Goal: Task Accomplishment & Management: Complete application form

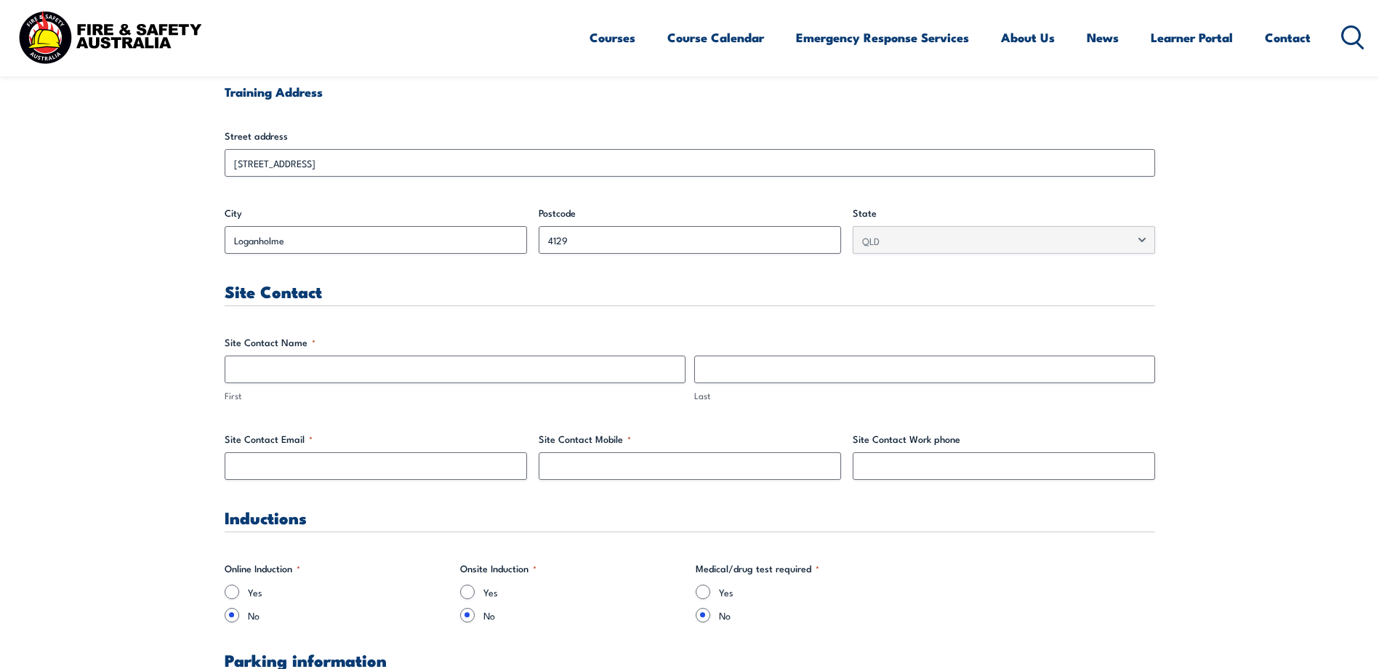
scroll to position [581, 0]
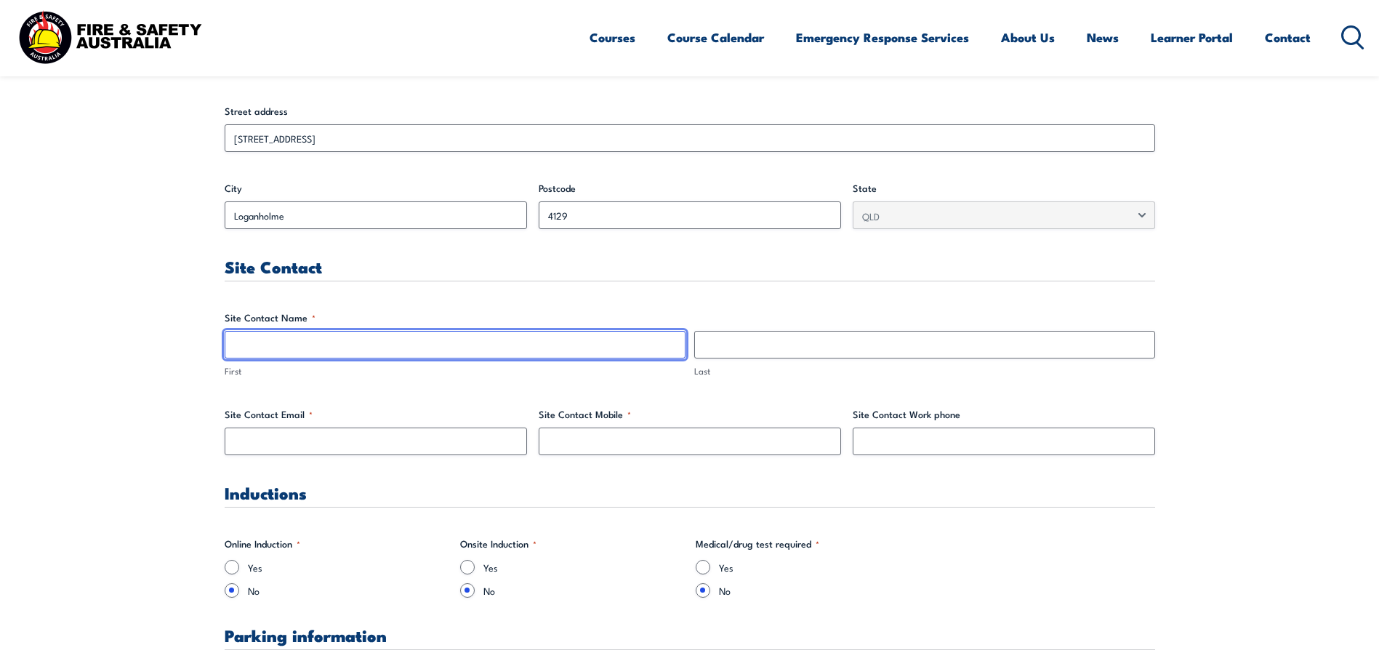
click at [249, 350] on input "First" at bounding box center [455, 345] width 461 height 28
type input "[PERSON_NAME]"
type input "Warner"
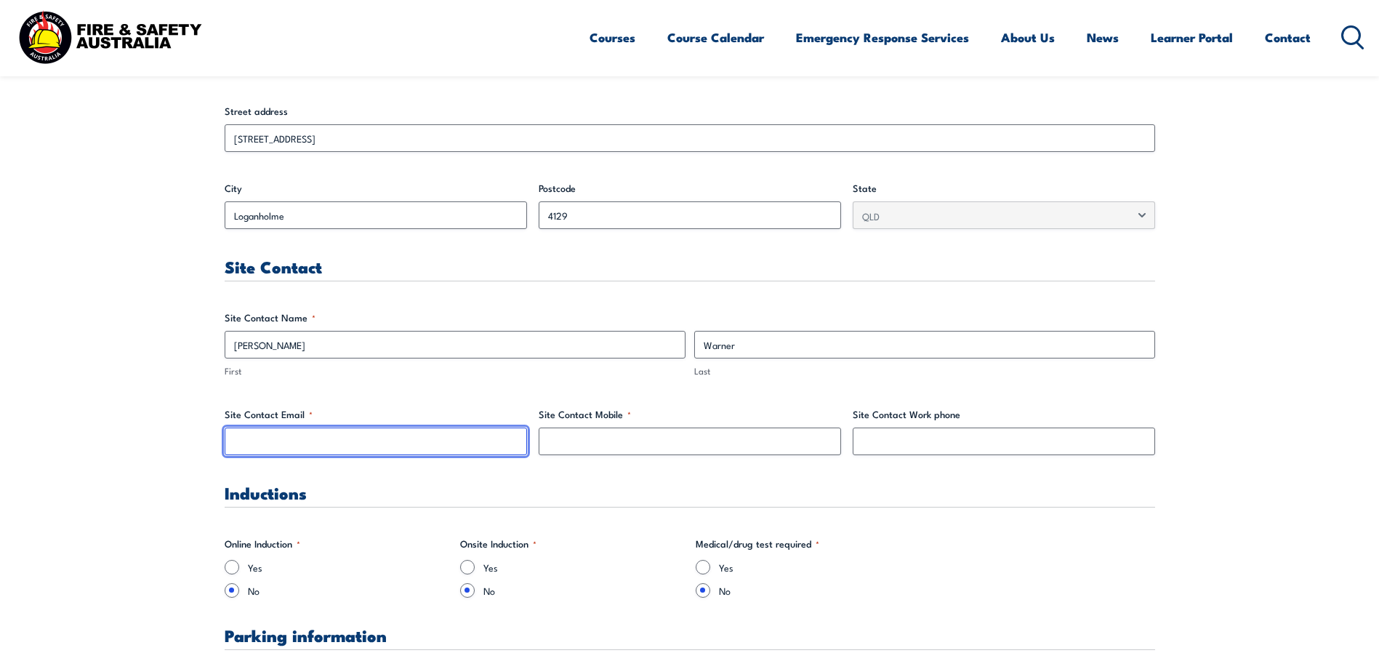
click at [255, 443] on input "Site Contact Email *" at bounding box center [376, 441] width 302 height 28
type input "[PERSON_NAME][EMAIL_ADDRESS][PERSON_NAME][DOMAIN_NAME]"
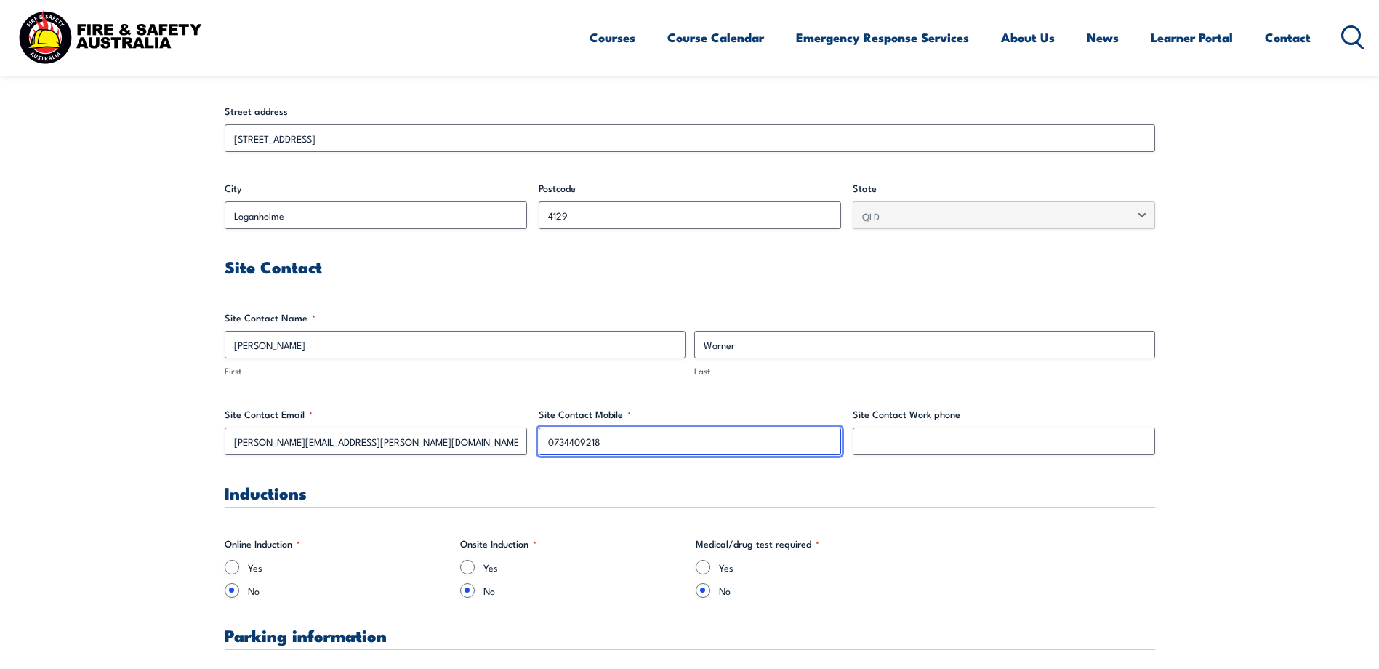
drag, startPoint x: 603, startPoint y: 441, endPoint x: 513, endPoint y: 443, distance: 90.1
type input "0423470035"
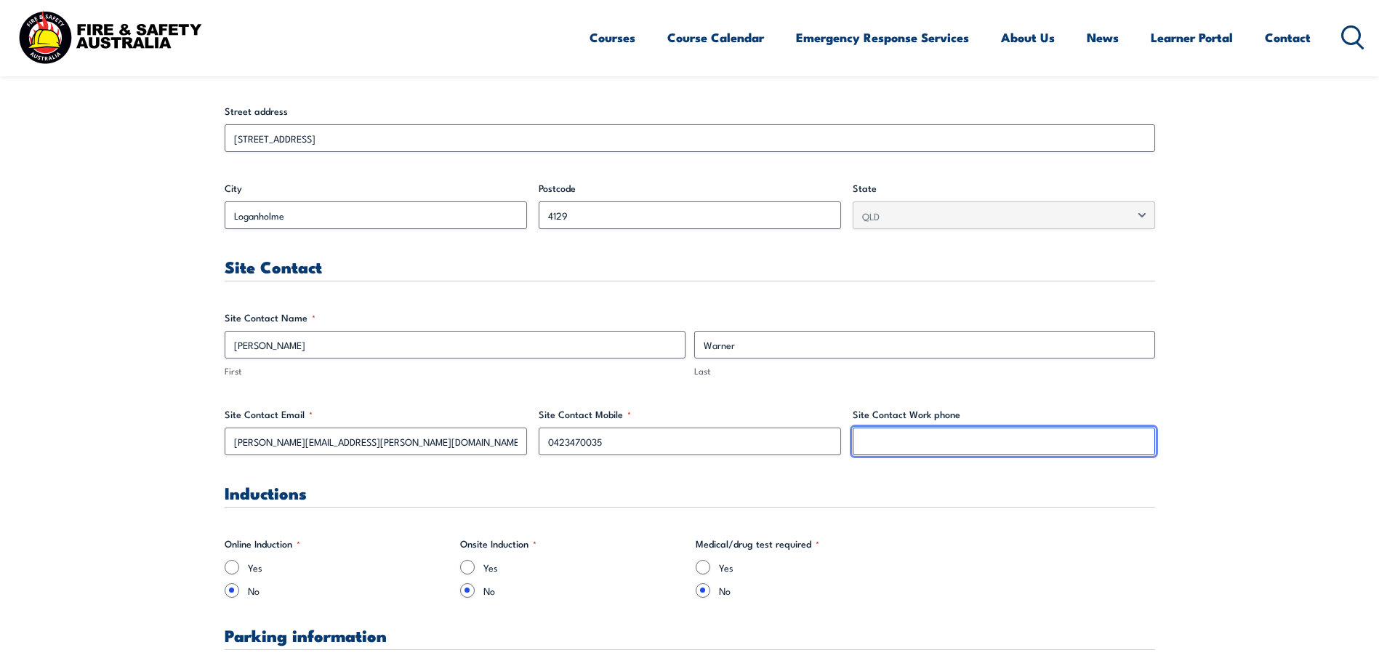
click at [940, 441] on input "Site Contact Work phone" at bounding box center [1003, 441] width 302 height 28
type input "07 34409218"
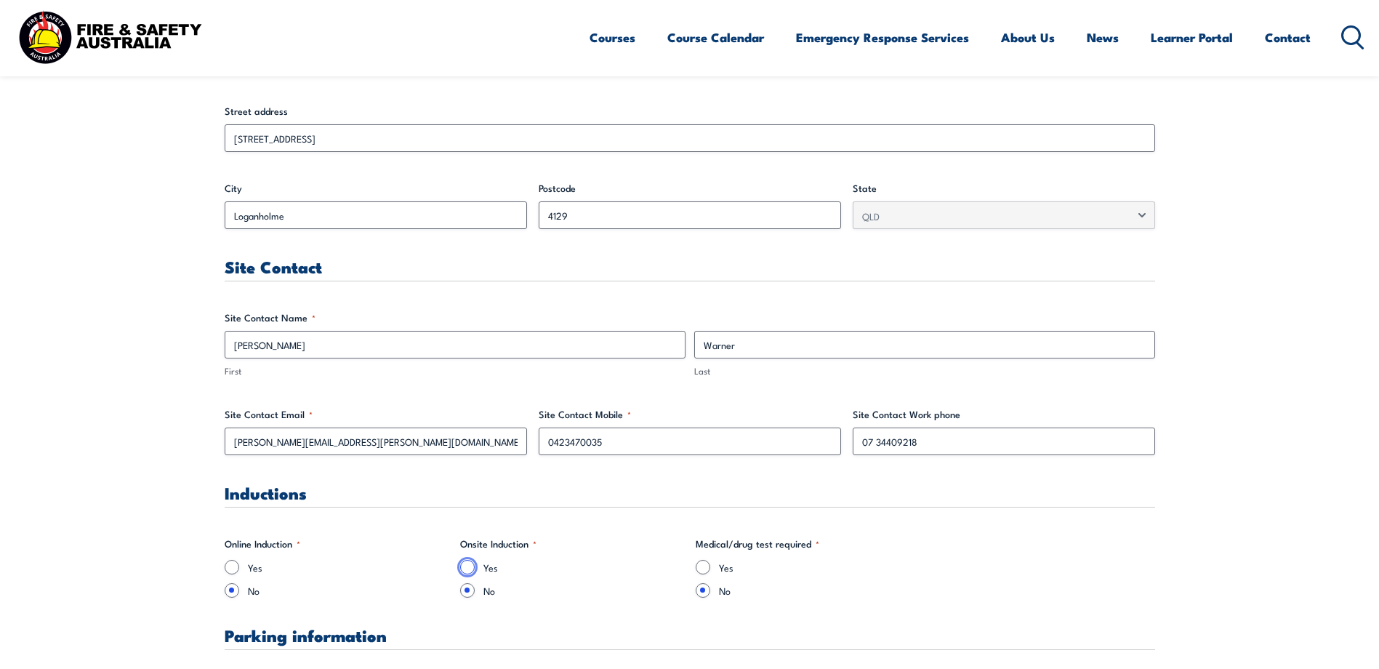
click at [471, 568] on input "Yes" at bounding box center [467, 567] width 15 height 15
radio input "true"
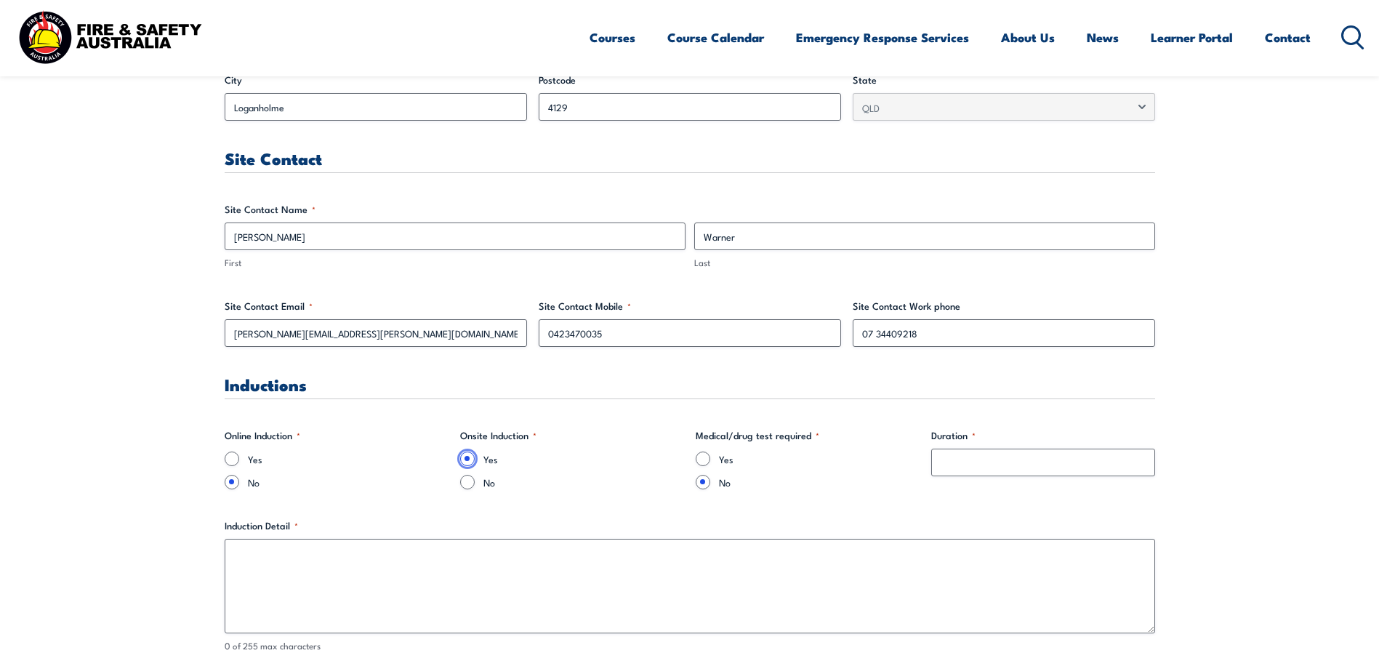
scroll to position [727, 0]
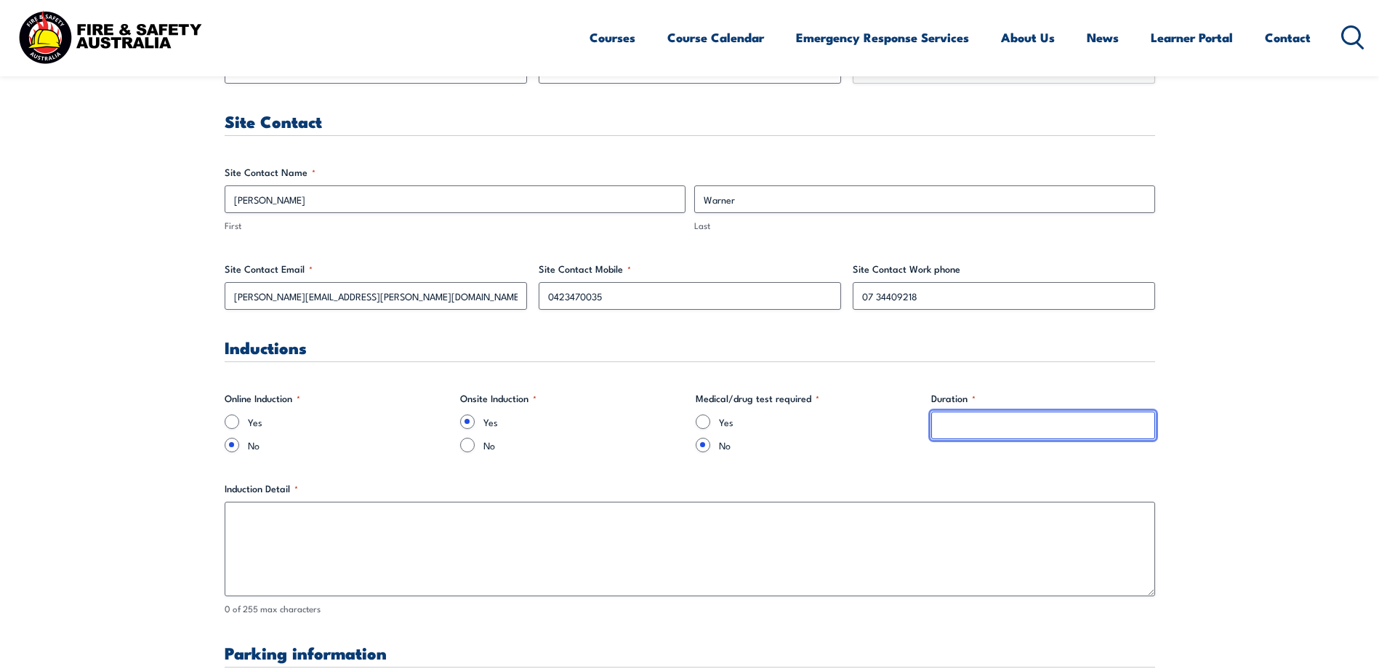
click at [959, 427] on input "Duration *" at bounding box center [1043, 425] width 224 height 28
type input "6 hours"
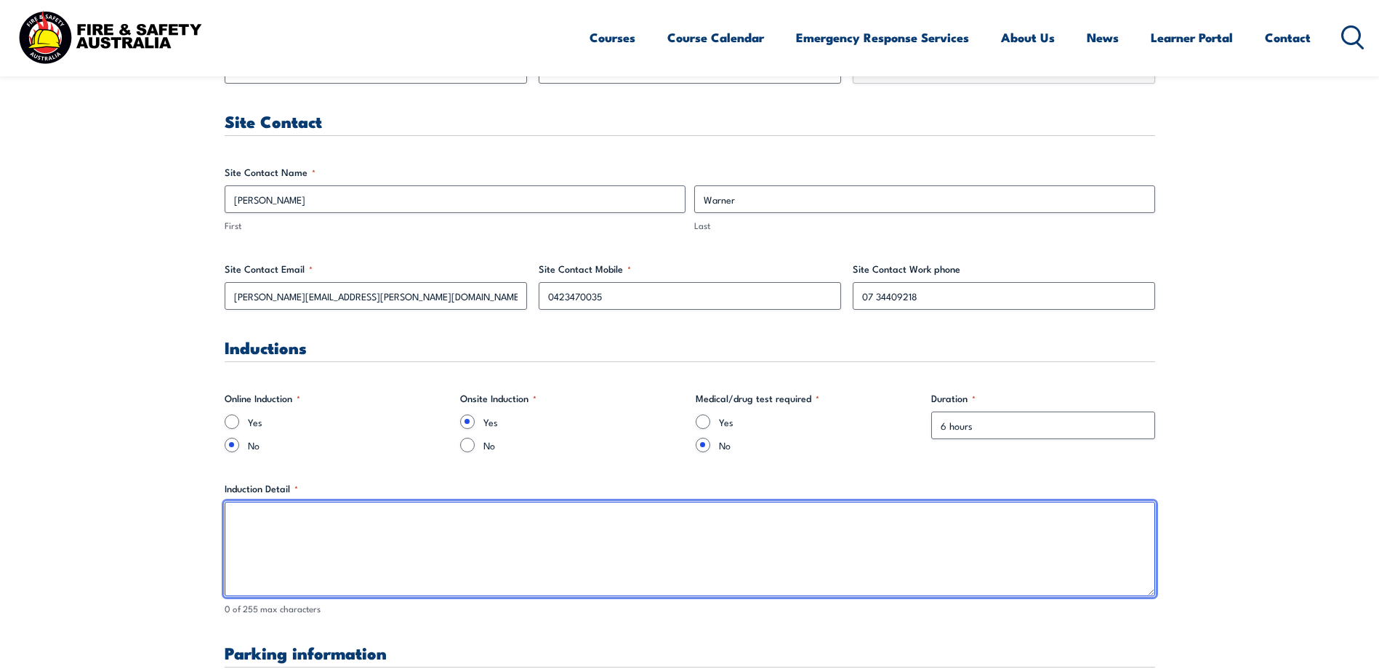
click at [259, 529] on textarea "Induction Detail *" at bounding box center [690, 548] width 930 height 94
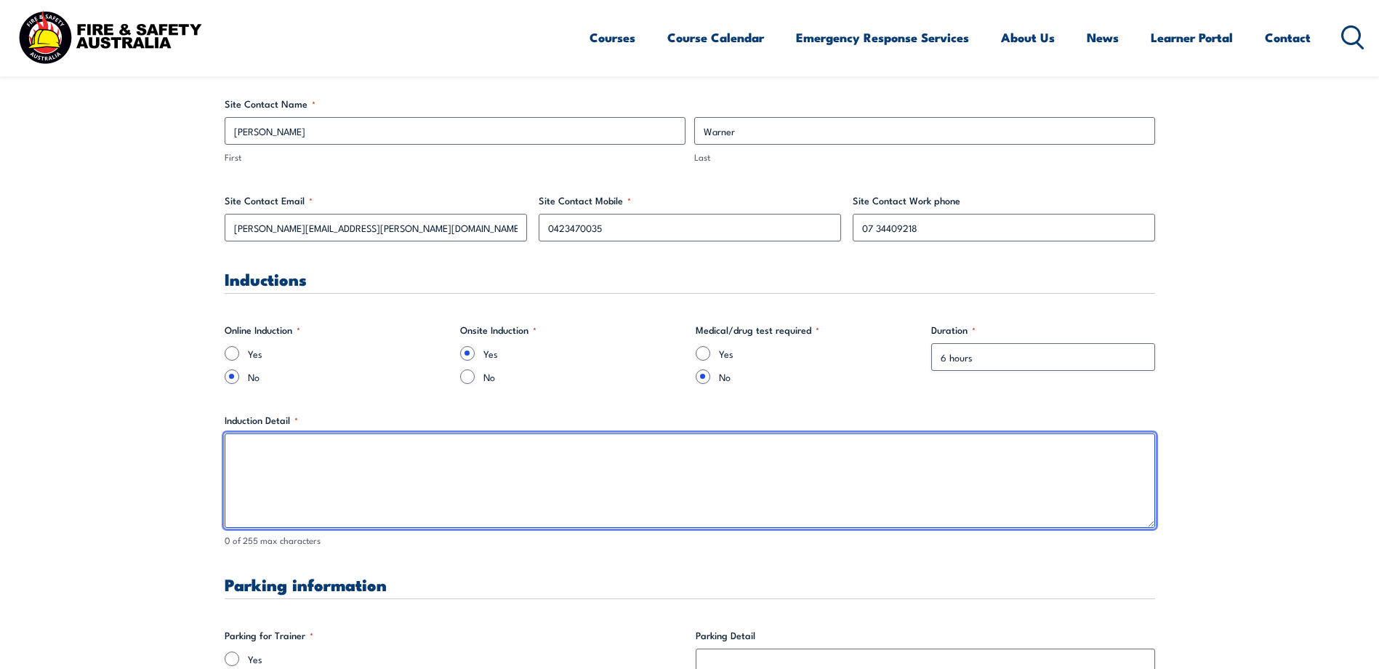
scroll to position [945, 0]
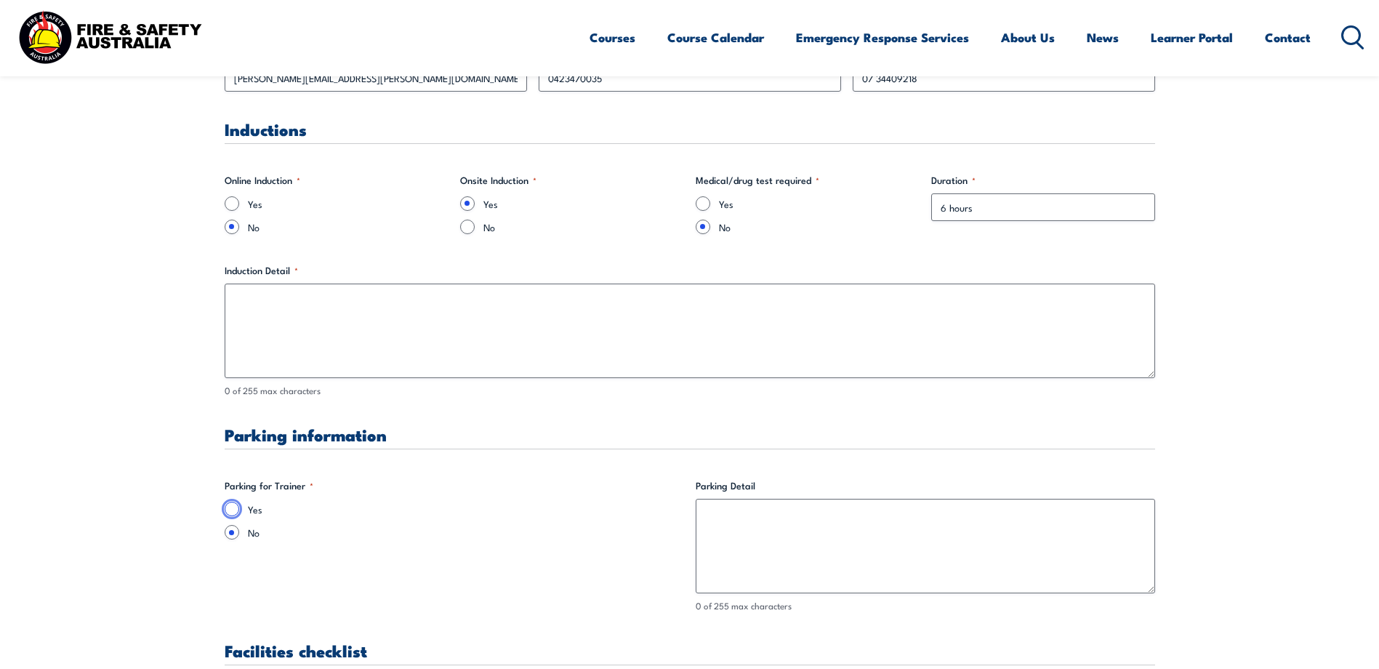
click at [236, 506] on input "Yes" at bounding box center [232, 508] width 15 height 15
radio input "true"
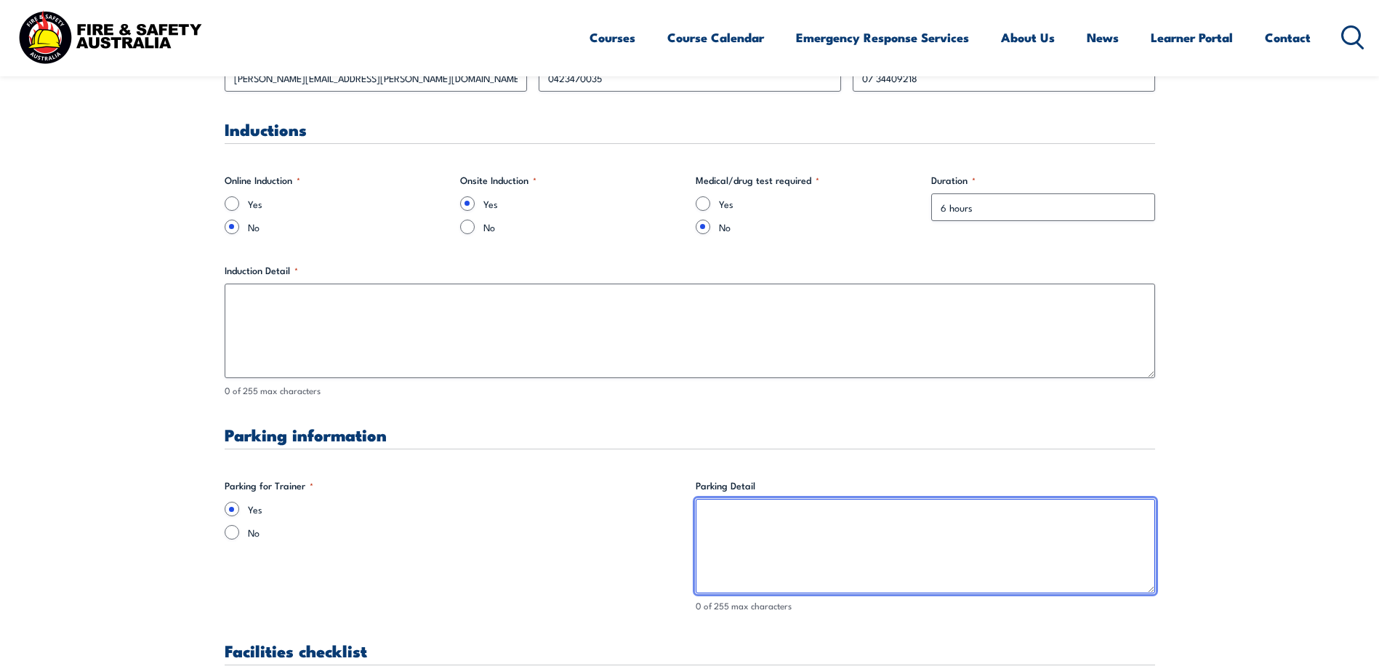
click at [752, 514] on textarea "Parking Detail" at bounding box center [925, 546] width 459 height 94
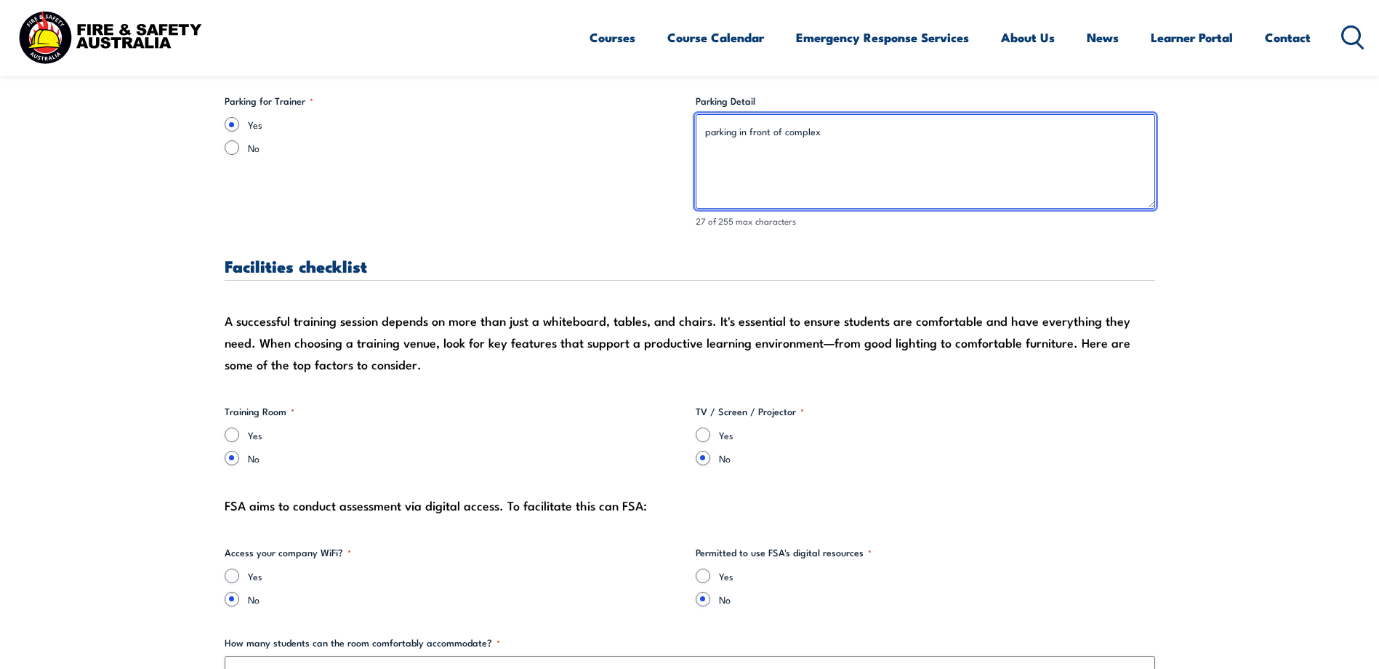
scroll to position [1381, 0]
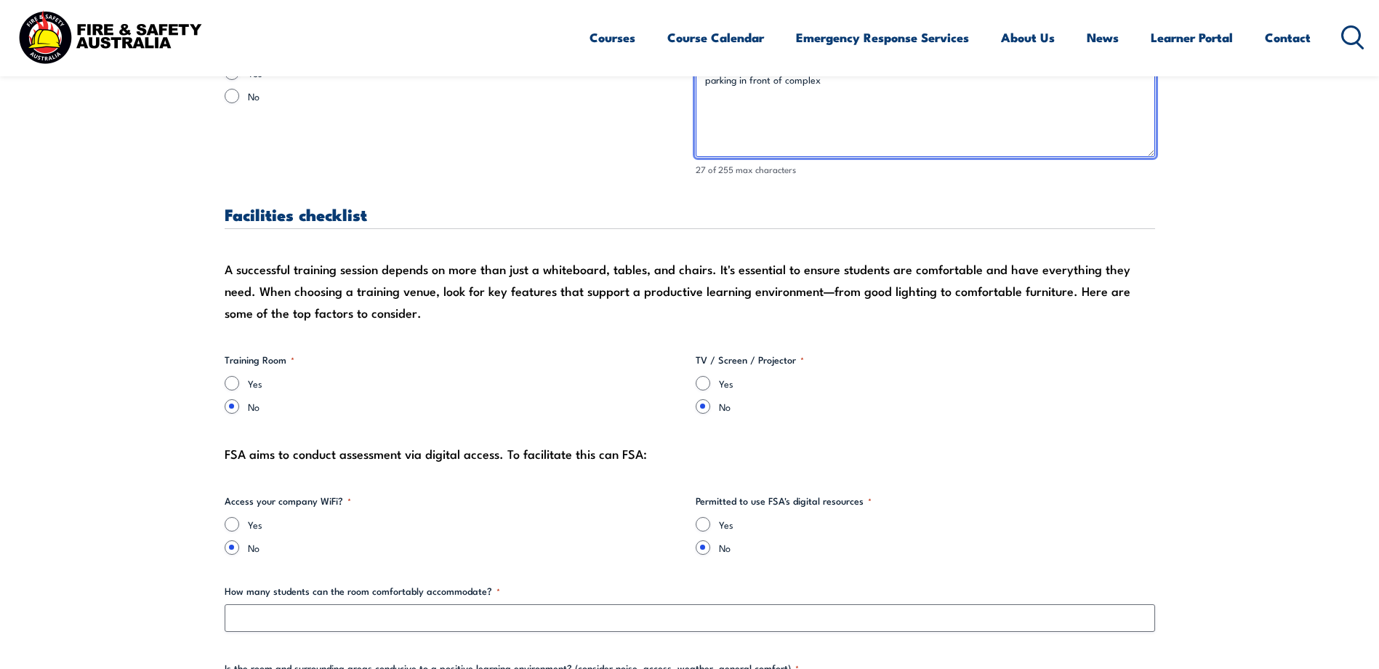
type textarea "parking in front of complex"
click at [237, 384] on input "Yes" at bounding box center [232, 383] width 15 height 15
radio input "true"
click at [705, 381] on input "Yes" at bounding box center [703, 383] width 15 height 15
radio input "true"
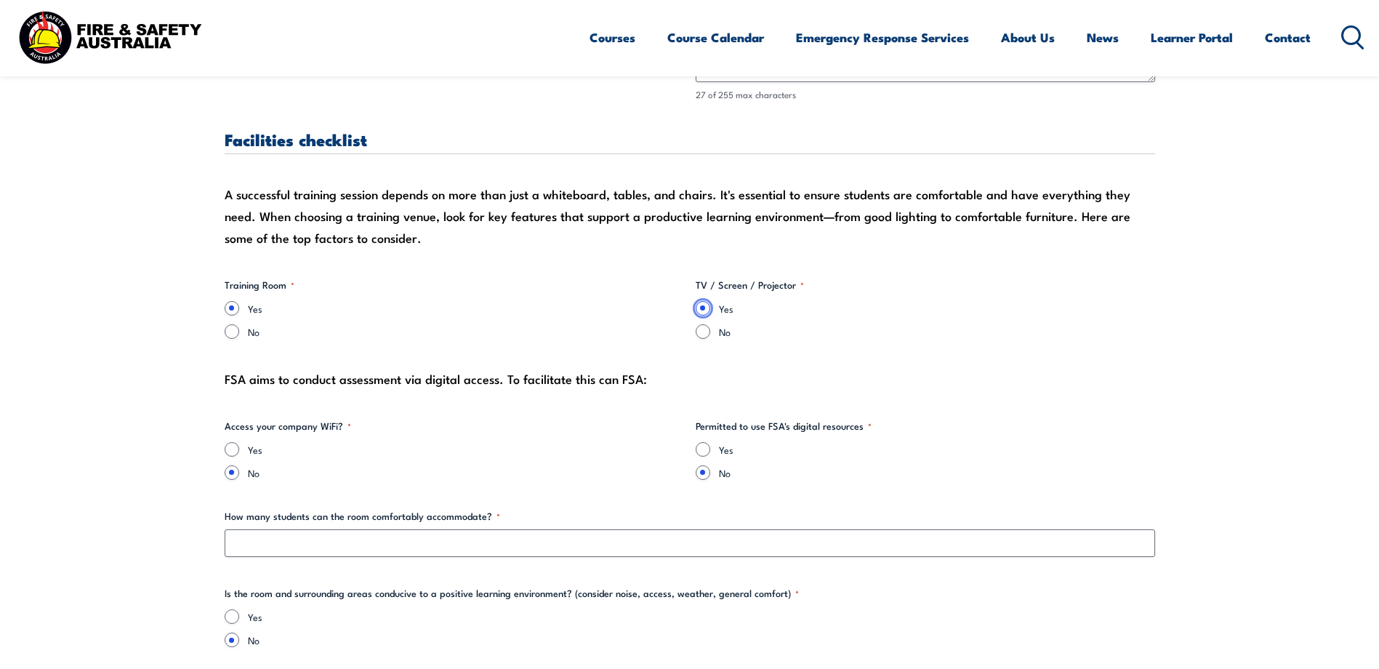
scroll to position [1672, 0]
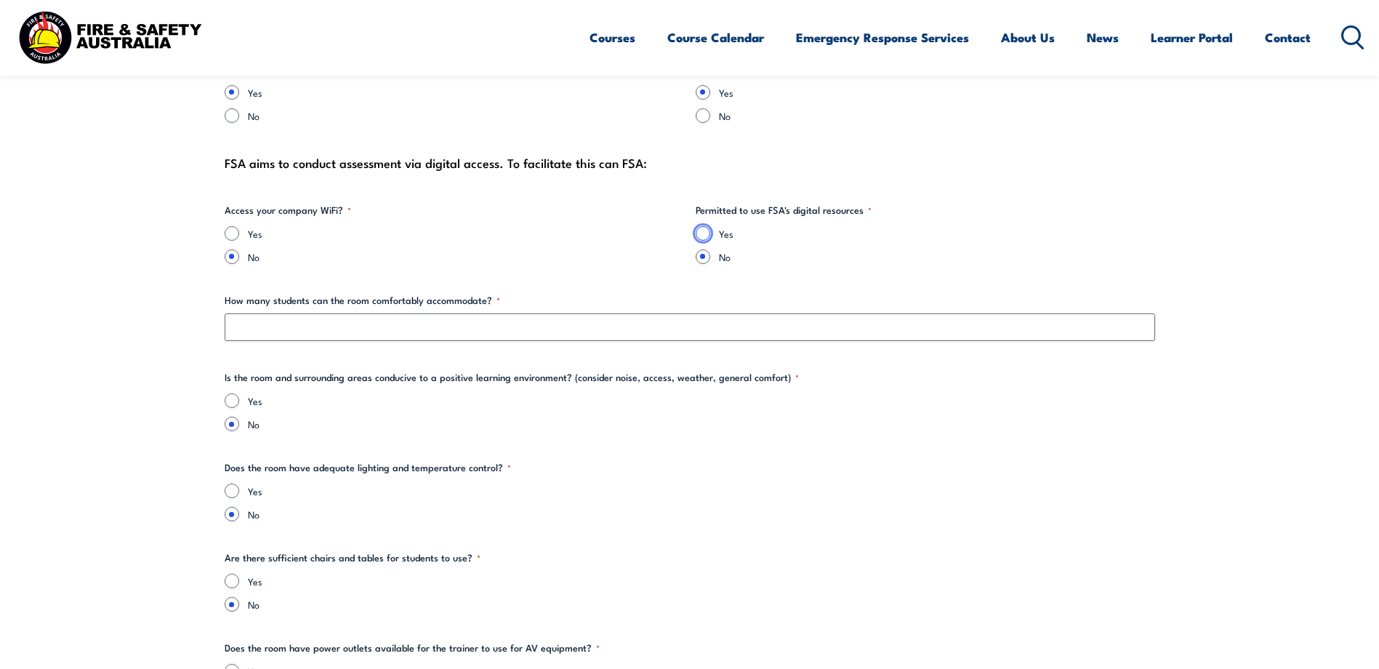
click at [705, 230] on input "Yes" at bounding box center [703, 233] width 15 height 15
radio input "true"
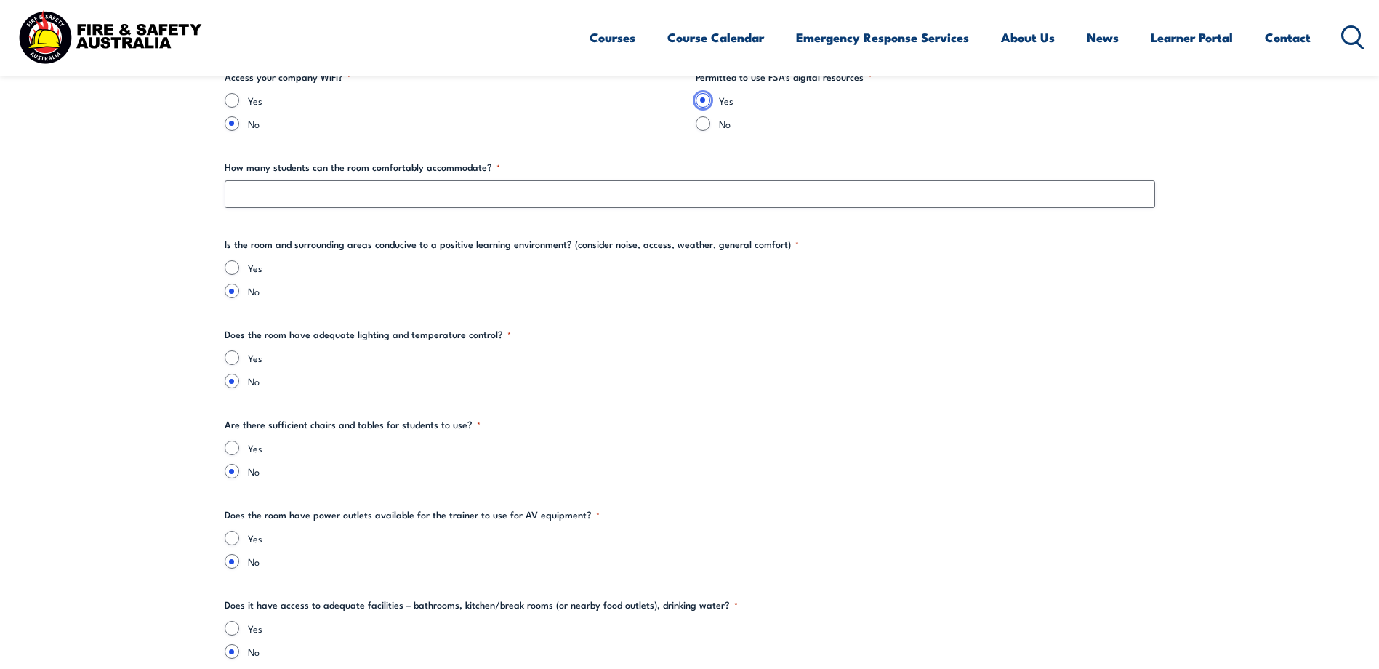
scroll to position [1817, 0]
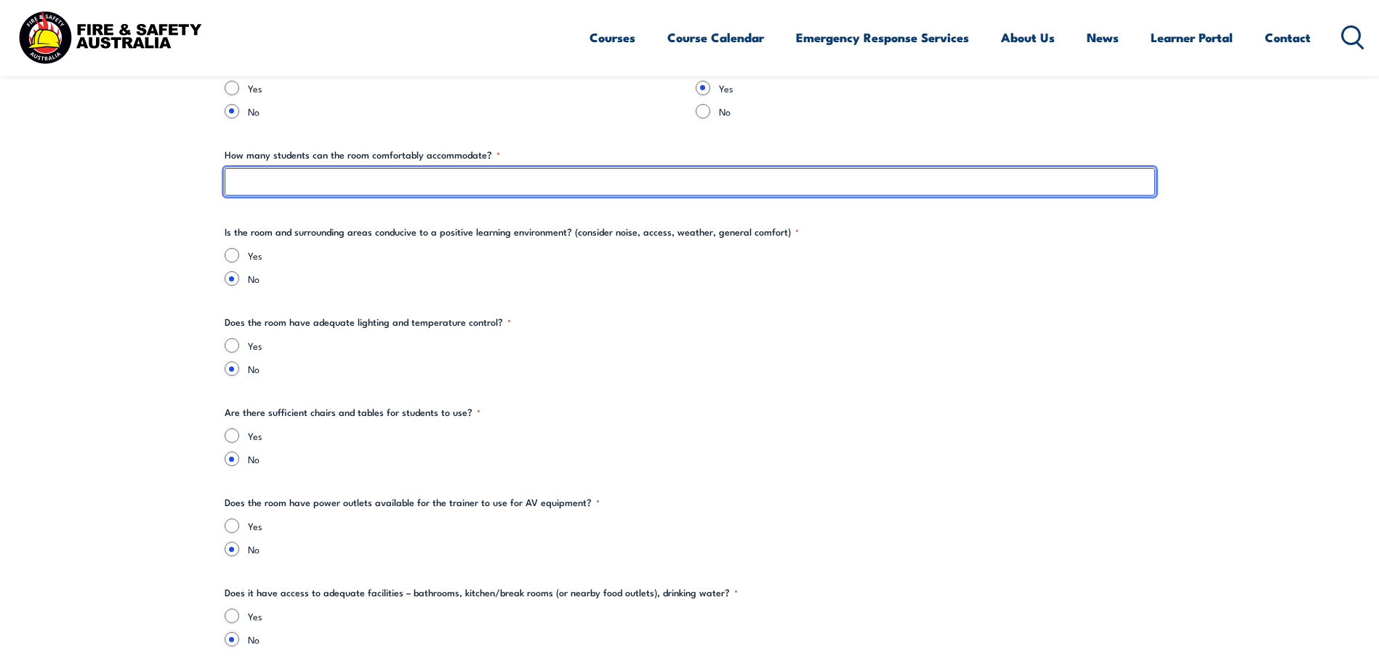
click at [249, 178] on input "How many students can the room comfortably accommodate? *" at bounding box center [690, 182] width 930 height 28
type input "11"
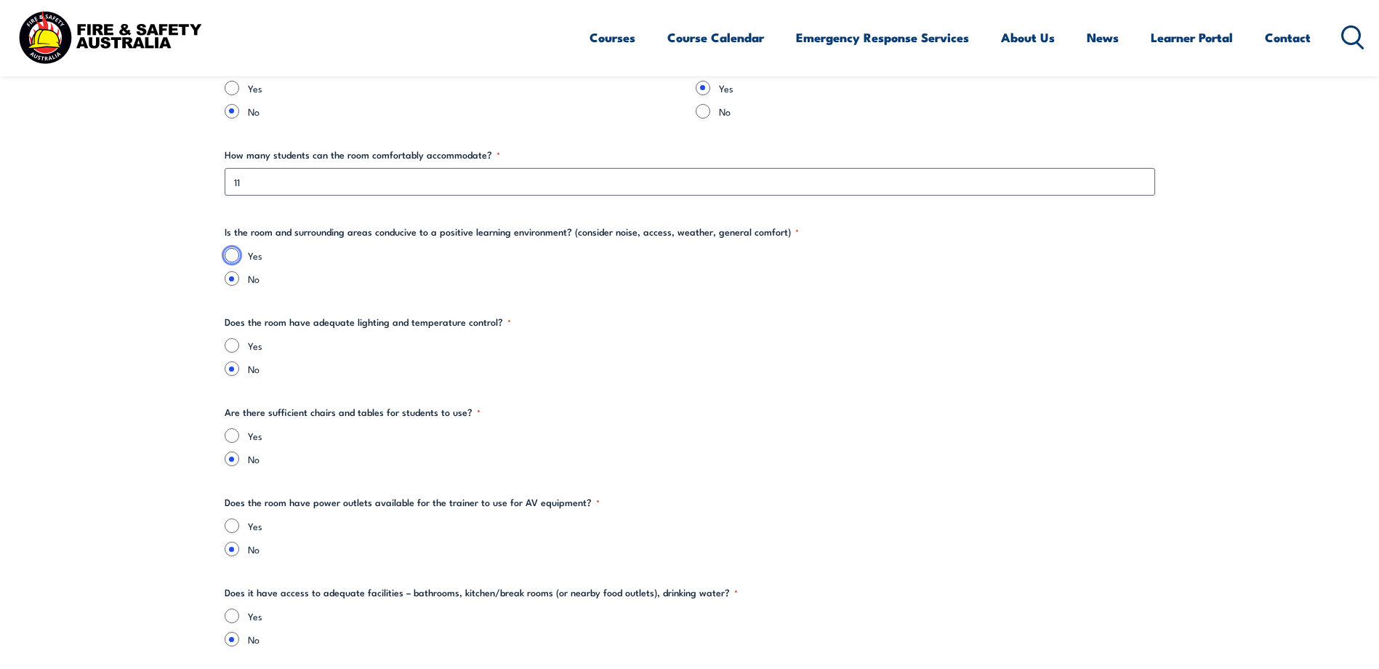
click at [235, 253] on input "Yes" at bounding box center [232, 255] width 15 height 15
radio input "true"
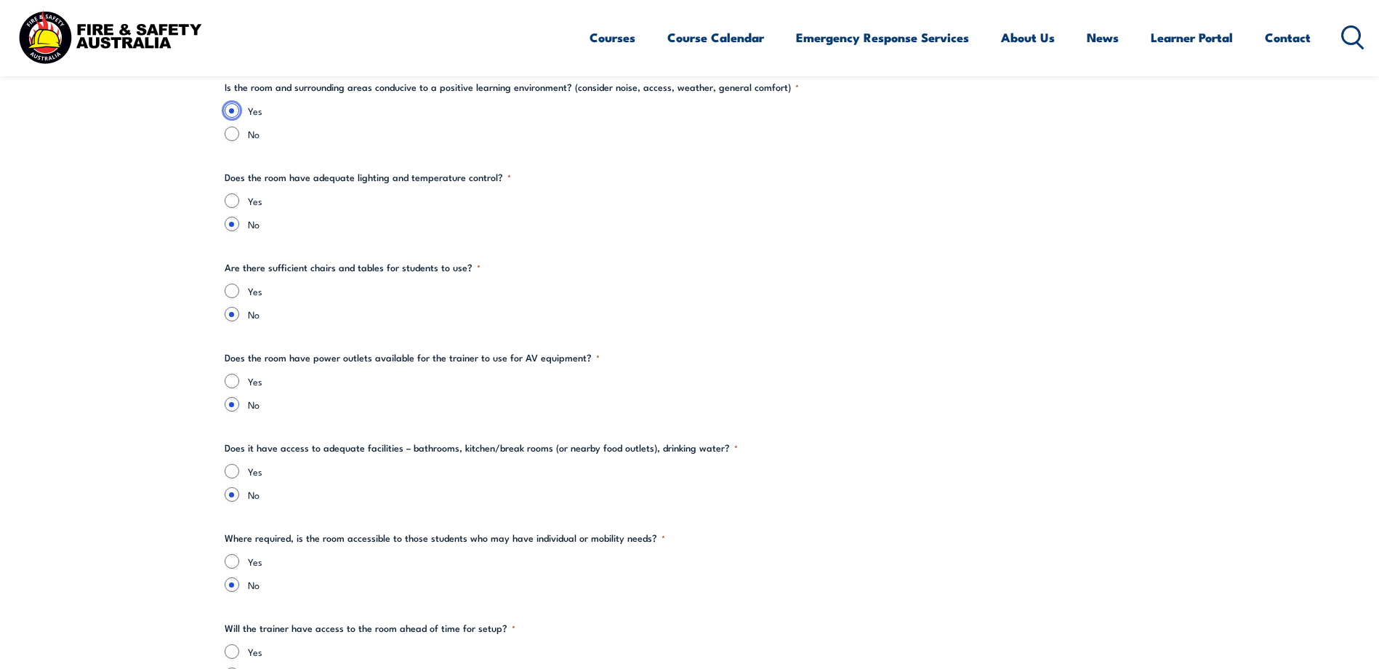
scroll to position [1962, 0]
click at [230, 201] on input "Yes" at bounding box center [232, 200] width 15 height 15
radio input "true"
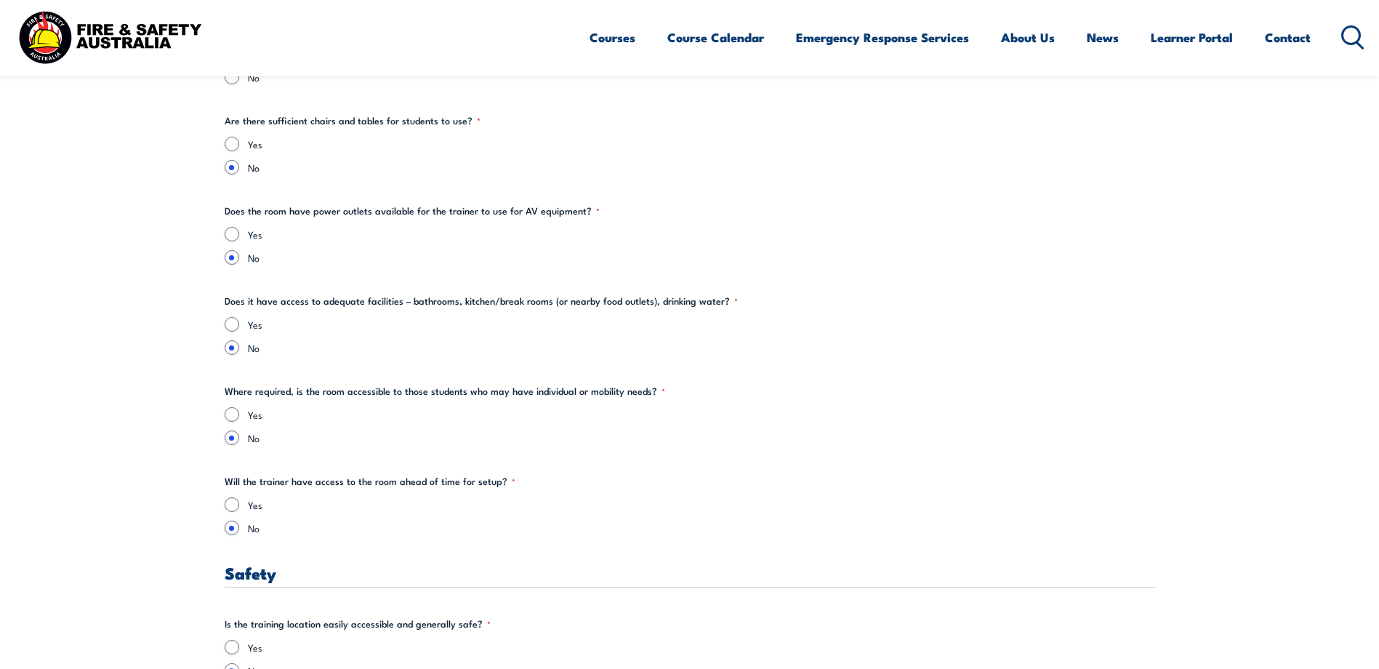
scroll to position [2108, 0]
click at [233, 148] on input "Yes" at bounding box center [232, 144] width 15 height 15
radio input "true"
click at [227, 232] on input "Yes" at bounding box center [232, 234] width 15 height 15
radio input "true"
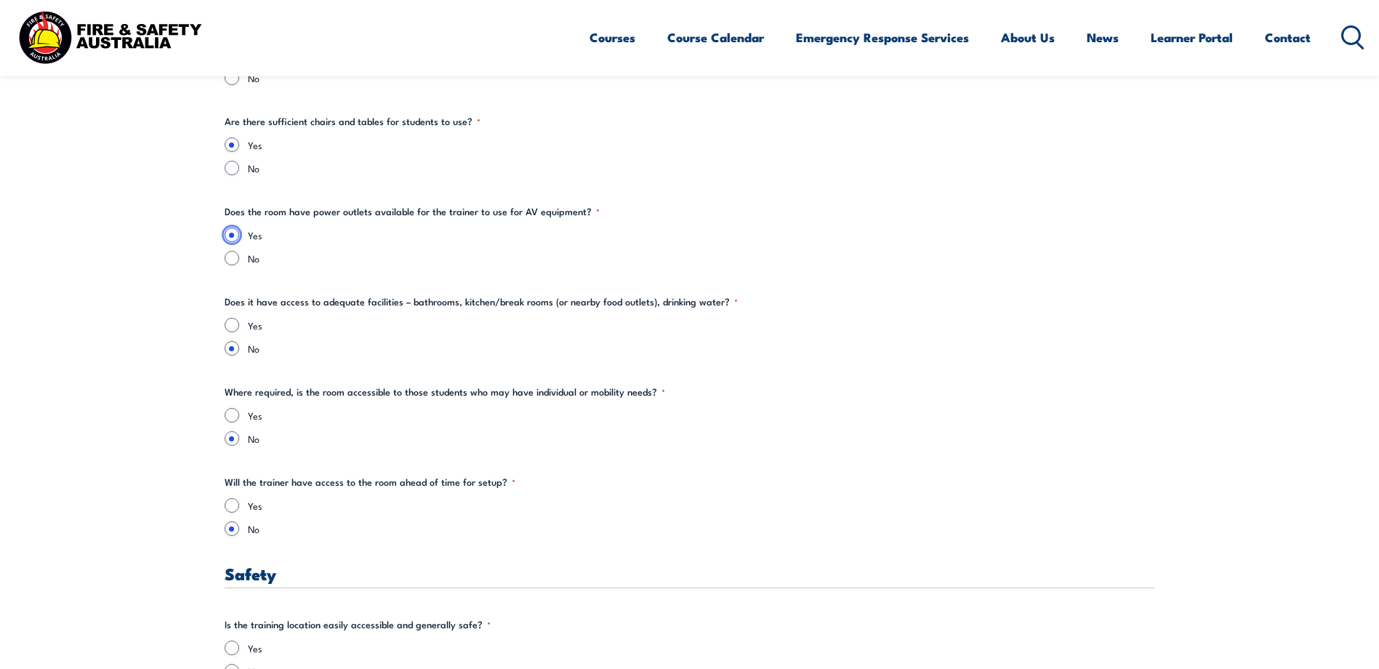
scroll to position [2180, 0]
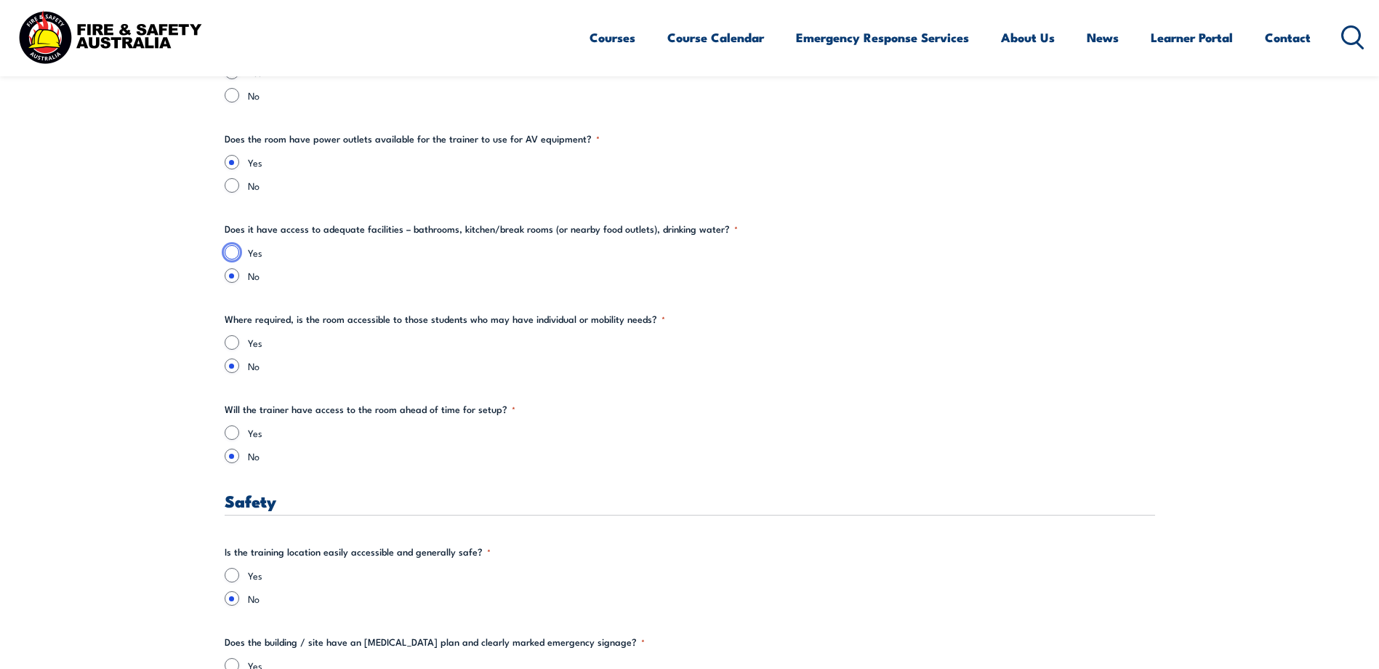
click at [234, 253] on input "Yes" at bounding box center [232, 252] width 15 height 15
radio input "true"
click at [237, 340] on input "Yes" at bounding box center [232, 342] width 15 height 15
radio input "true"
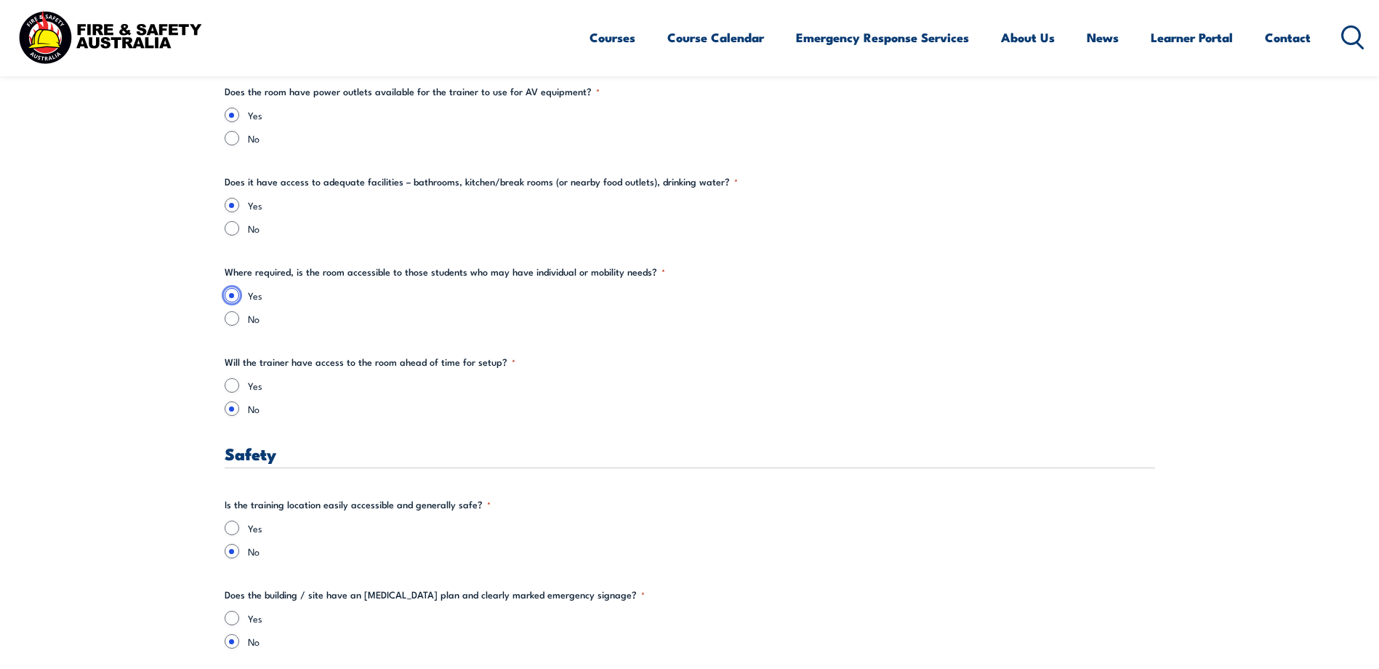
scroll to position [2253, 0]
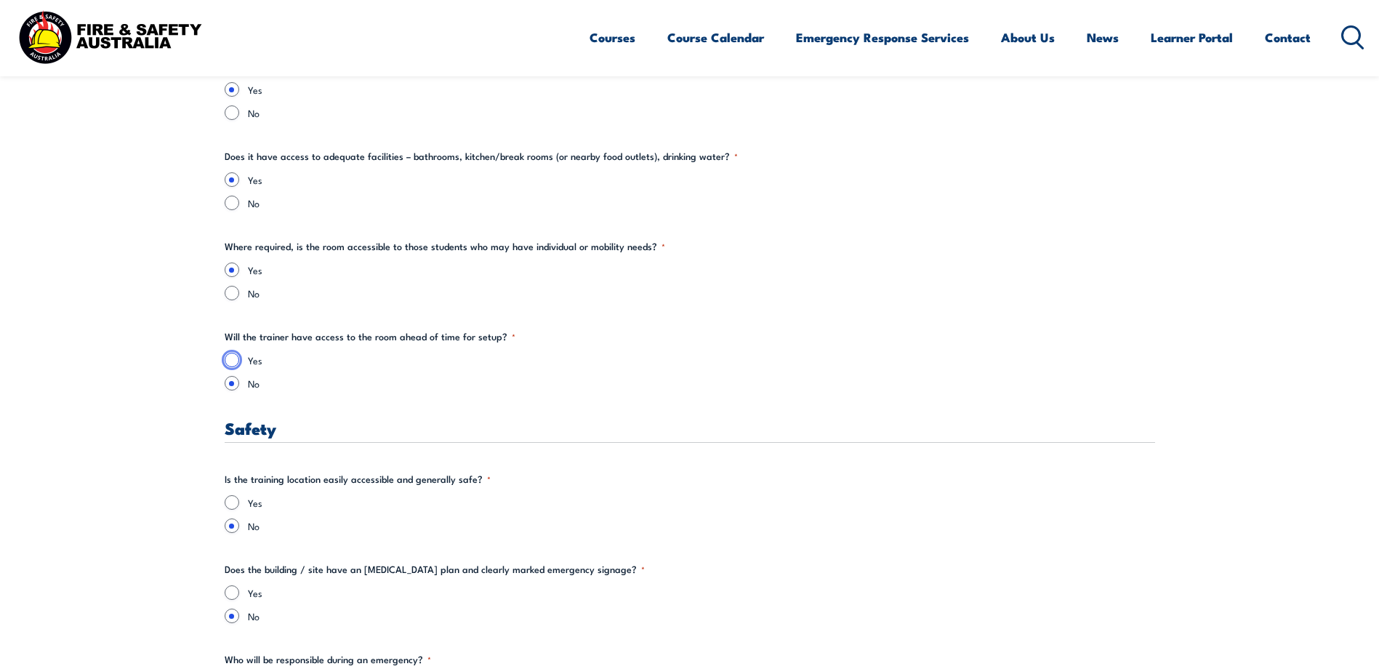
click at [229, 359] on input "Yes" at bounding box center [232, 359] width 15 height 15
radio input "true"
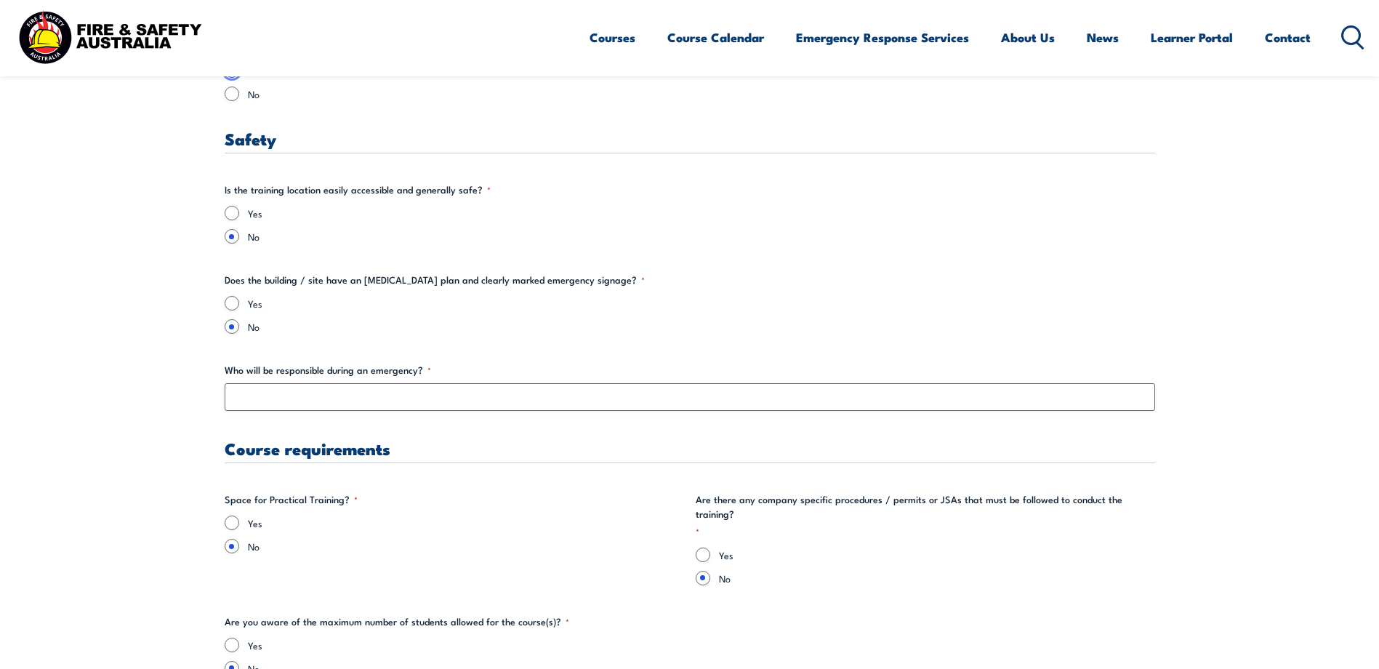
scroll to position [2544, 0]
click at [233, 211] on input "Yes" at bounding box center [232, 211] width 15 height 15
radio input "true"
click at [235, 301] on input "Yes" at bounding box center [232, 301] width 15 height 15
radio input "true"
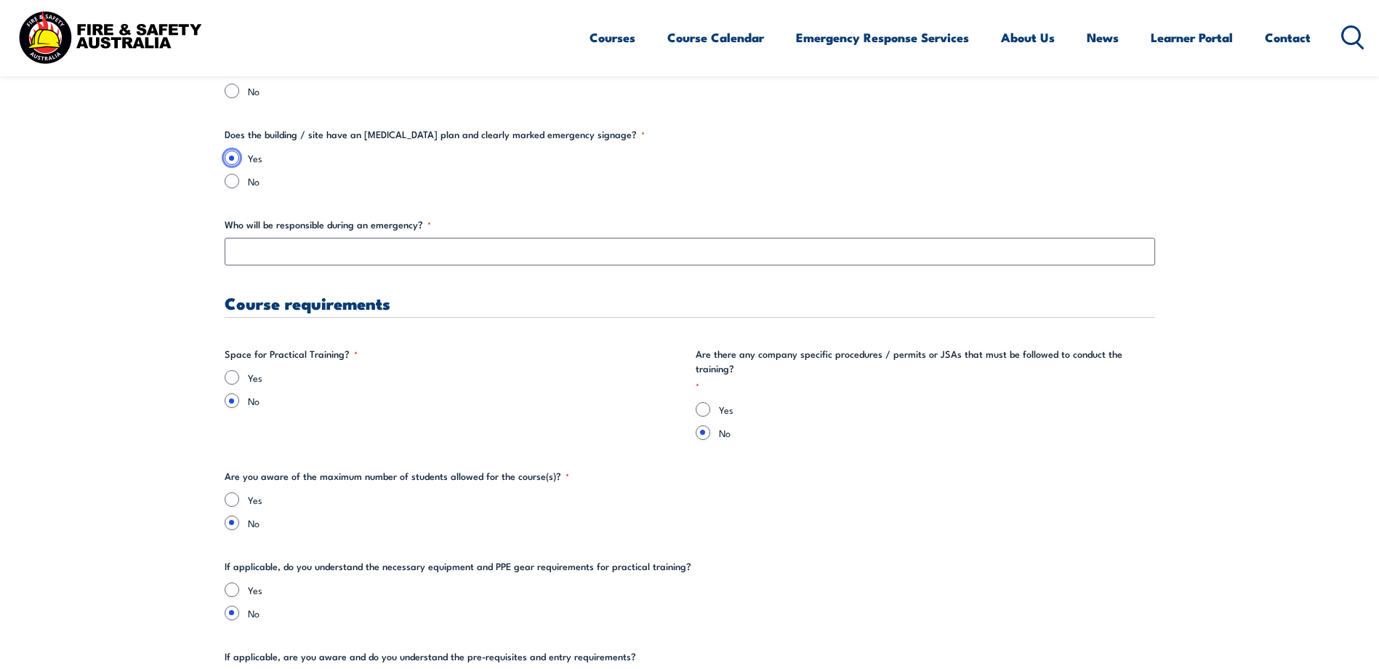
scroll to position [2689, 0]
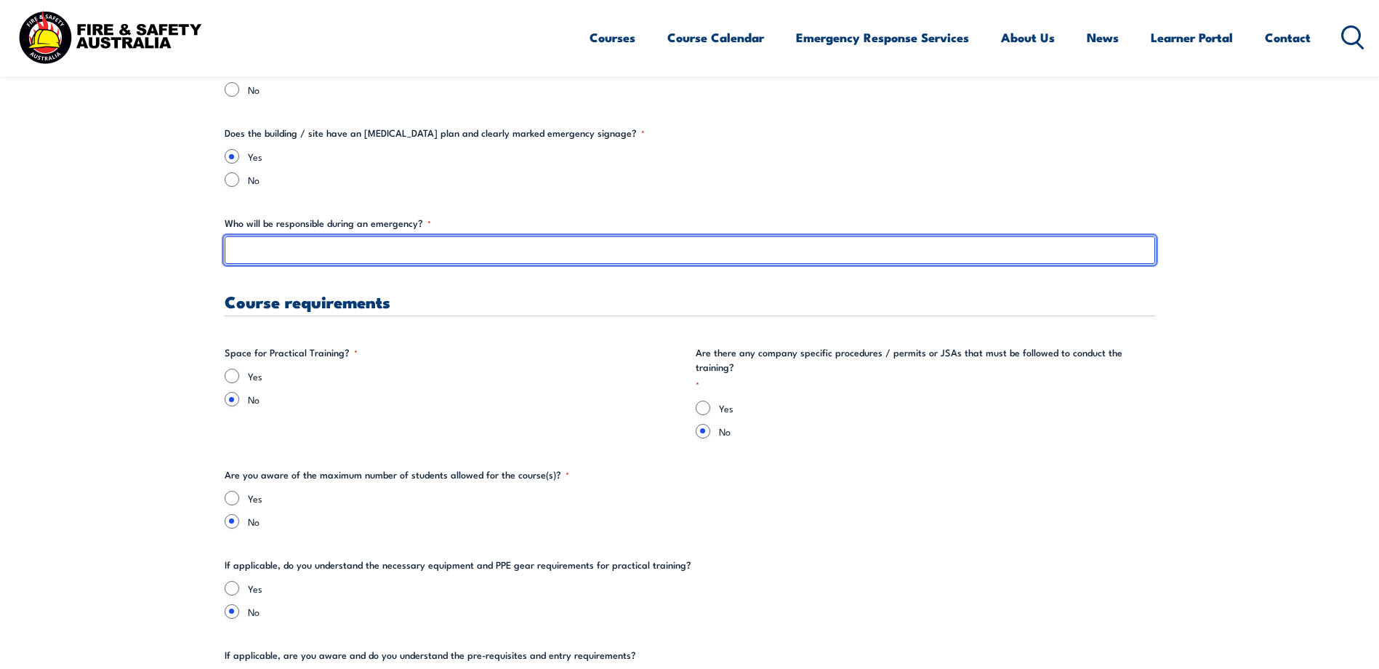
click at [284, 253] on input "Who will be responsible during an emergency? *" at bounding box center [690, 250] width 930 height 28
click at [262, 253] on input "[PERSON_NAME]" at bounding box center [690, 250] width 930 height 28
type input "[PERSON_NAME]"
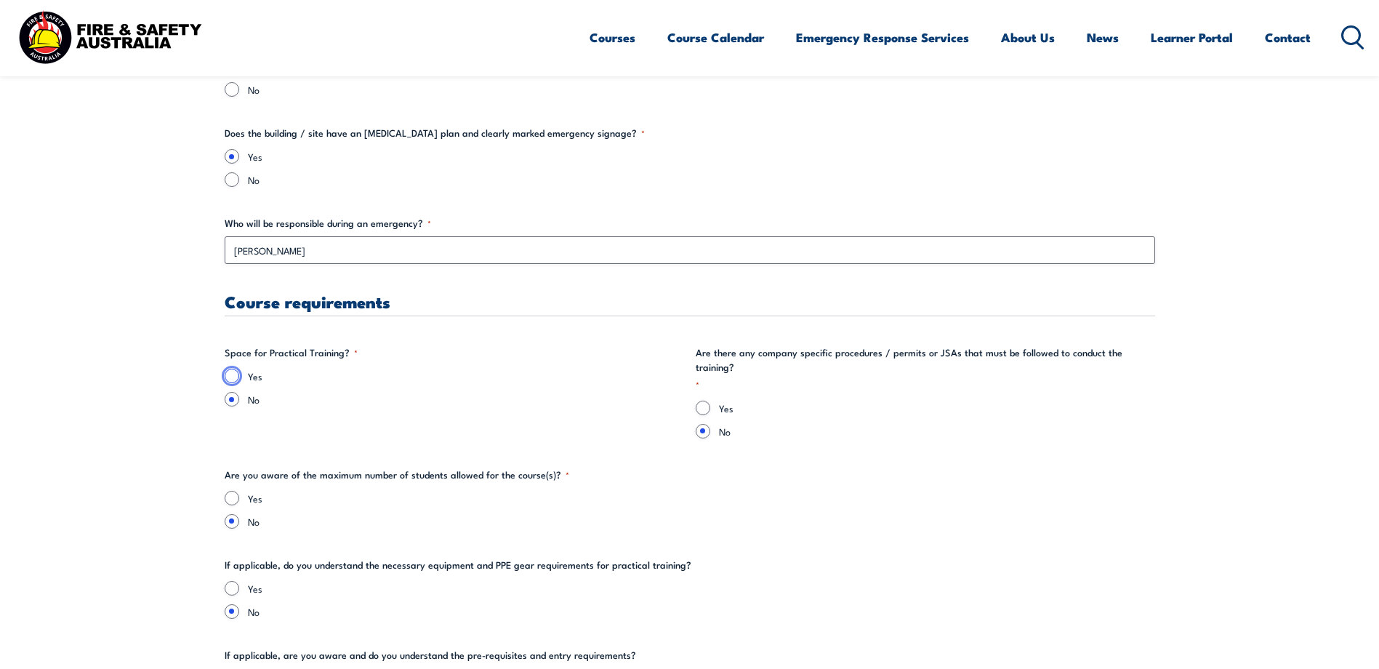
click at [233, 378] on input "Yes" at bounding box center [232, 375] width 15 height 15
radio input "true"
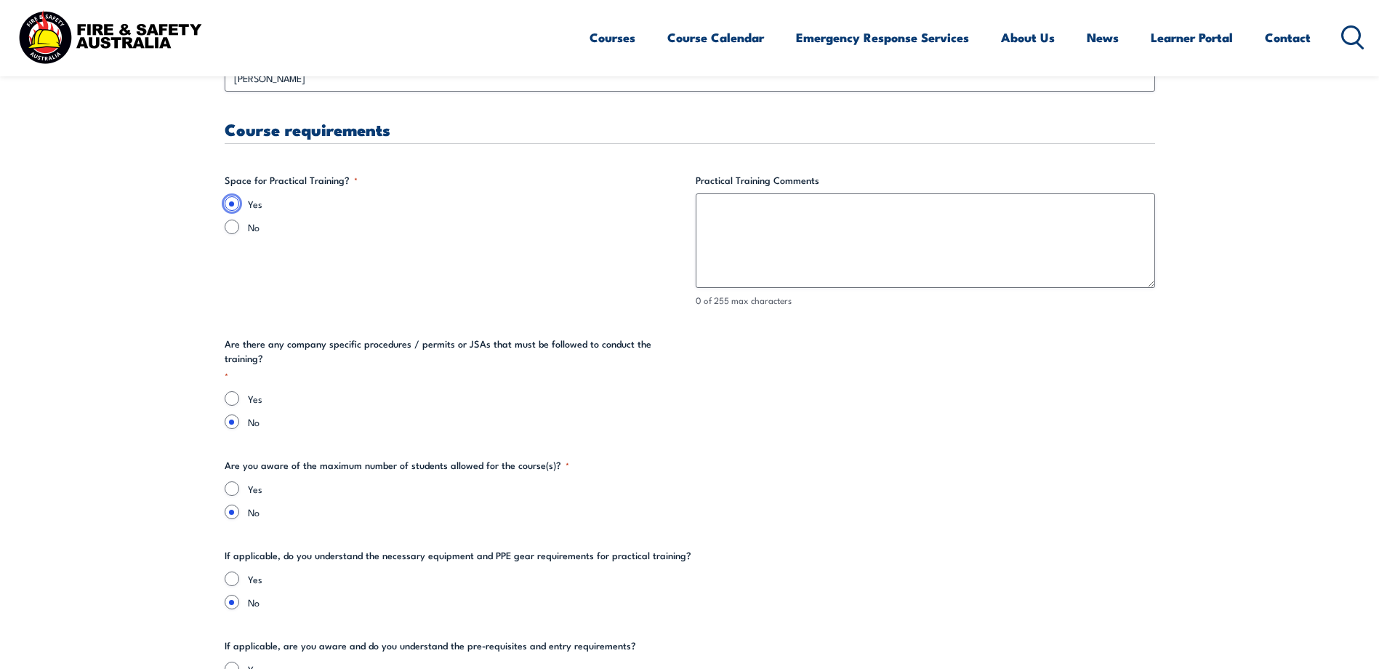
scroll to position [2907, 0]
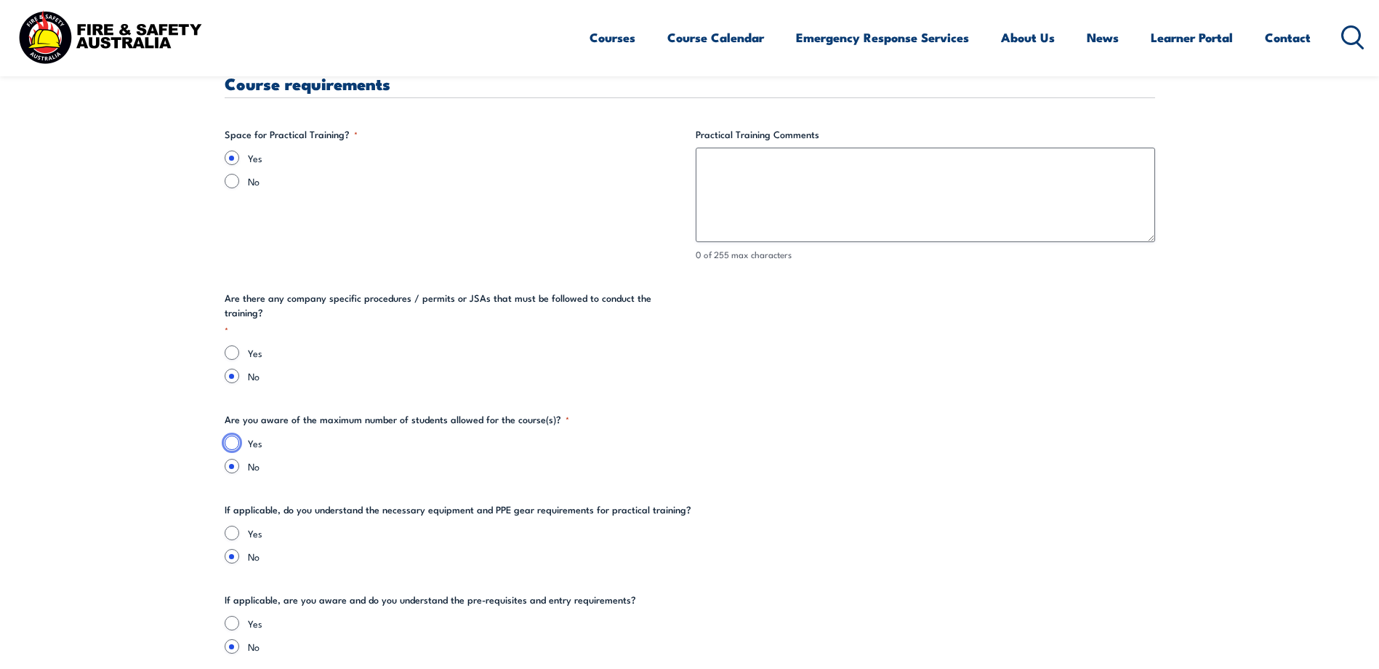
click at [230, 435] on input "Yes" at bounding box center [232, 442] width 15 height 15
radio input "true"
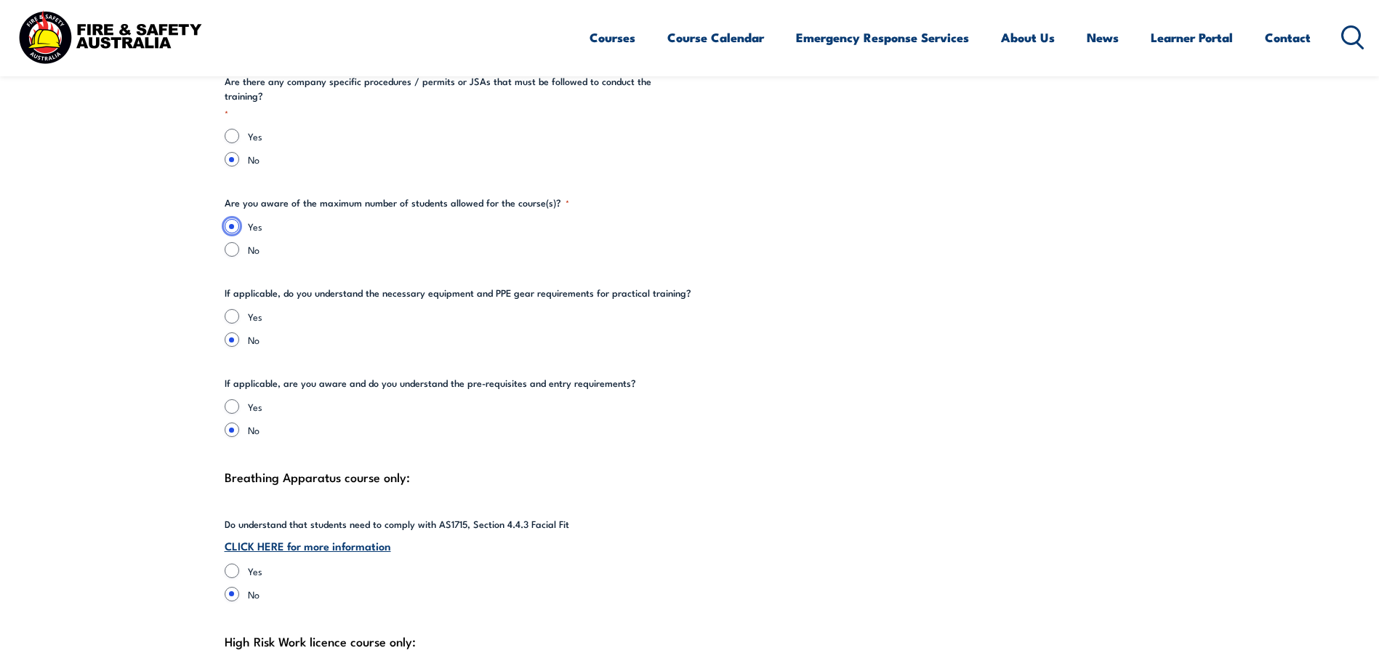
scroll to position [3125, 0]
click at [229, 307] on input "Yes" at bounding box center [232, 314] width 15 height 15
radio input "true"
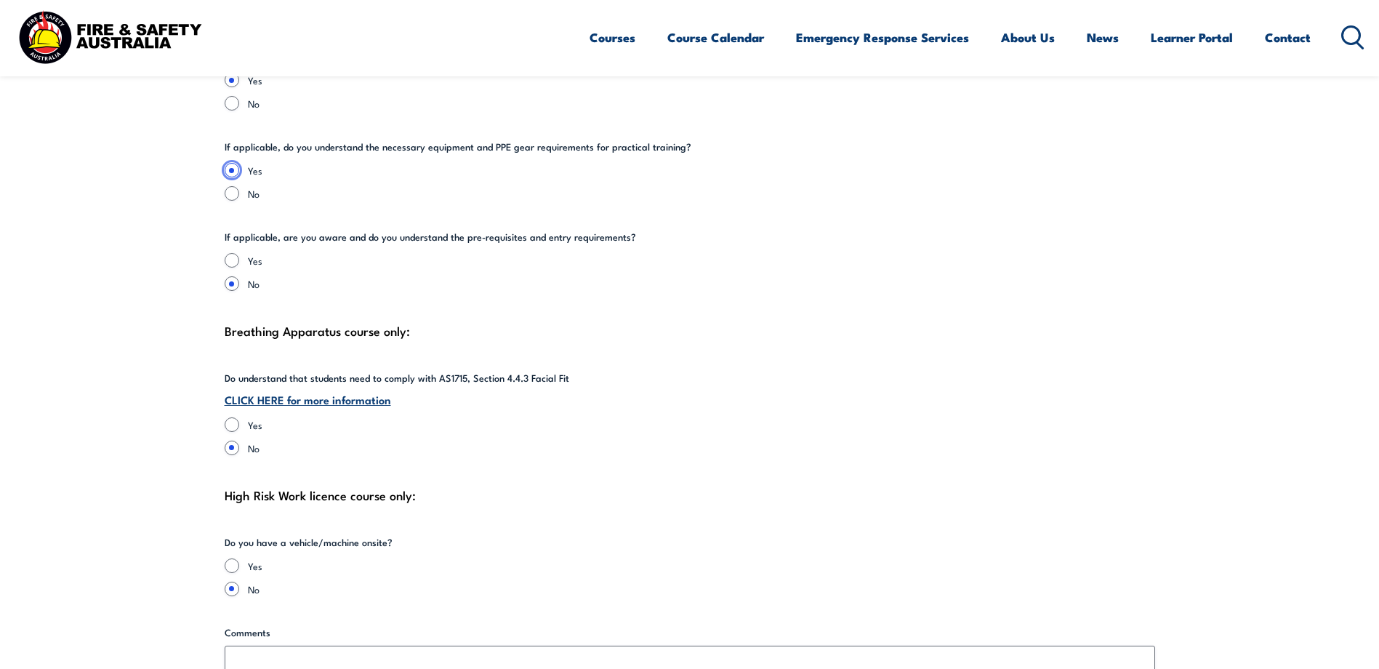
scroll to position [3270, 0]
click at [228, 252] on input "Yes" at bounding box center [232, 259] width 15 height 15
radio input "true"
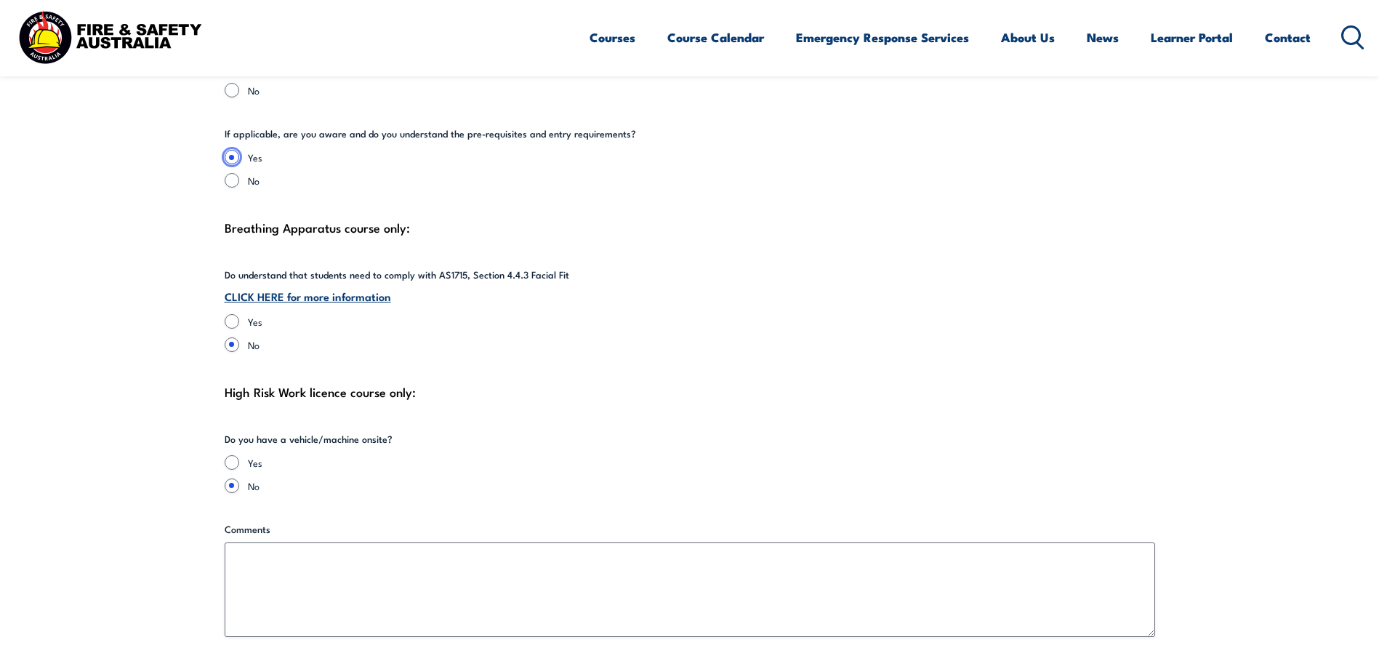
scroll to position [3416, 0]
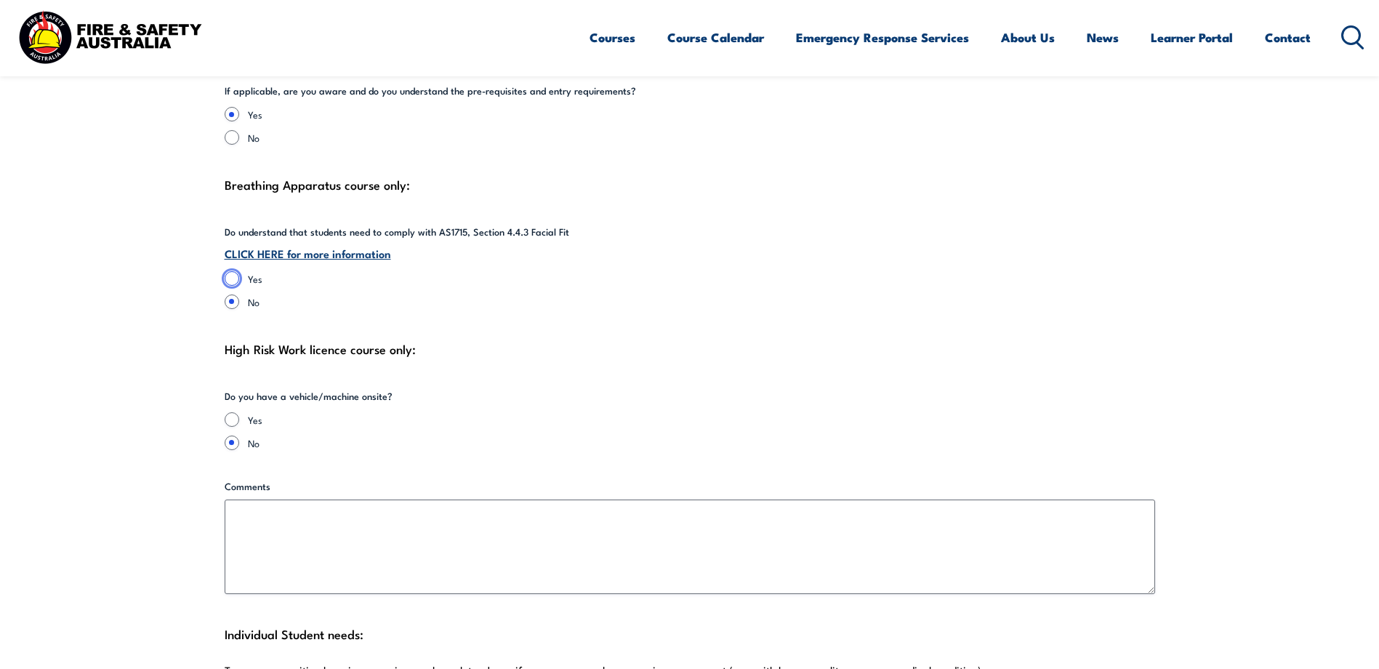
click at [231, 271] on input "Yes" at bounding box center [232, 278] width 15 height 15
radio input "true"
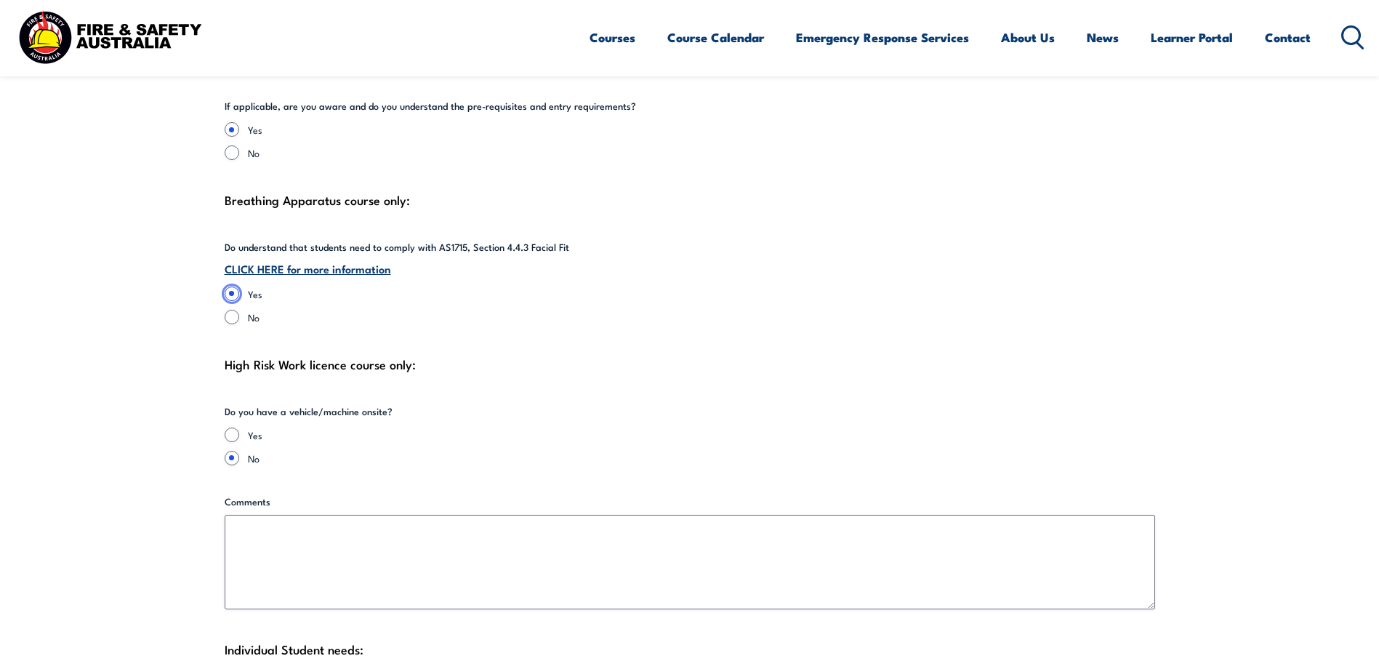
scroll to position [3343, 0]
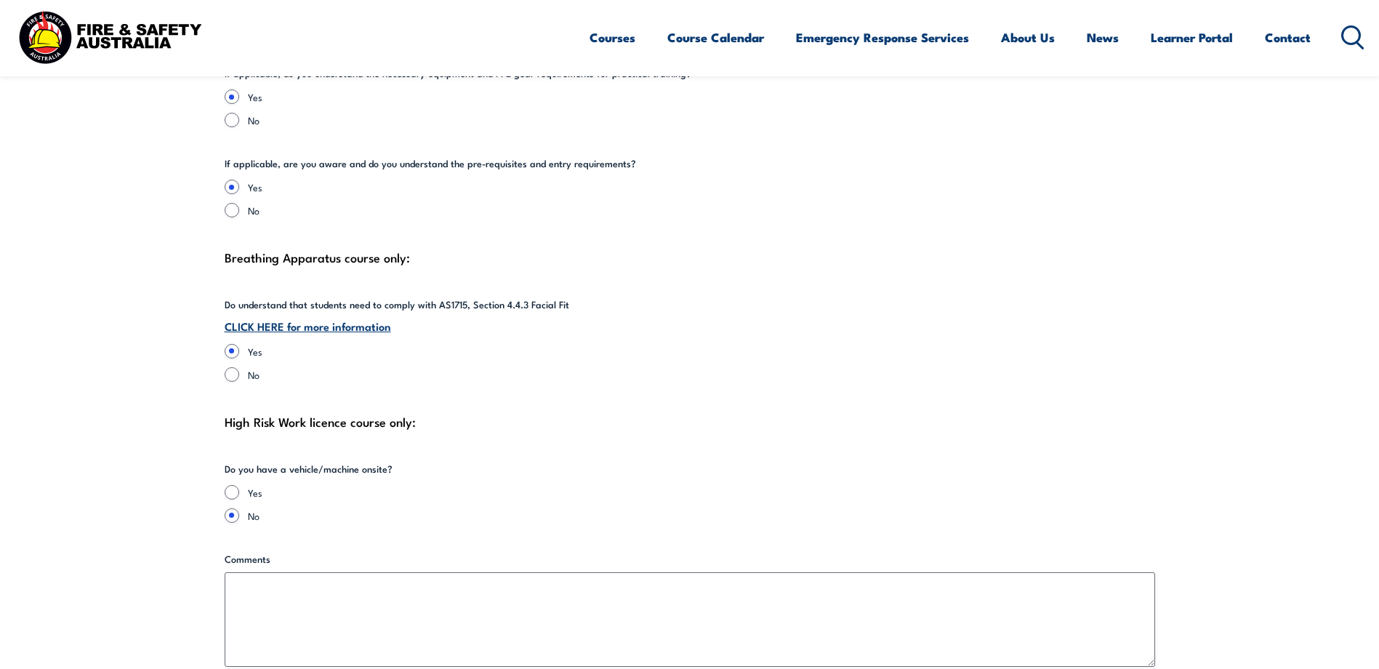
click at [317, 318] on link "CLICK HERE for more information" at bounding box center [308, 326] width 166 height 16
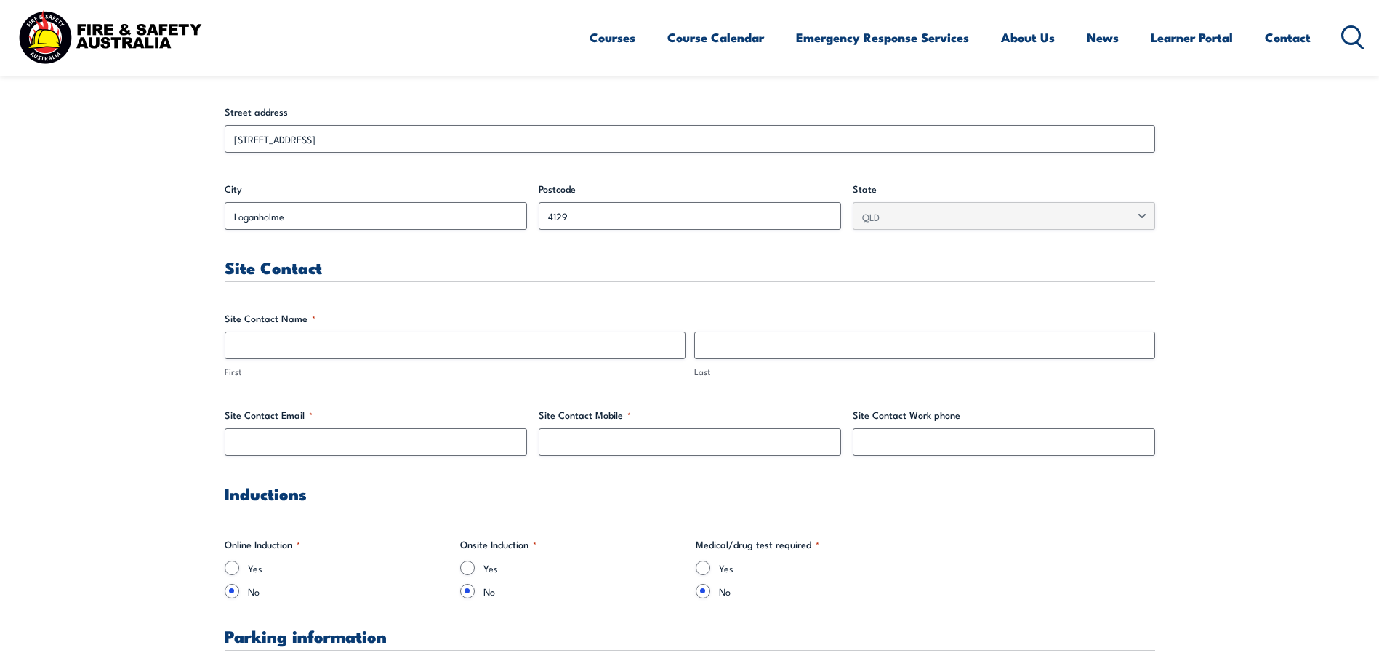
scroll to position [581, 0]
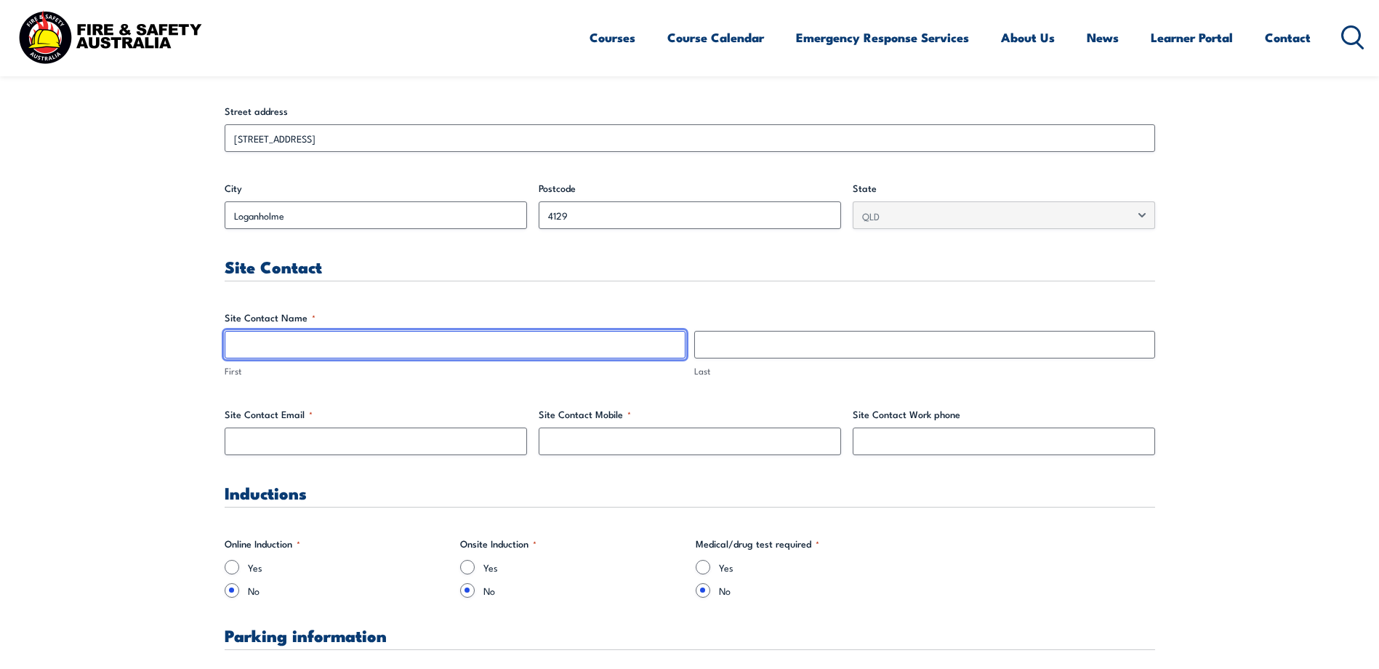
click at [328, 345] on input "First" at bounding box center [455, 345] width 461 height 28
type input "[PERSON_NAME]"
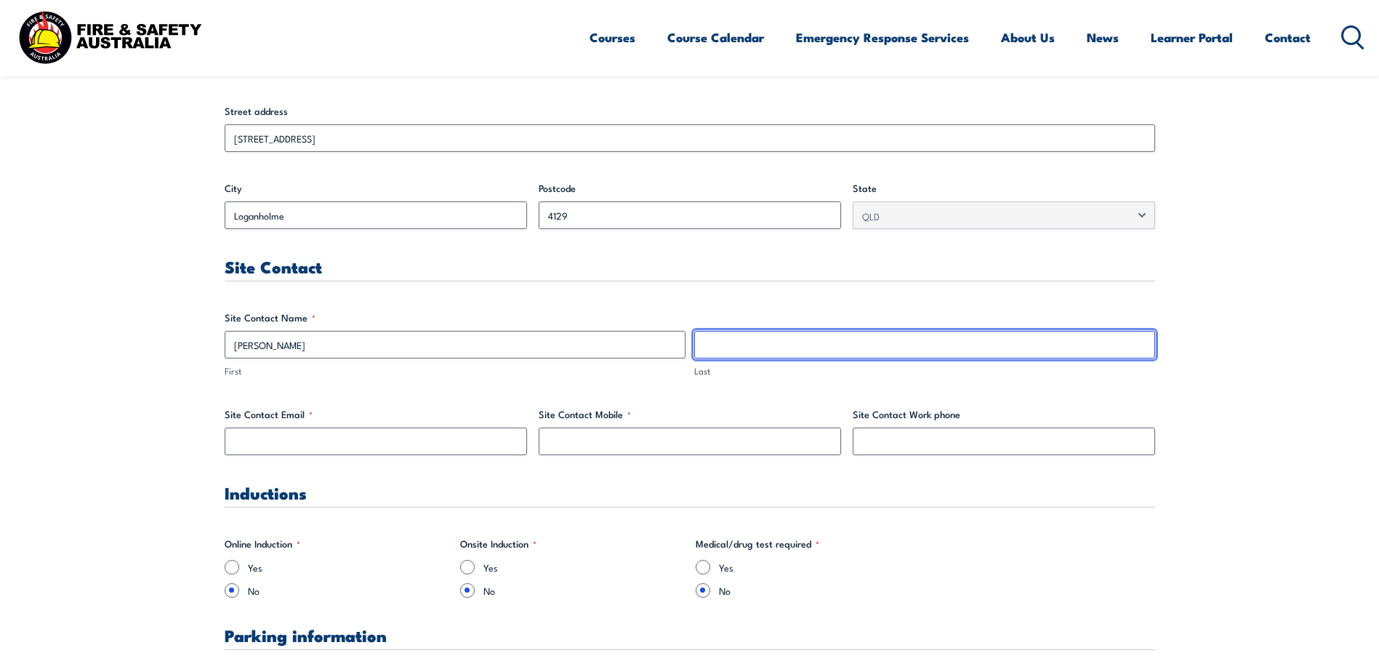
type input "Warner"
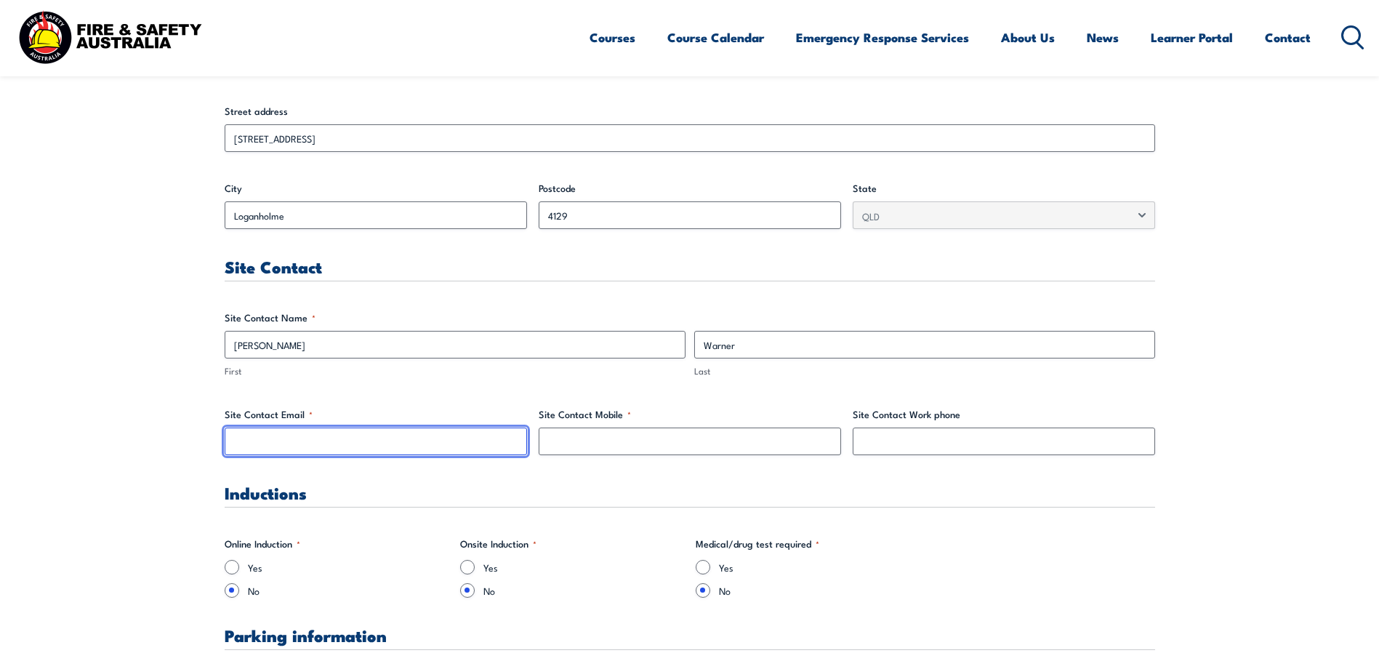
click at [268, 445] on input "Site Contact Email *" at bounding box center [376, 441] width 302 height 28
type input "[PERSON_NAME][EMAIL_ADDRESS][PERSON_NAME][DOMAIN_NAME]"
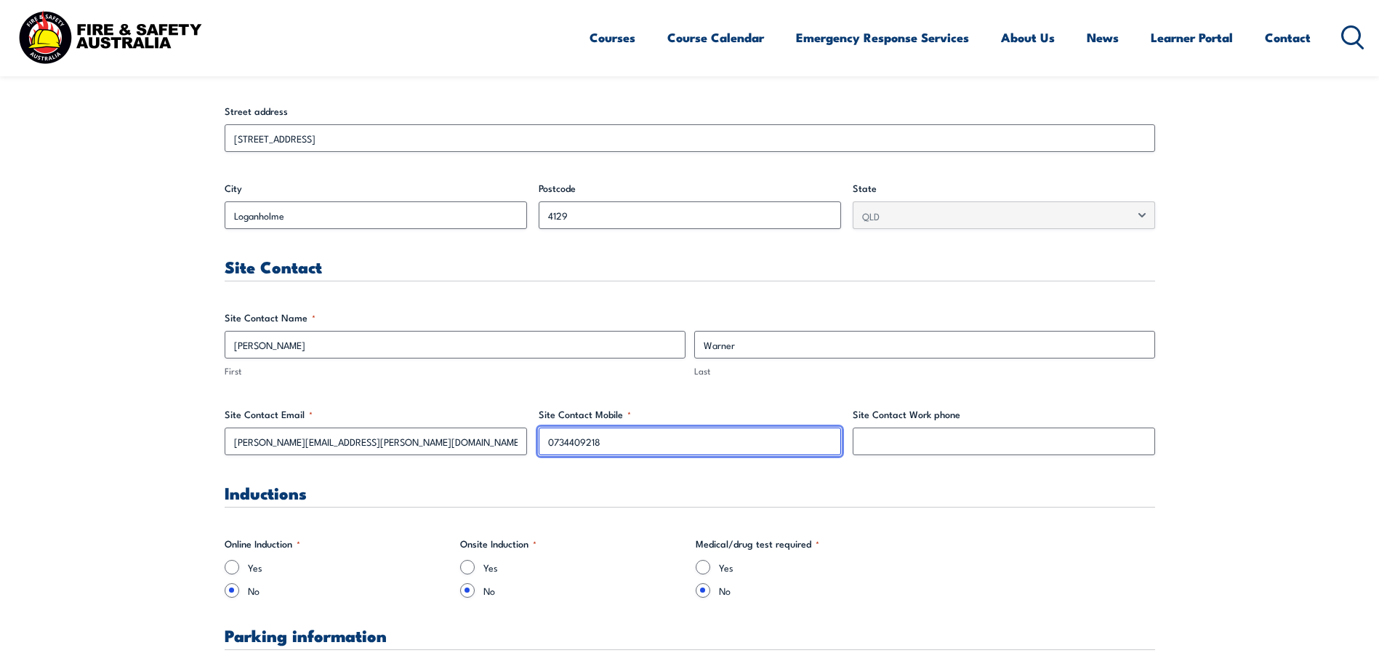
drag, startPoint x: 621, startPoint y: 441, endPoint x: 537, endPoint y: 443, distance: 84.3
type input "0423470035"
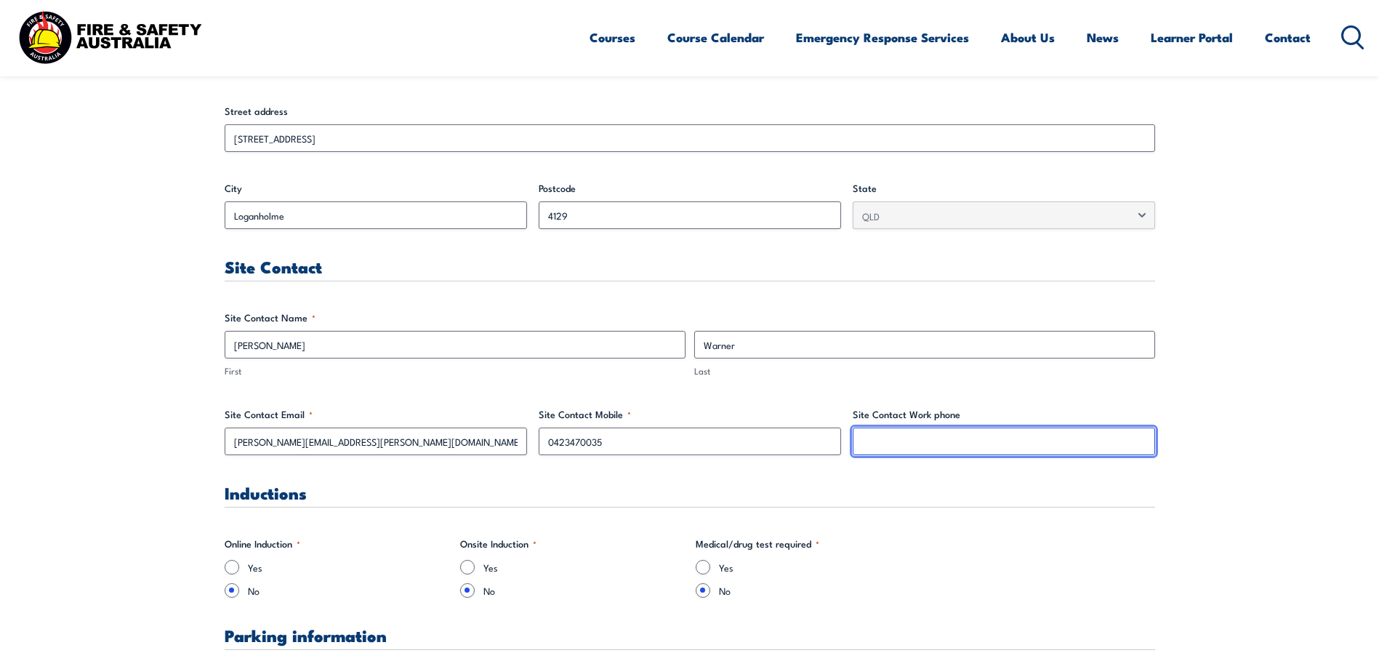
click at [881, 437] on input "Site Contact Work phone" at bounding box center [1003, 441] width 302 height 28
type input "0734409218"
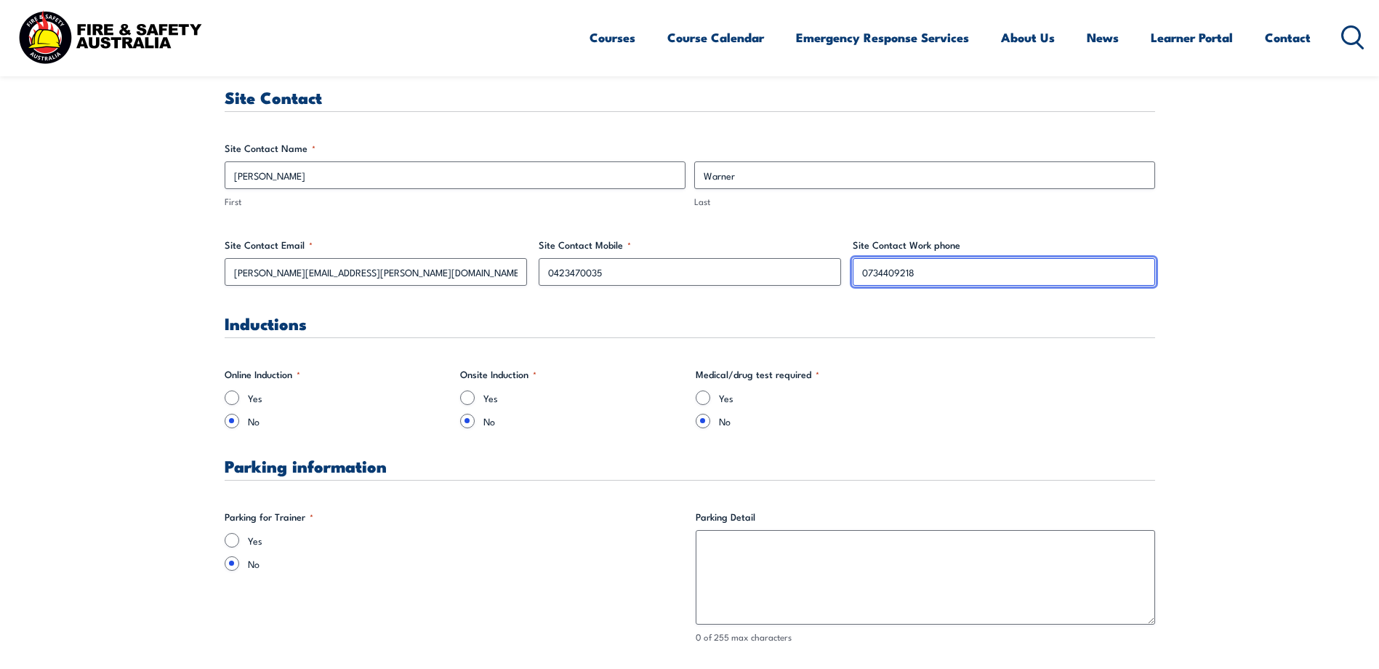
scroll to position [799, 0]
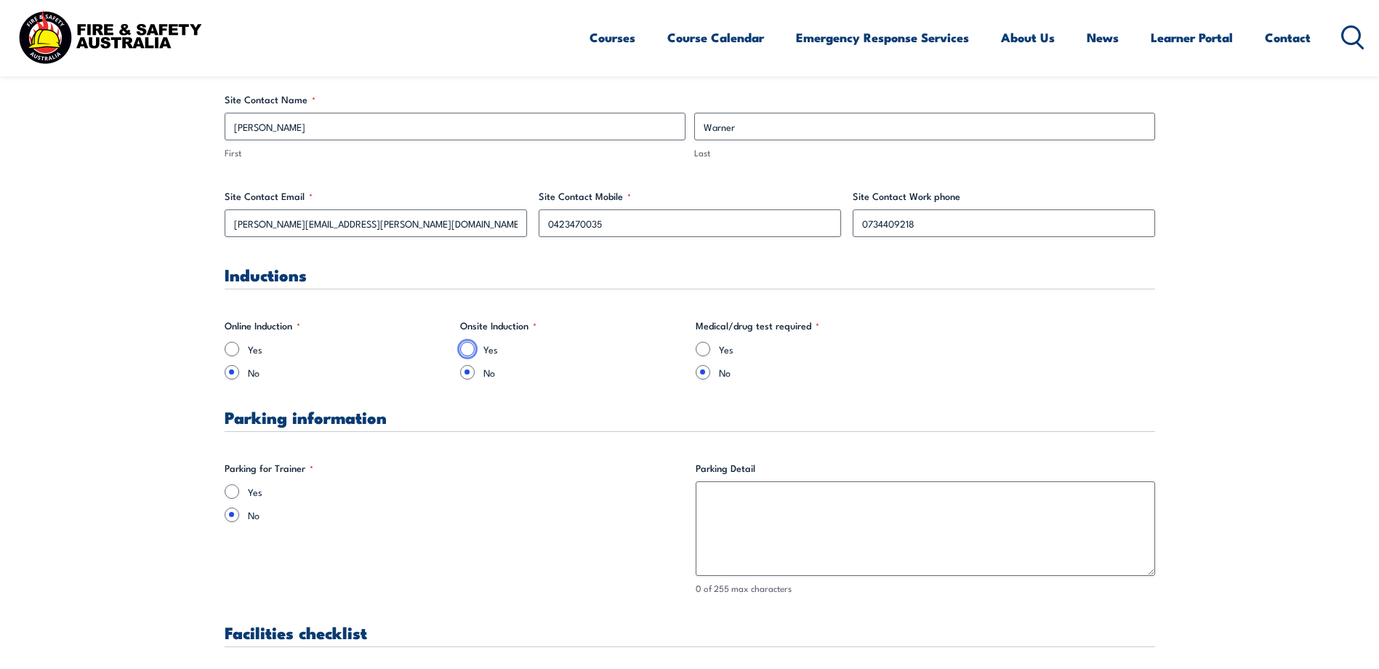
click at [467, 348] on input "Yes" at bounding box center [467, 349] width 15 height 15
radio input "true"
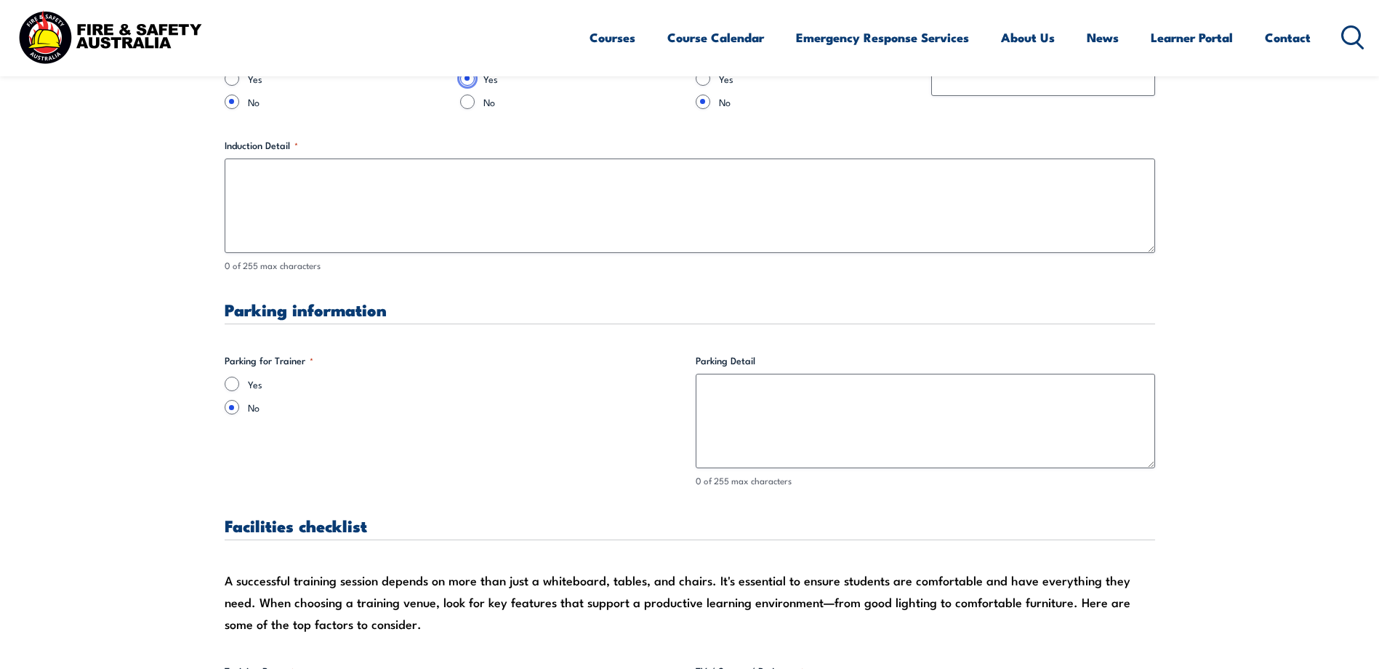
scroll to position [1090, 0]
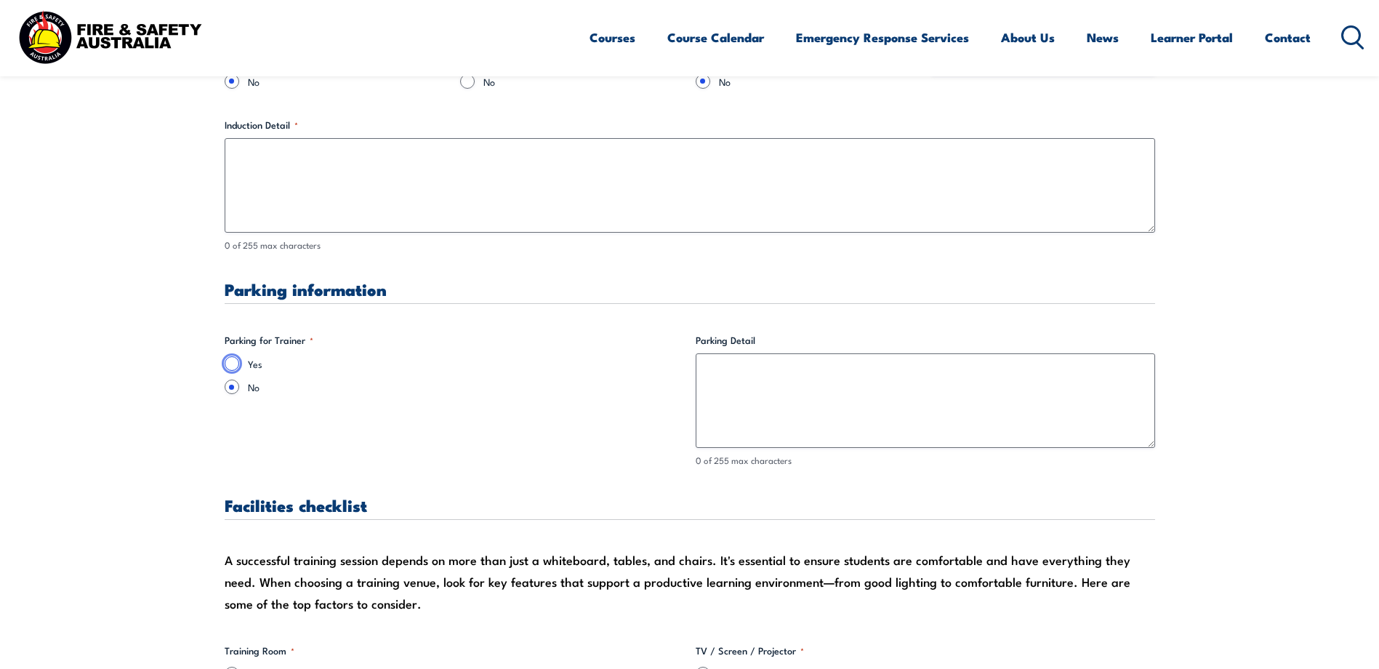
click at [230, 358] on input "Yes" at bounding box center [232, 363] width 15 height 15
radio input "true"
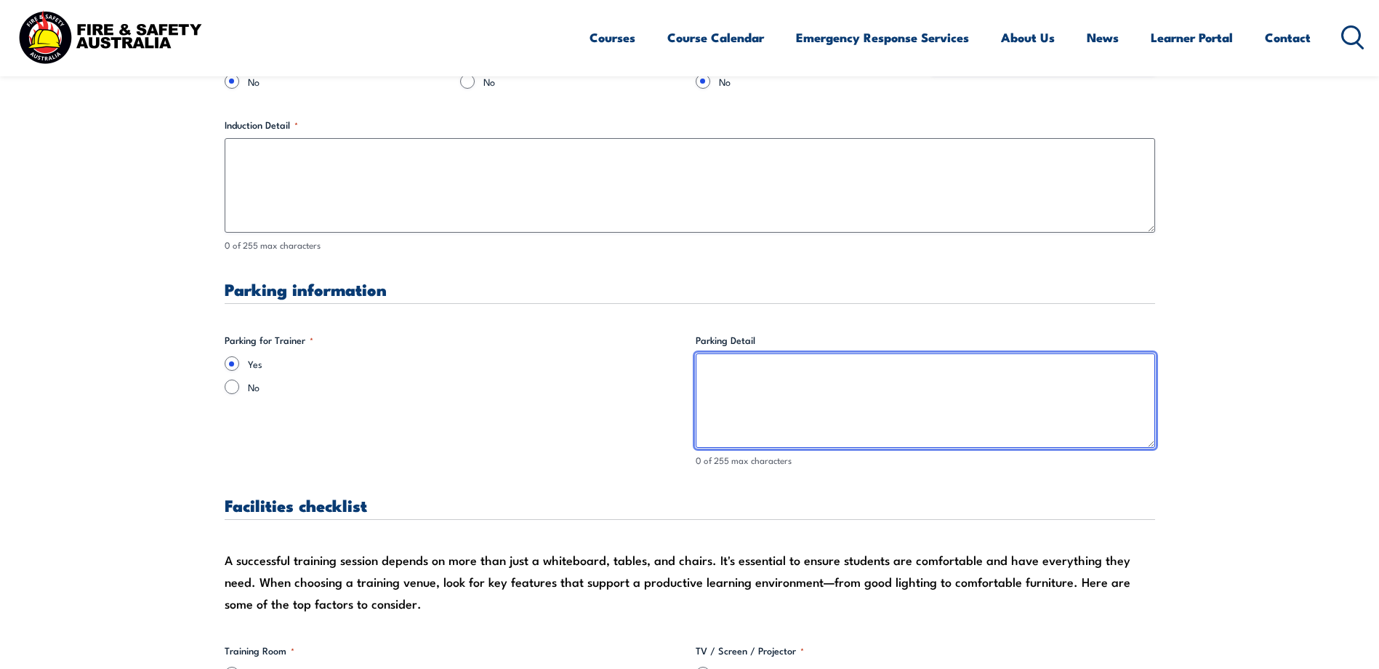
click at [723, 373] on textarea "Parking Detail" at bounding box center [925, 400] width 459 height 94
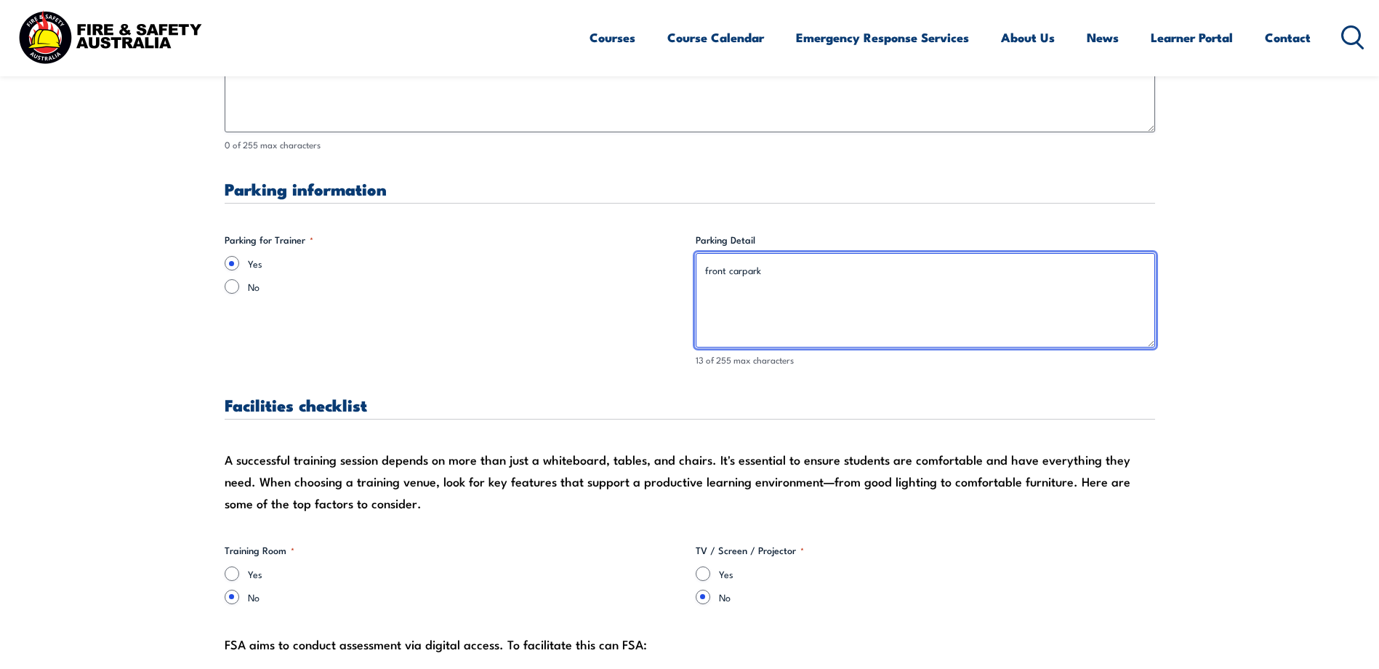
scroll to position [1526, 0]
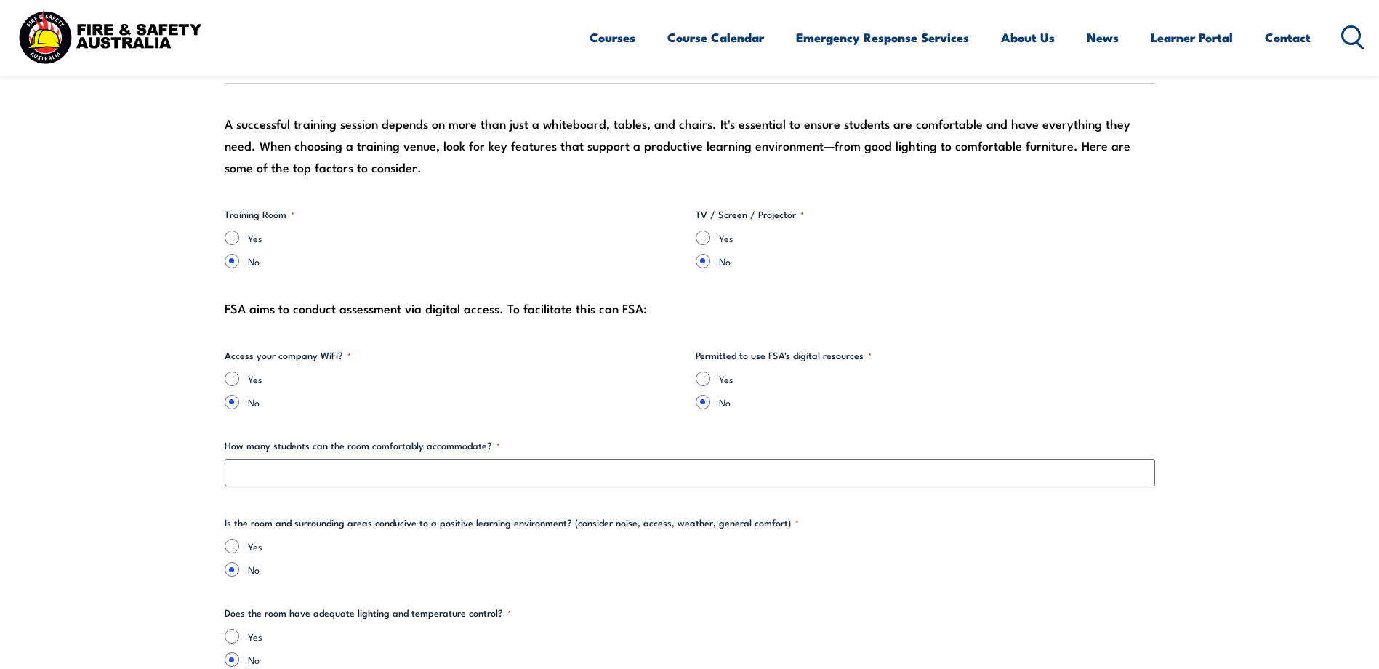
type textarea "front carpark"
click at [231, 237] on input "Yes" at bounding box center [232, 237] width 15 height 15
radio input "true"
drag, startPoint x: 233, startPoint y: 380, endPoint x: 534, endPoint y: 405, distance: 302.6
click at [233, 381] on input "Yes" at bounding box center [232, 378] width 15 height 15
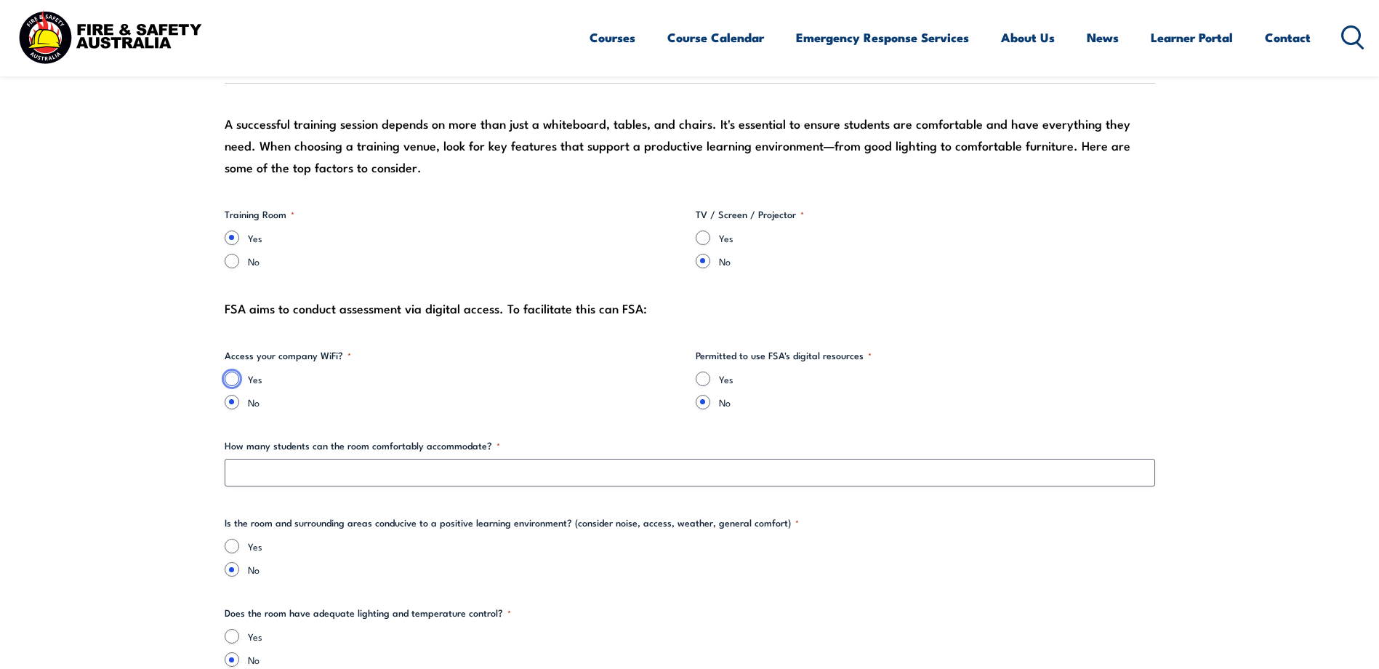
radio input "true"
drag, startPoint x: 699, startPoint y: 379, endPoint x: 706, endPoint y: 370, distance: 11.9
click at [700, 379] on input "Yes" at bounding box center [703, 378] width 15 height 15
radio input "true"
click at [707, 236] on input "Yes" at bounding box center [703, 237] width 15 height 15
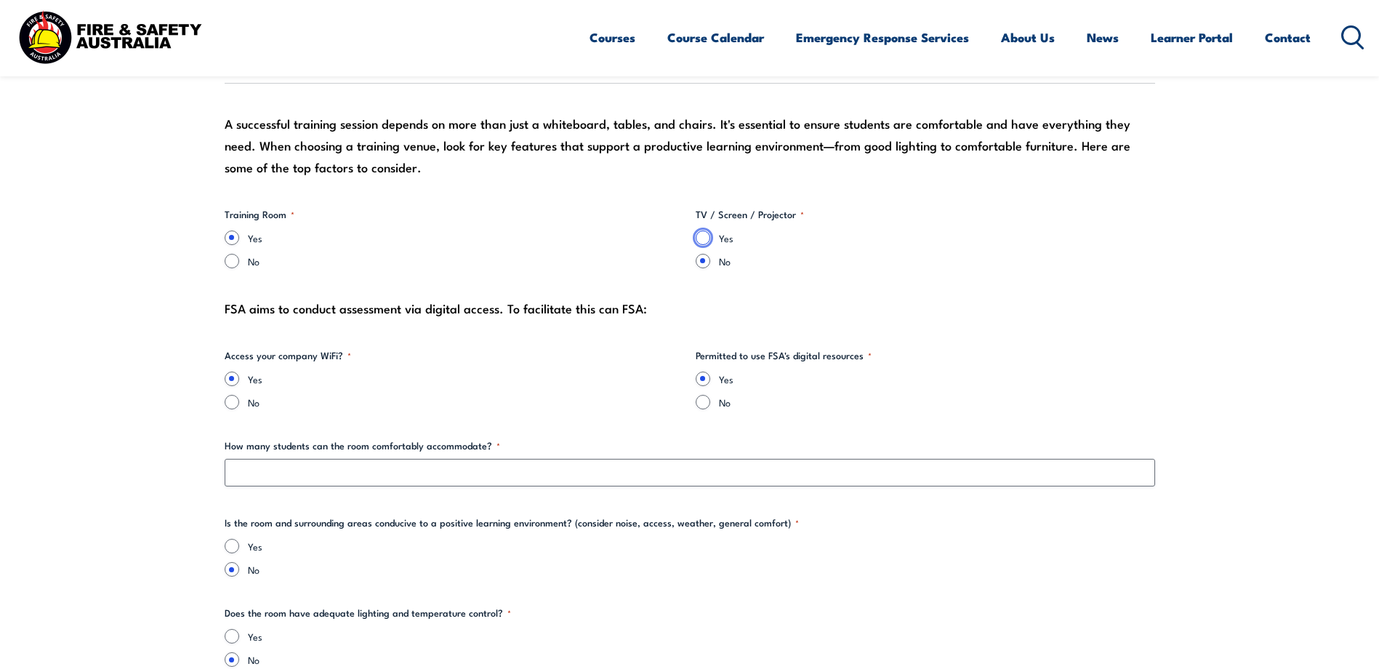
radio input "true"
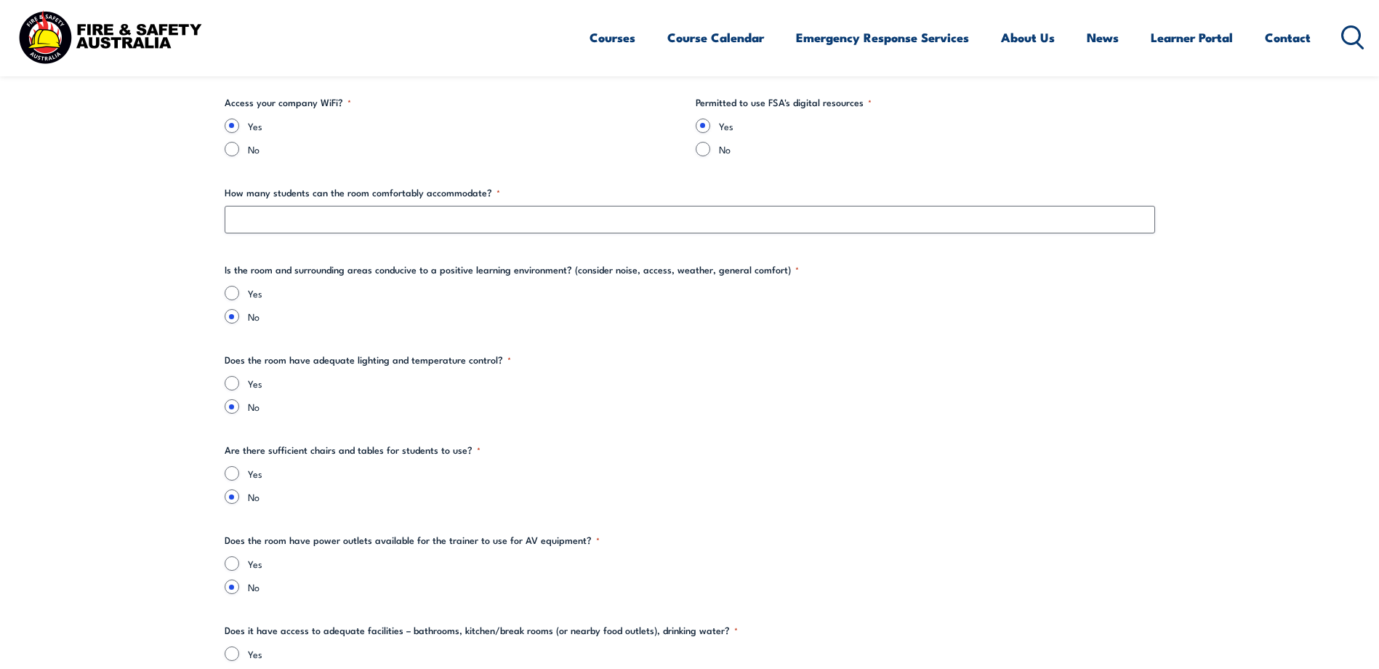
scroll to position [1817, 0]
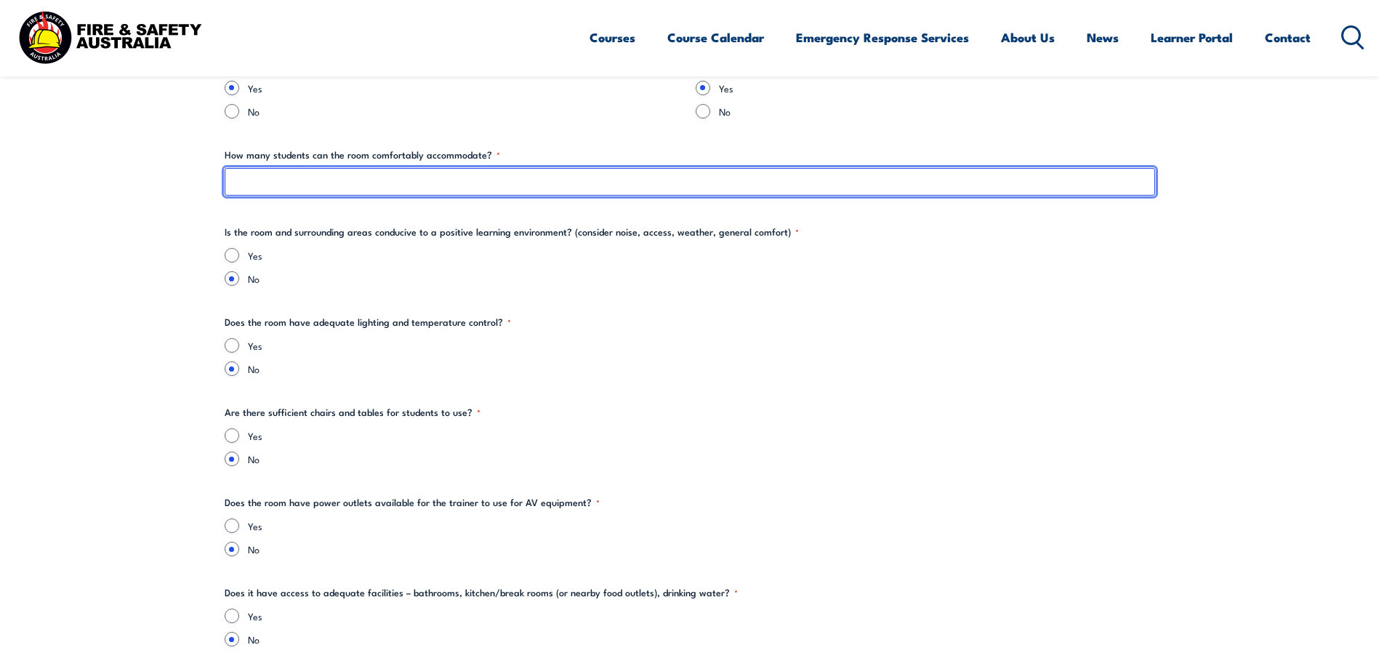
click at [319, 185] on input "How many students can the room comfortably accommodate? *" at bounding box center [690, 182] width 930 height 28
type input "11"
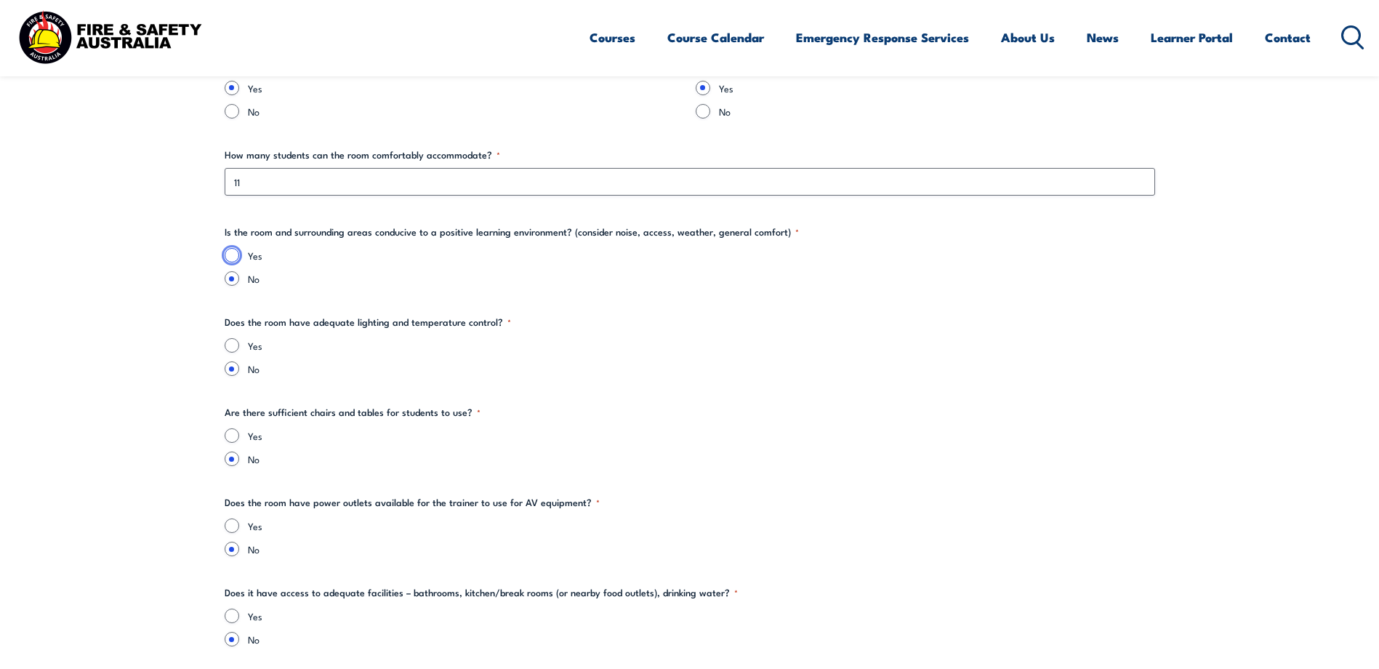
click at [229, 255] on input "Yes" at bounding box center [232, 255] width 15 height 15
radio input "true"
click at [235, 347] on input "Yes" at bounding box center [232, 345] width 15 height 15
radio input "true"
click at [231, 435] on input "Yes" at bounding box center [232, 435] width 15 height 15
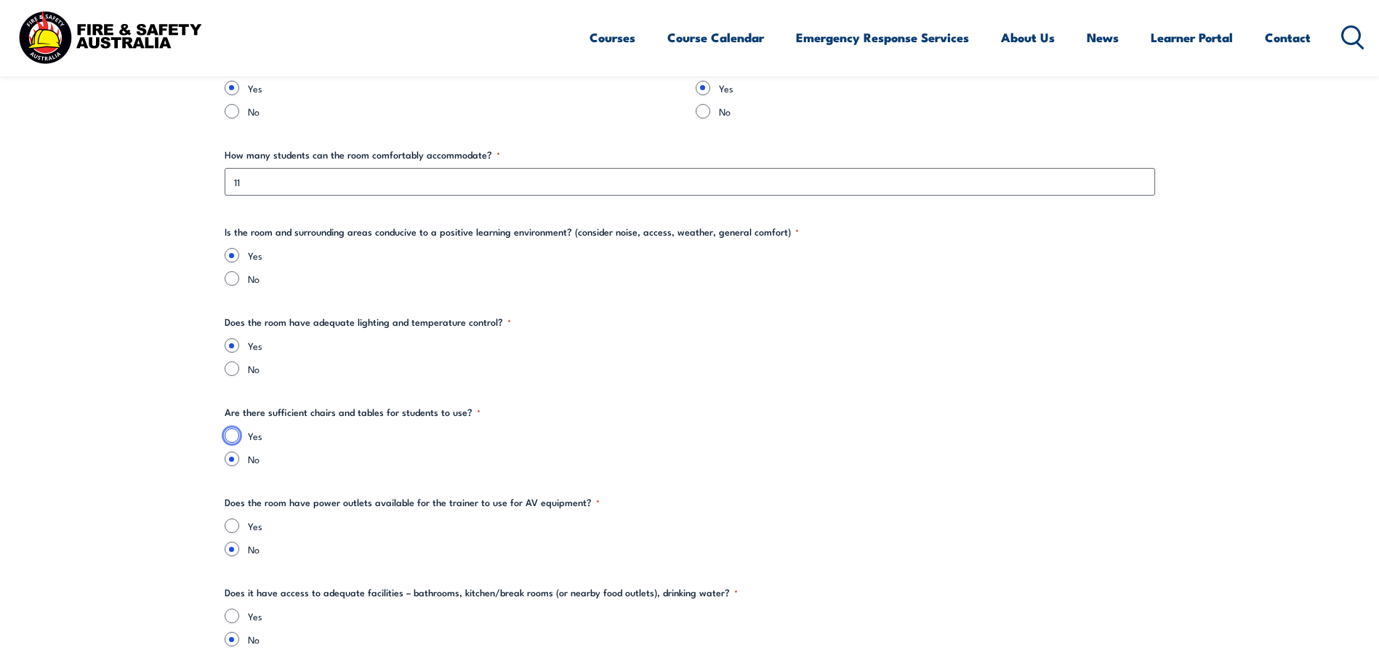
radio input "true"
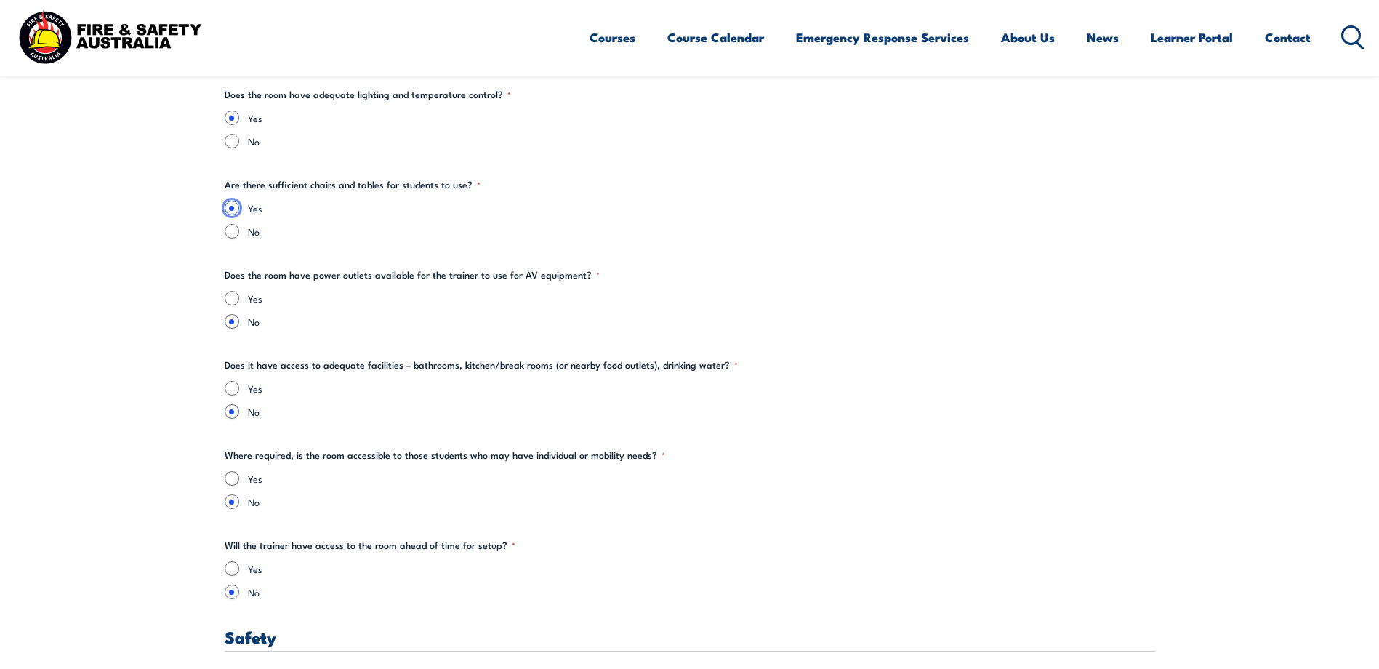
scroll to position [2108, 0]
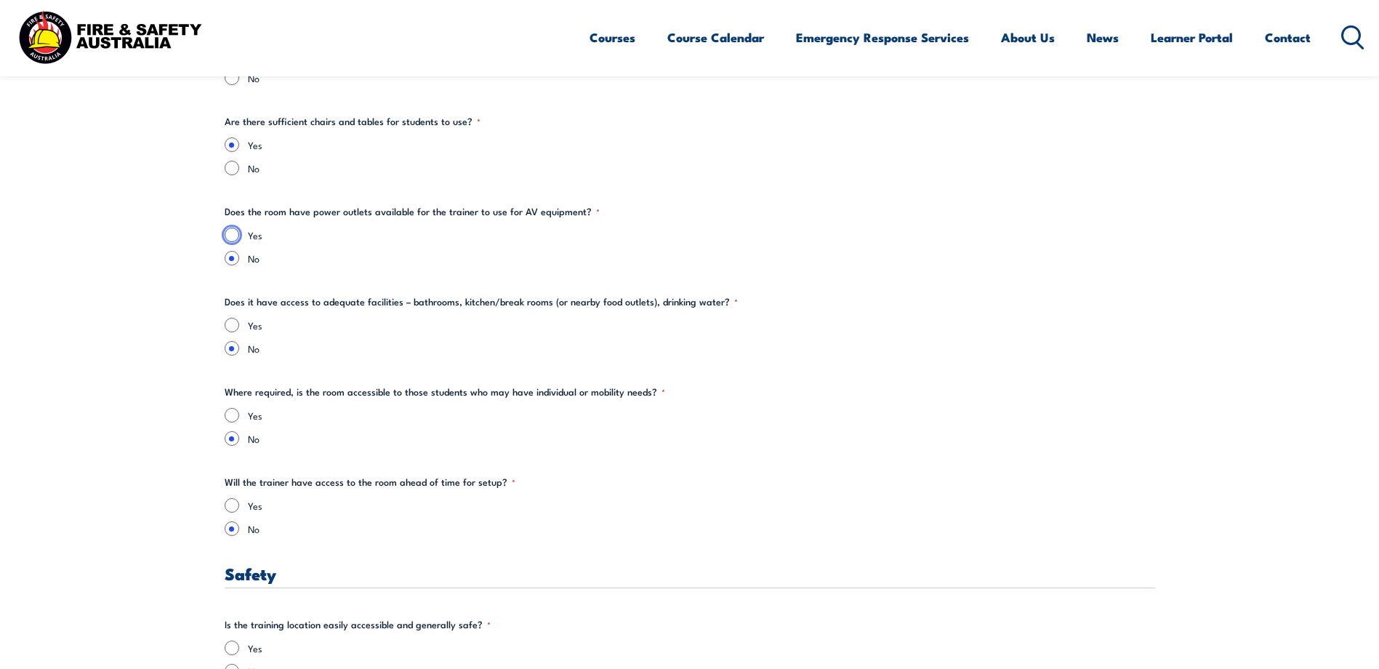
click at [233, 237] on input "Yes" at bounding box center [232, 234] width 15 height 15
radio input "true"
click at [233, 326] on input "Yes" at bounding box center [232, 325] width 15 height 15
radio input "true"
click at [230, 414] on input "Yes" at bounding box center [232, 415] width 15 height 15
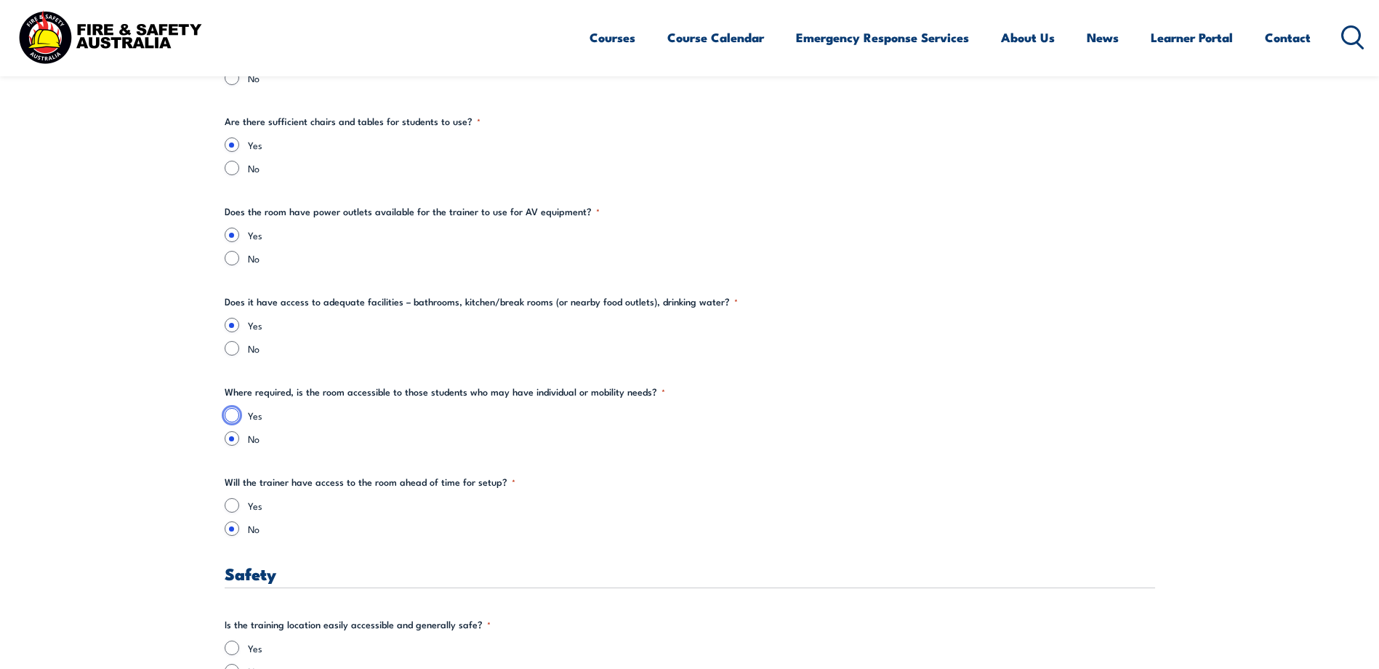
radio input "true"
click at [233, 509] on input "Yes" at bounding box center [232, 505] width 15 height 15
radio input "true"
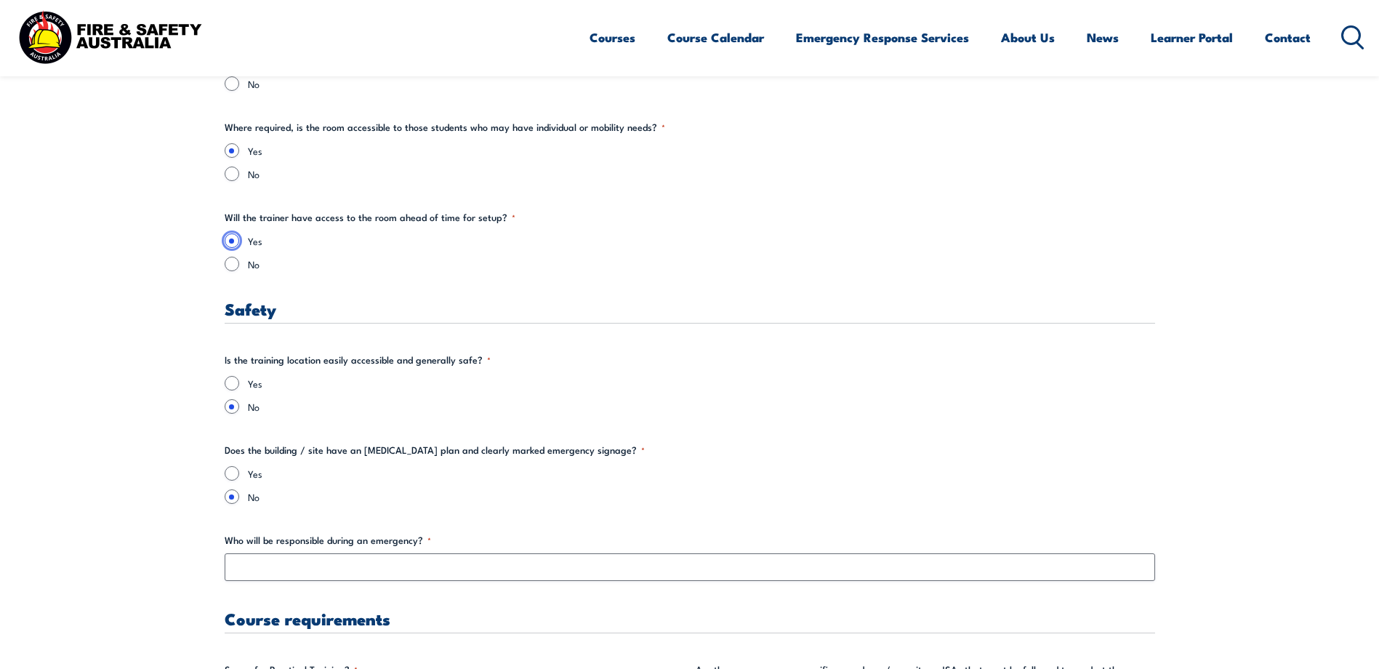
scroll to position [2471, 0]
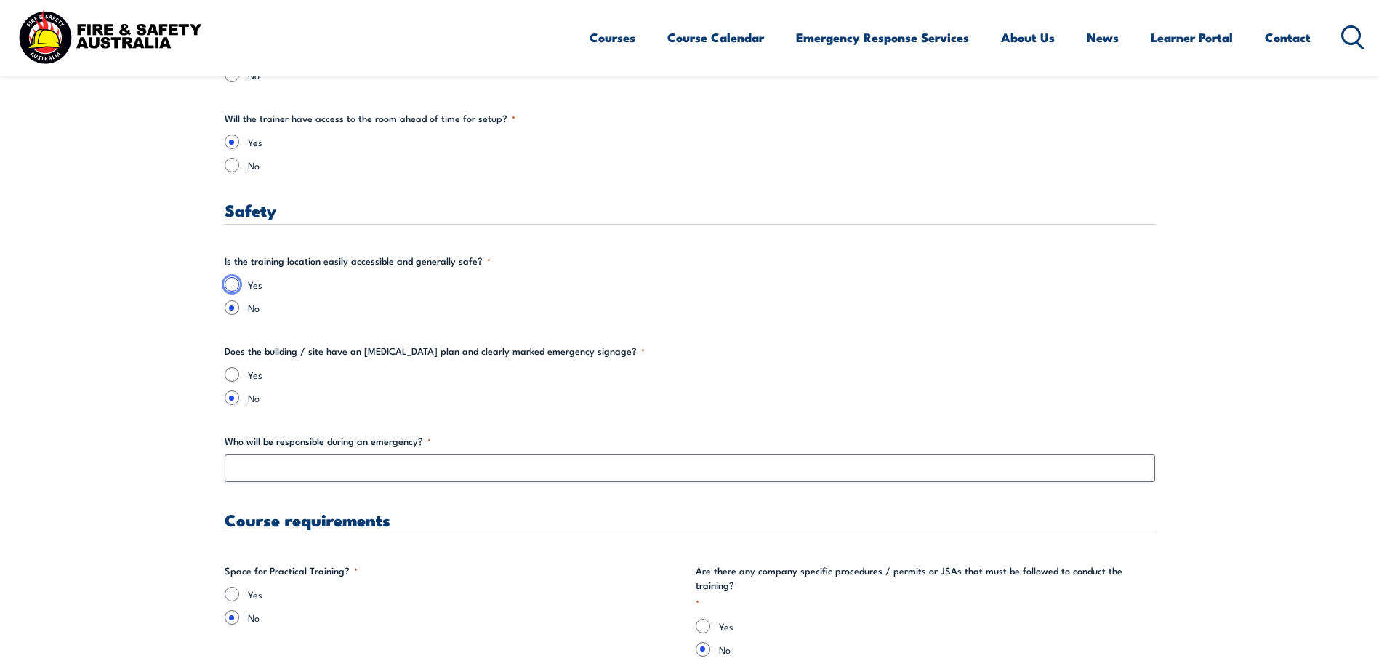
click at [232, 288] on input "Yes" at bounding box center [232, 284] width 15 height 15
radio input "true"
click at [230, 375] on input "Yes" at bounding box center [232, 374] width 15 height 15
radio input "true"
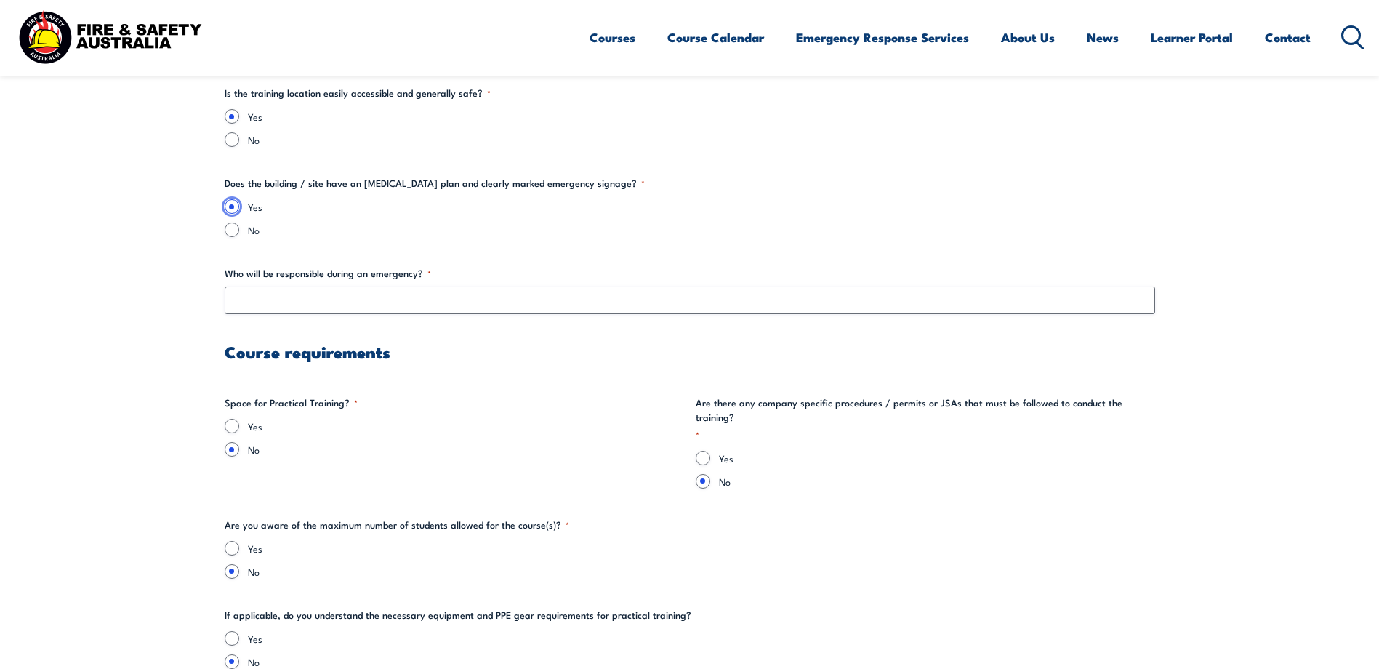
scroll to position [2762, 0]
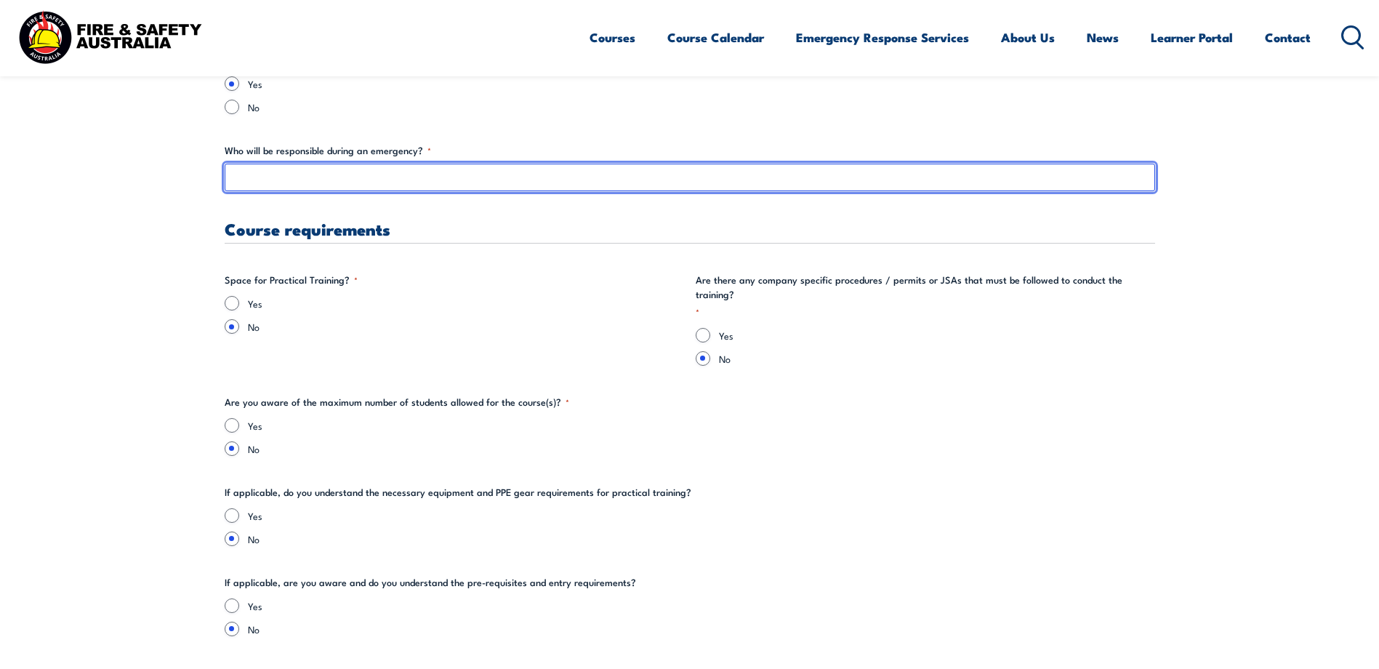
click at [286, 183] on input "Who will be responsible during an emergency? *" at bounding box center [690, 178] width 930 height 28
type input "[PERSON_NAME]"
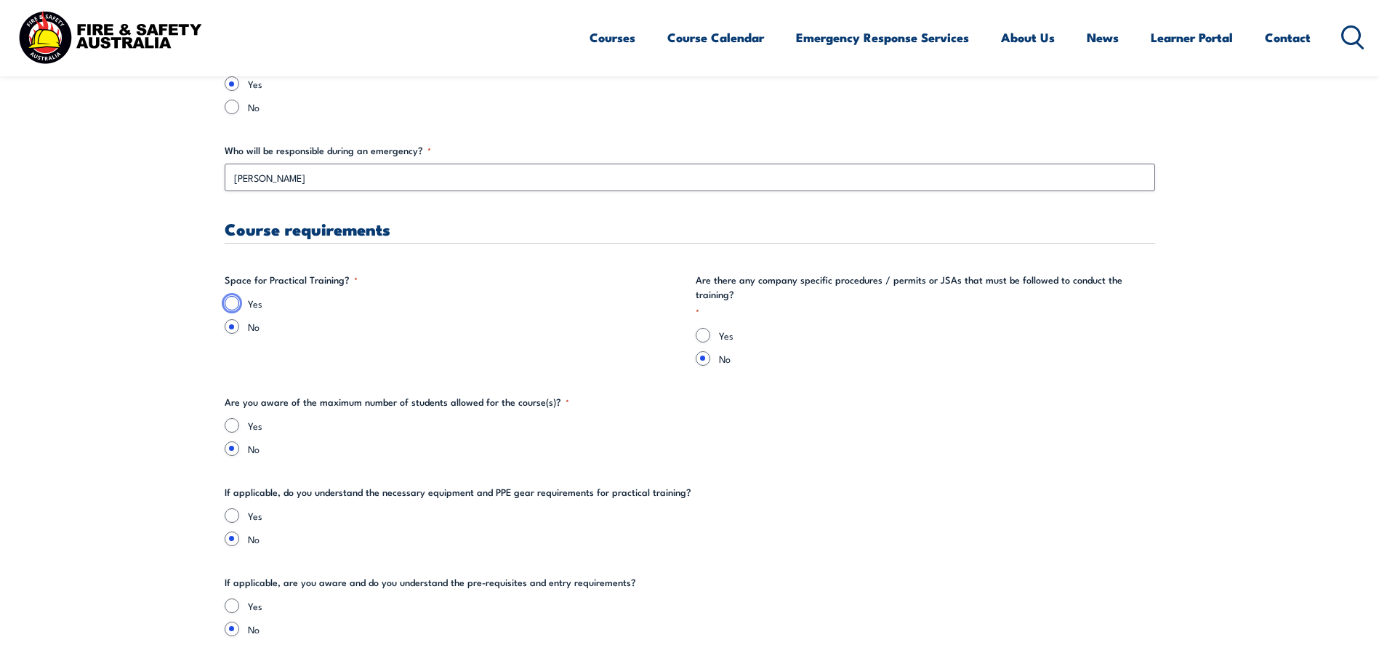
click at [234, 303] on input "Yes" at bounding box center [232, 303] width 15 height 15
radio input "true"
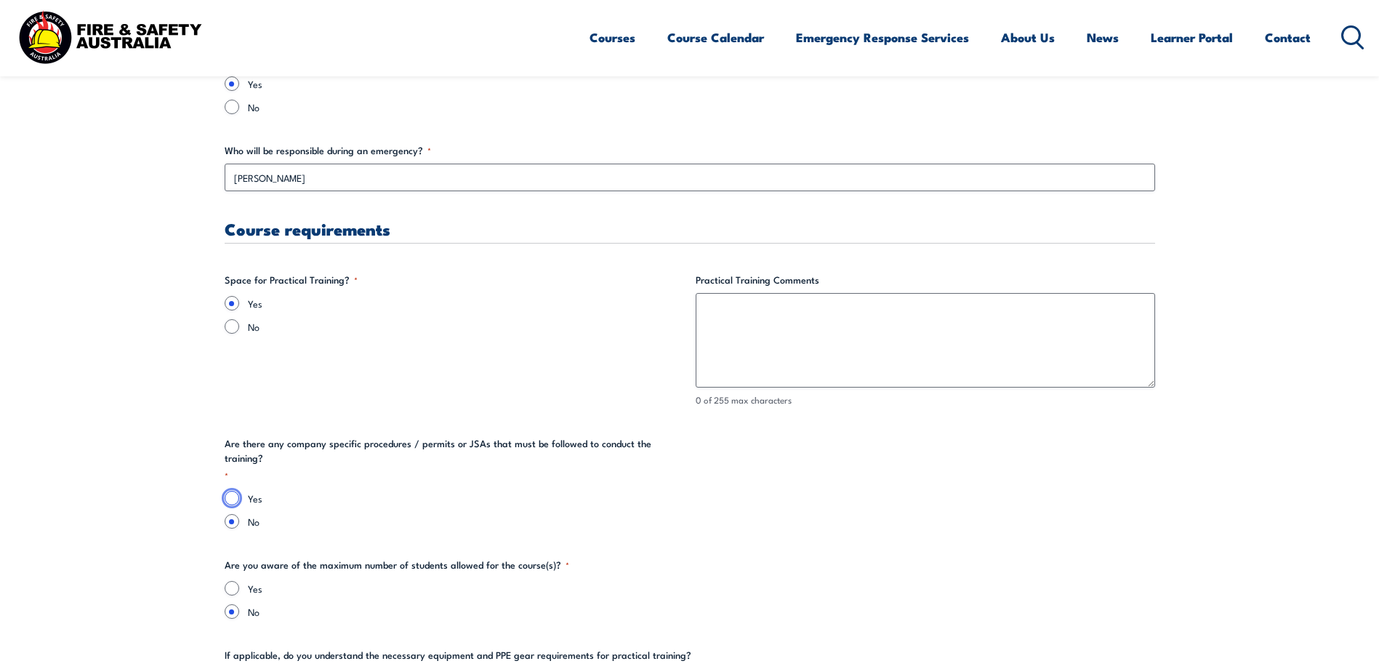
click at [229, 491] on input "Yes" at bounding box center [232, 498] width 15 height 15
radio input "true"
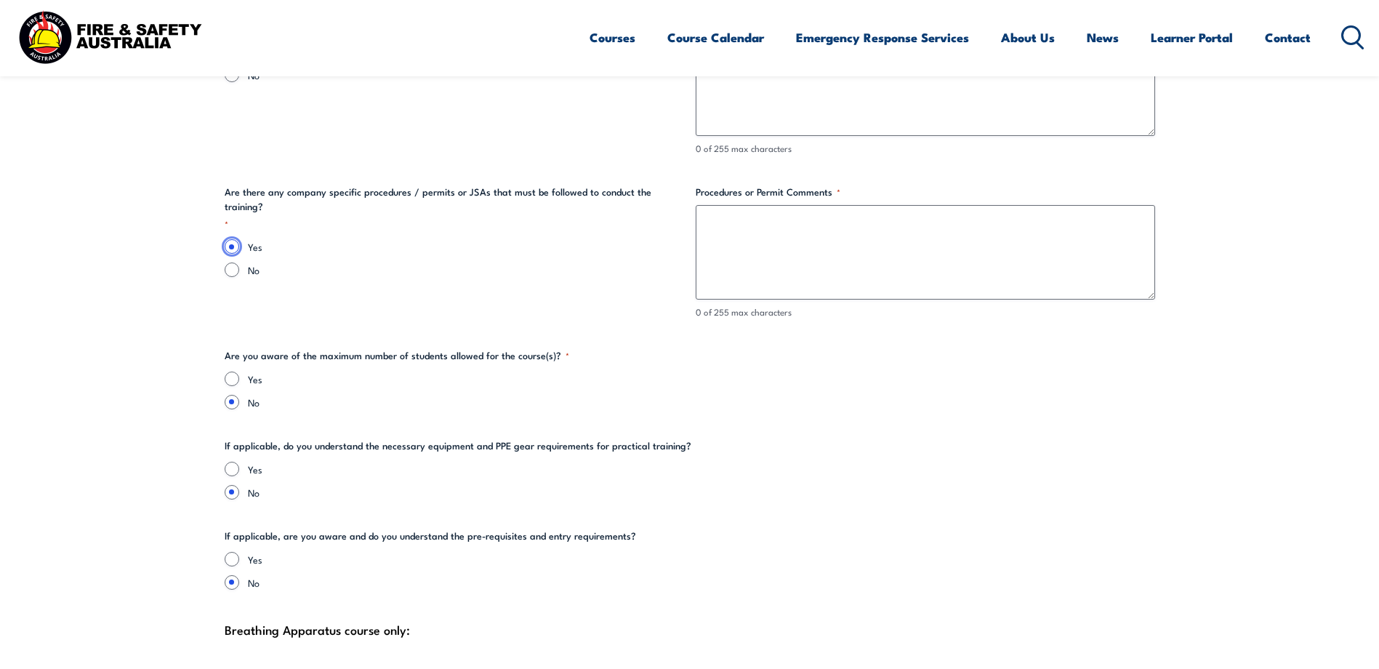
scroll to position [3052, 0]
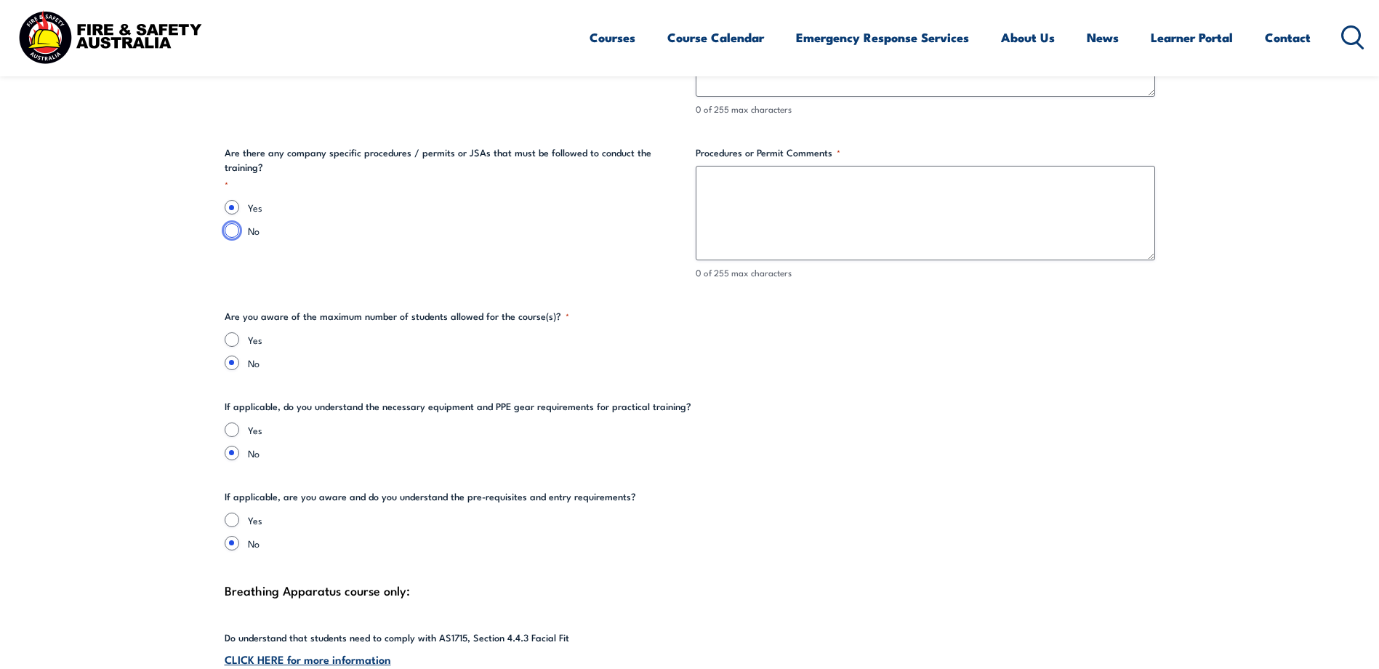
click at [230, 223] on input "No" at bounding box center [232, 230] width 15 height 15
radio input "true"
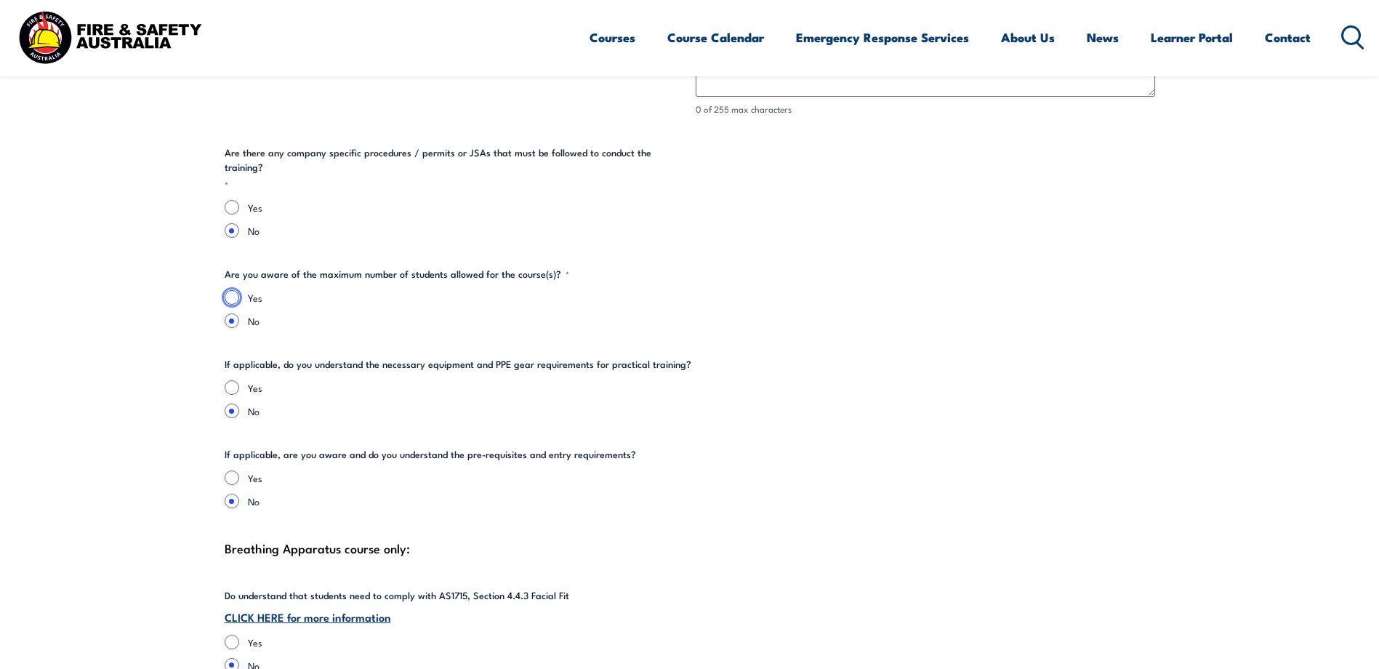
click at [230, 290] on input "Yes" at bounding box center [232, 297] width 15 height 15
radio input "true"
click at [235, 380] on input "Yes" at bounding box center [232, 387] width 15 height 15
radio input "true"
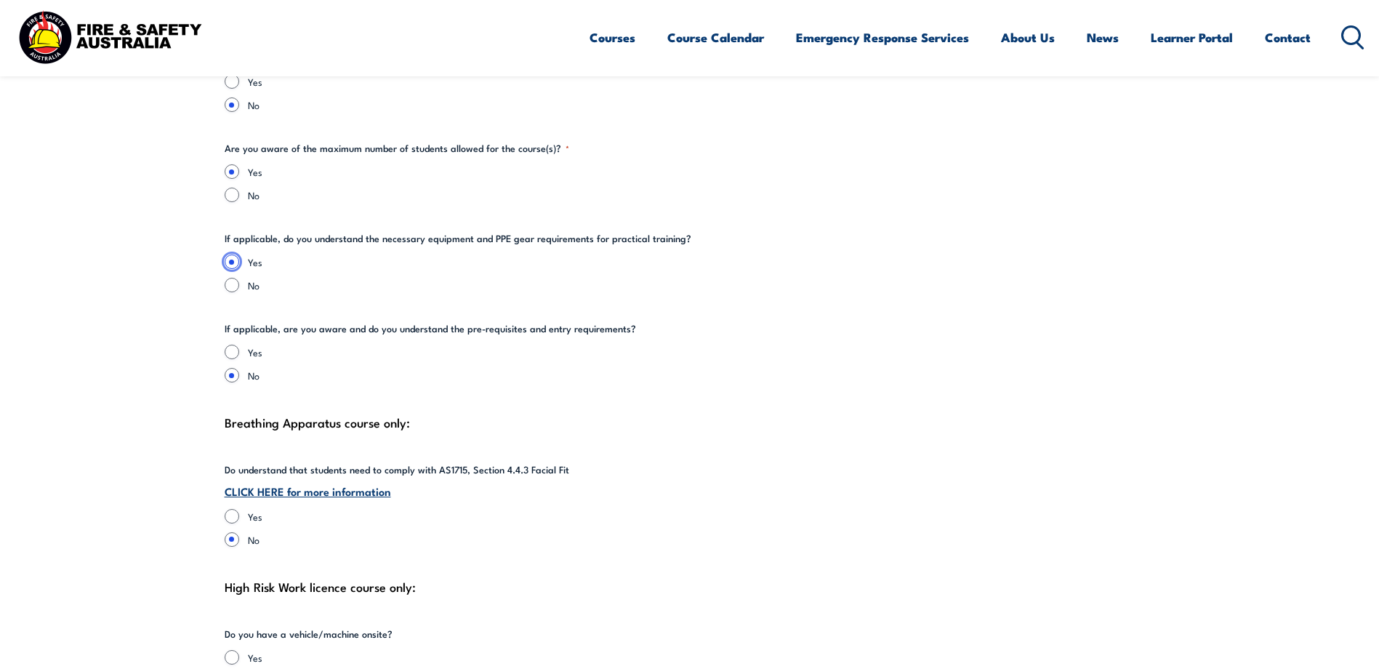
scroll to position [3198, 0]
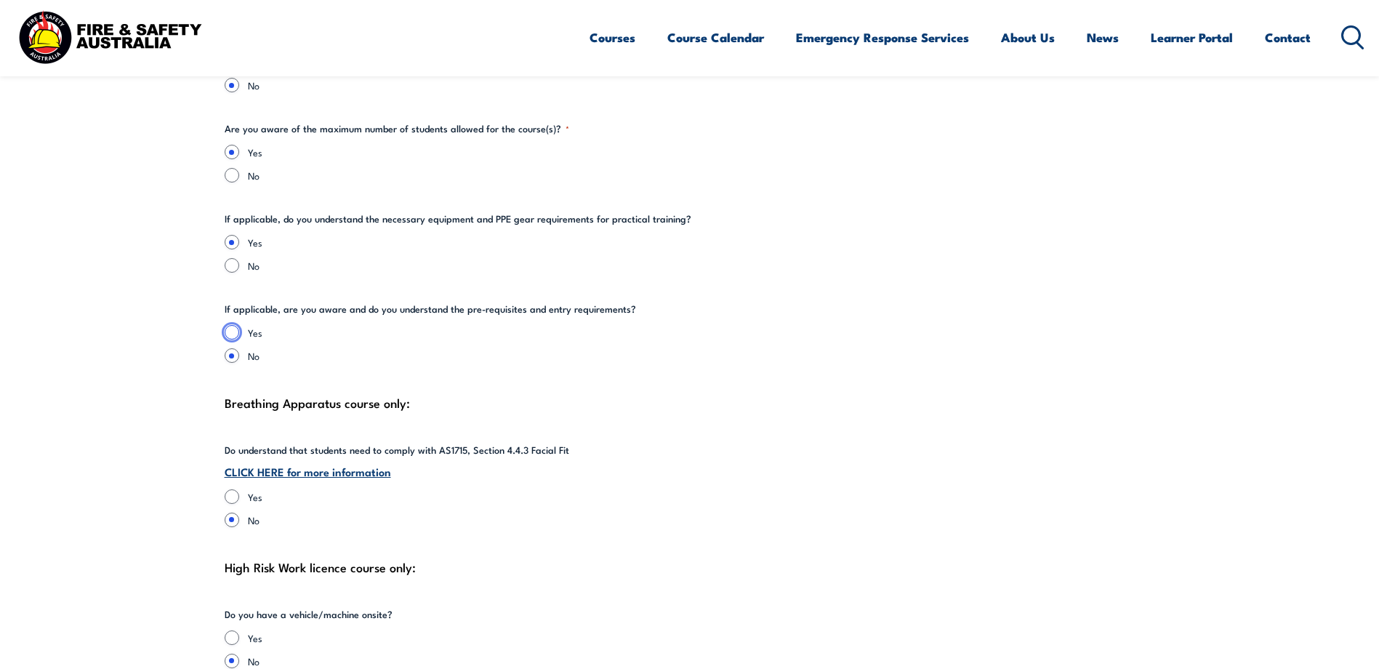
click at [233, 325] on input "Yes" at bounding box center [232, 332] width 15 height 15
radio input "true"
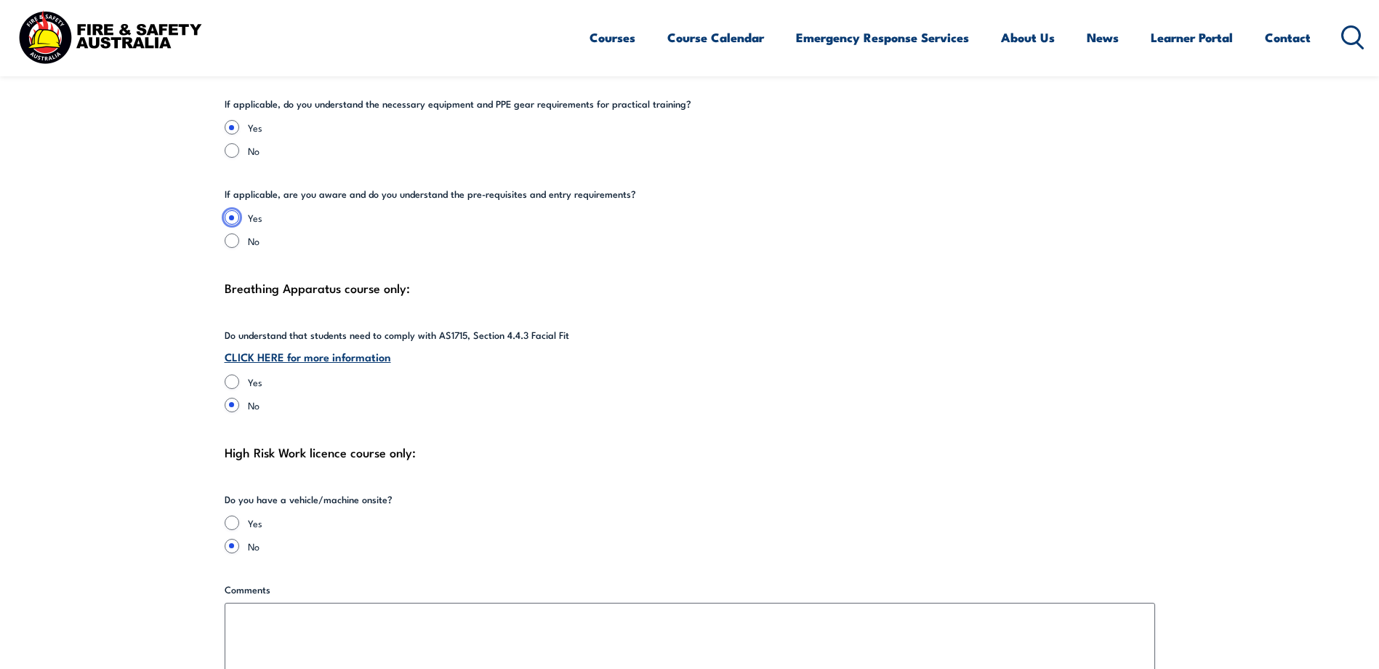
scroll to position [3343, 0]
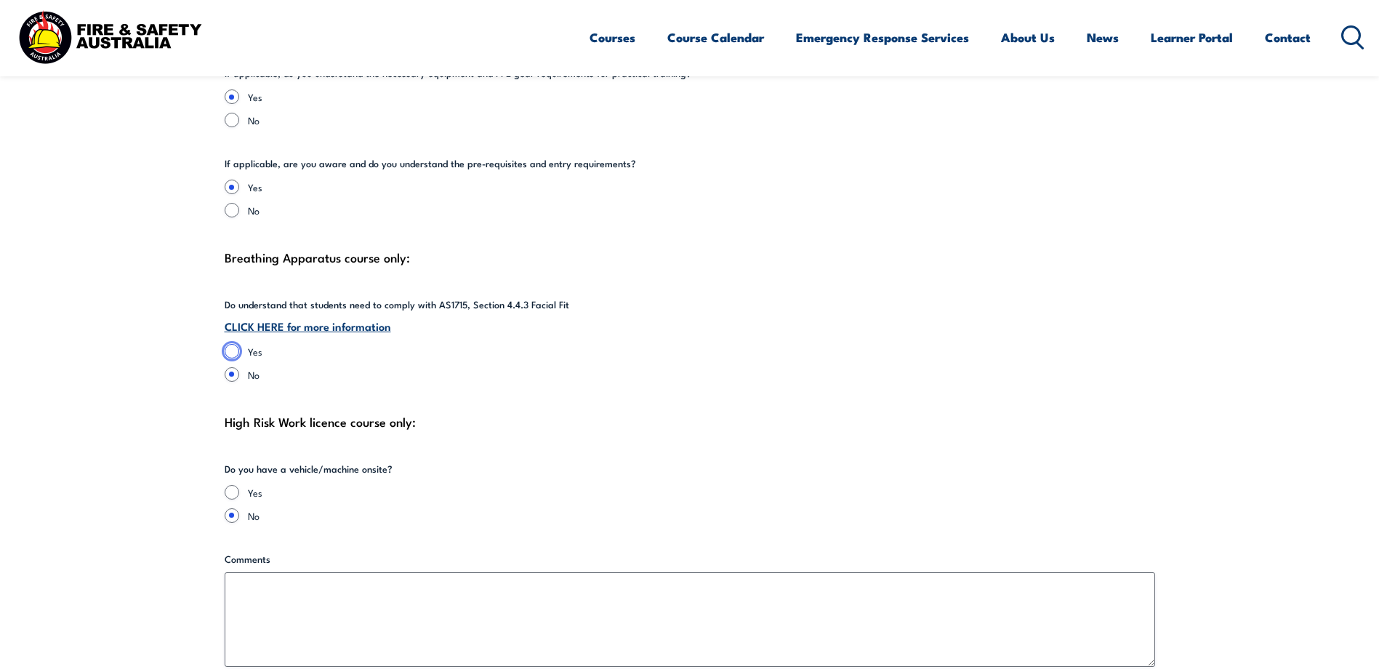
drag, startPoint x: 233, startPoint y: 334, endPoint x: 294, endPoint y: 369, distance: 71.3
click at [233, 344] on input "Yes" at bounding box center [232, 351] width 15 height 15
radio input "true"
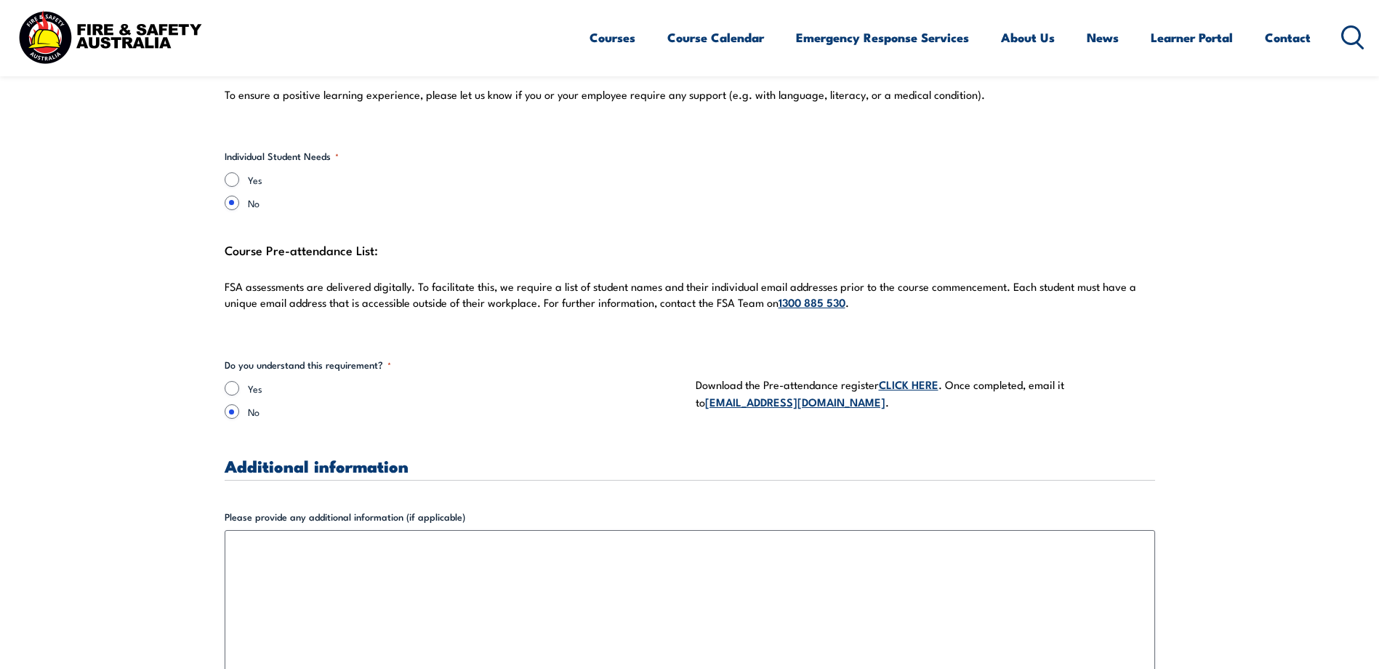
scroll to position [3997, 0]
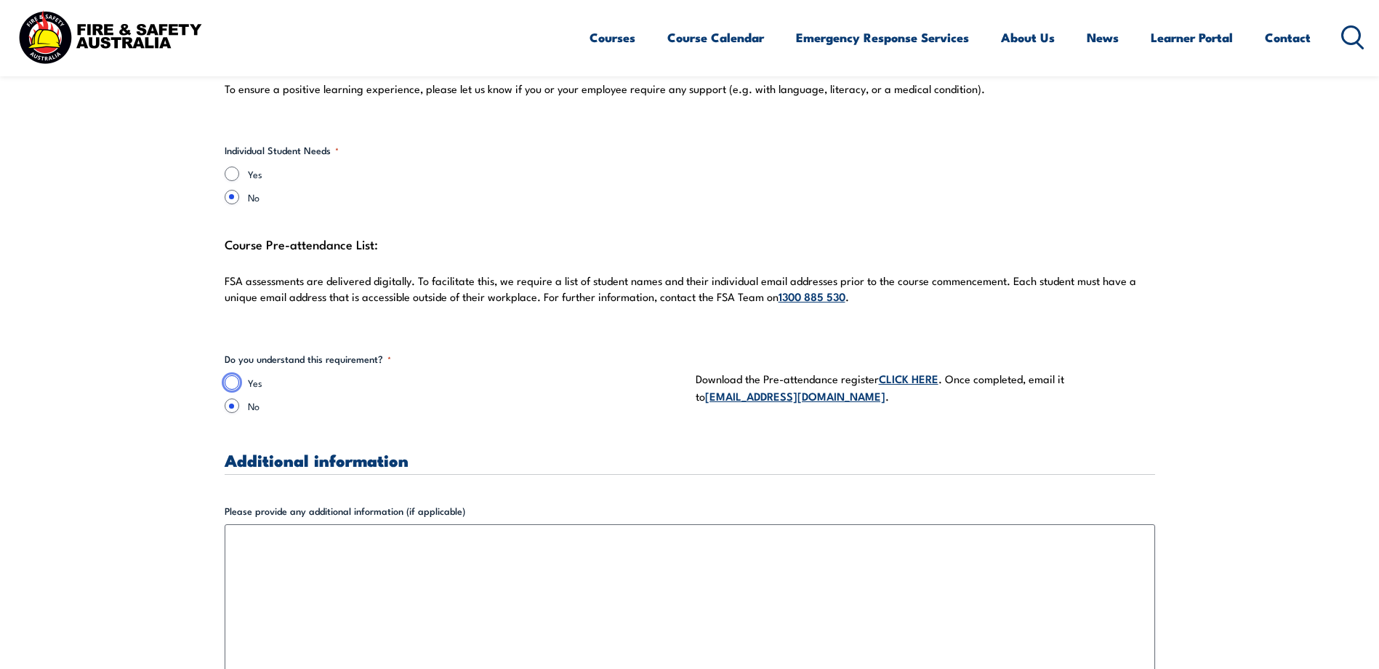
click at [230, 375] on input "Yes" at bounding box center [232, 382] width 15 height 15
radio input "true"
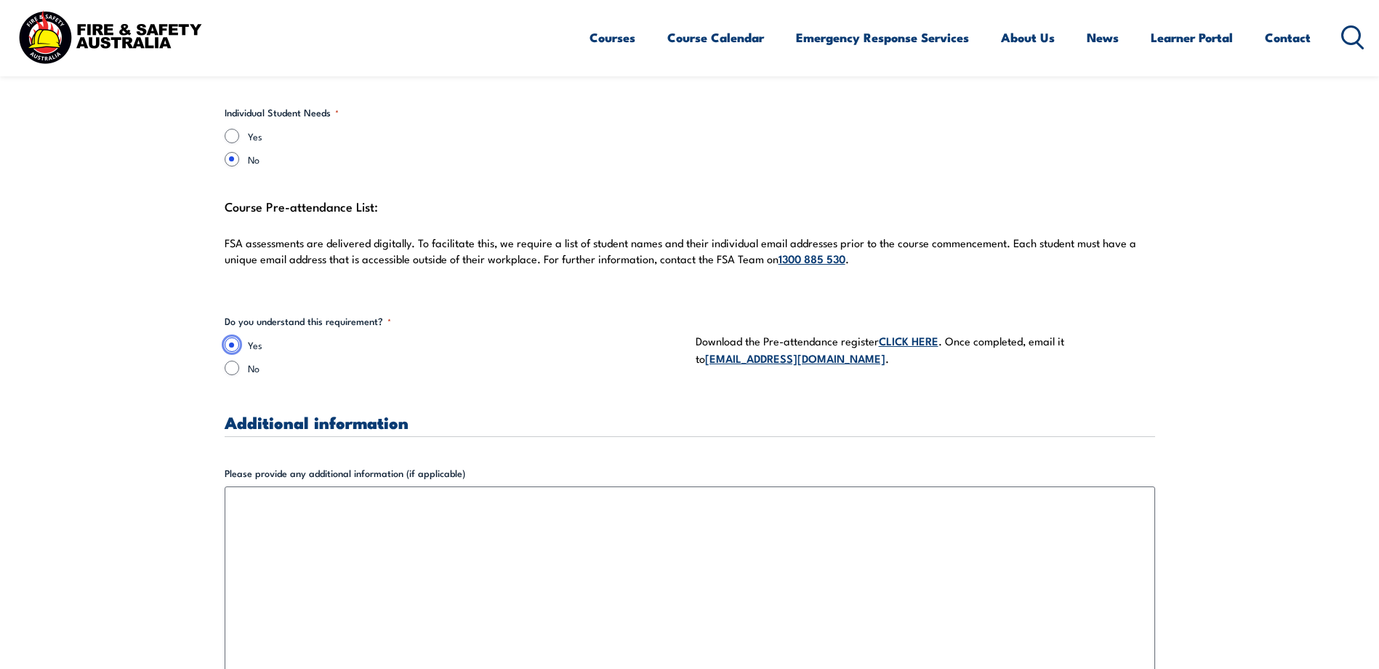
scroll to position [4070, 0]
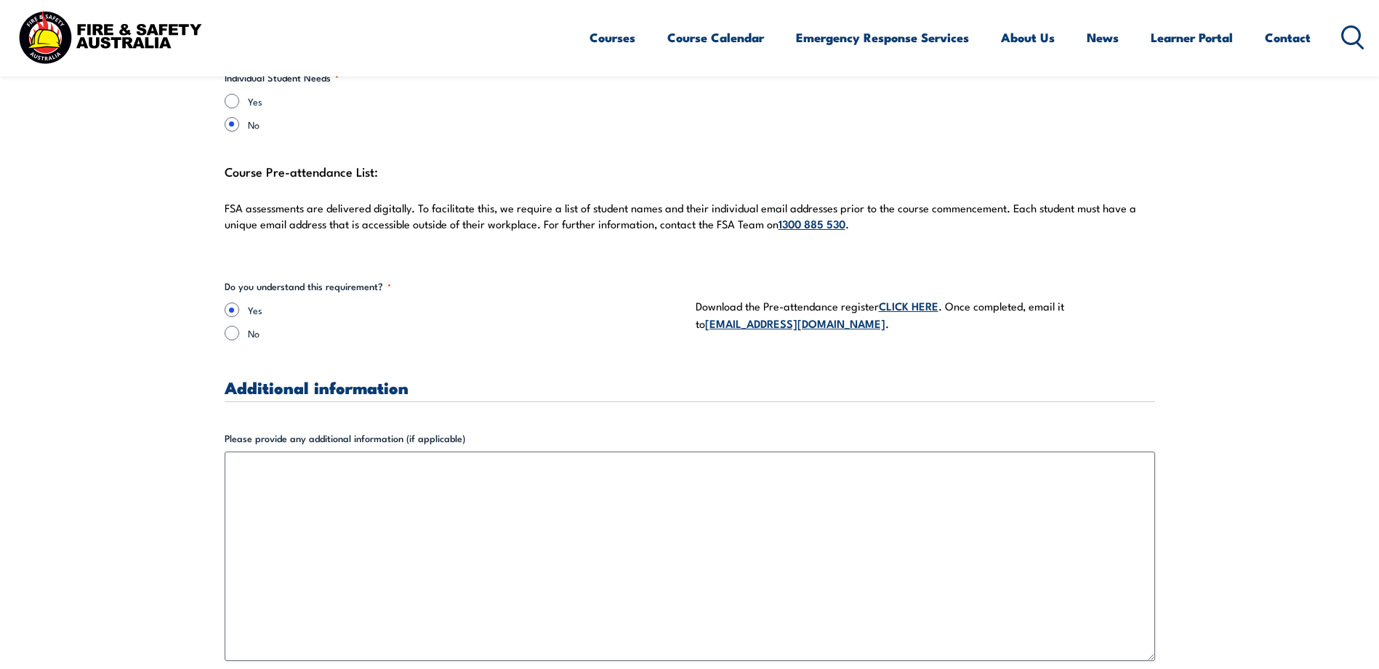
click at [906, 297] on link "CLICK HERE" at bounding box center [909, 305] width 60 height 16
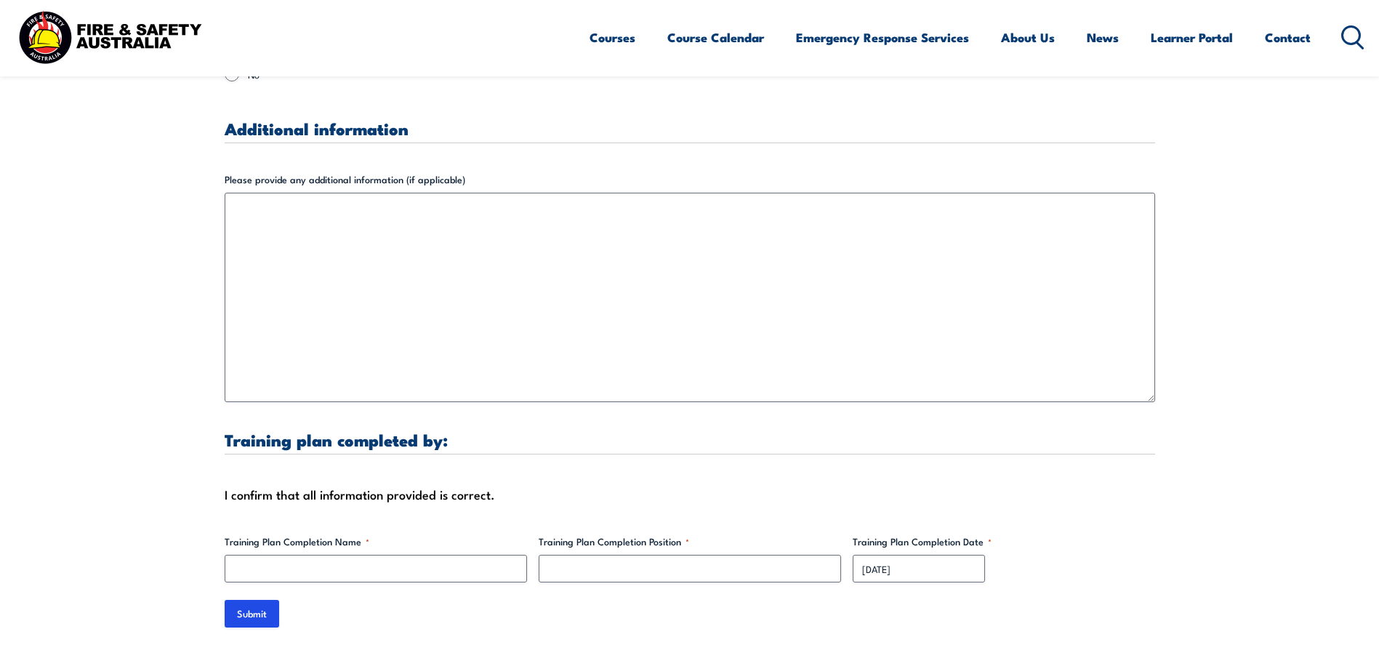
scroll to position [4361, 0]
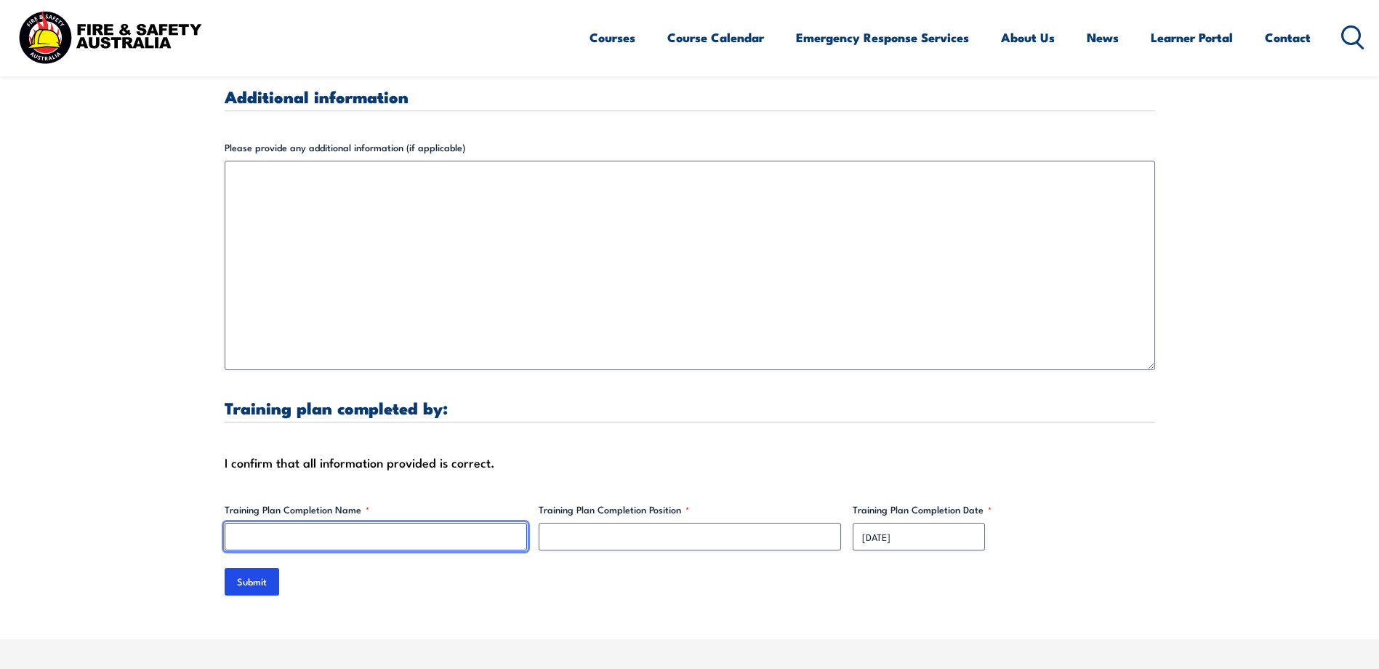
click at [260, 523] on input "Training Plan Completion Name *" at bounding box center [376, 537] width 302 height 28
type input "g"
type input "[PERSON_NAME]"
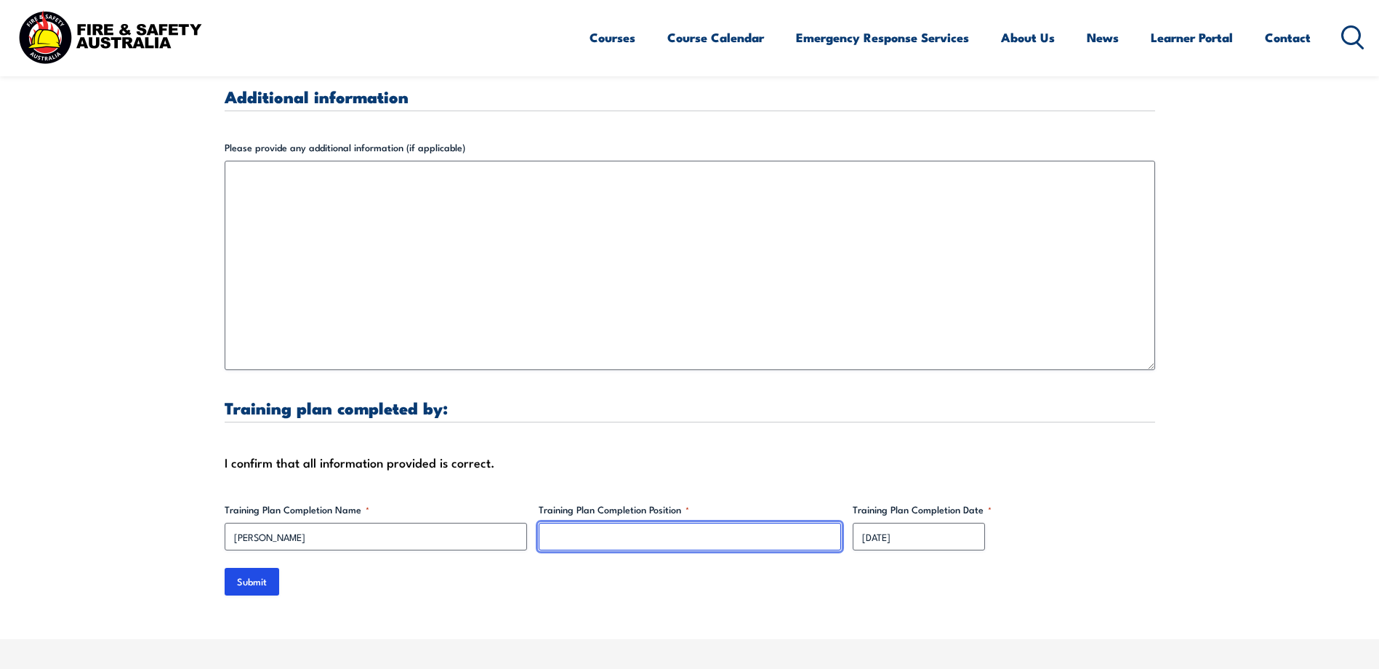
click at [567, 523] on input "Training Plan Completion Position *" at bounding box center [690, 537] width 302 height 28
type input "Franchisee"
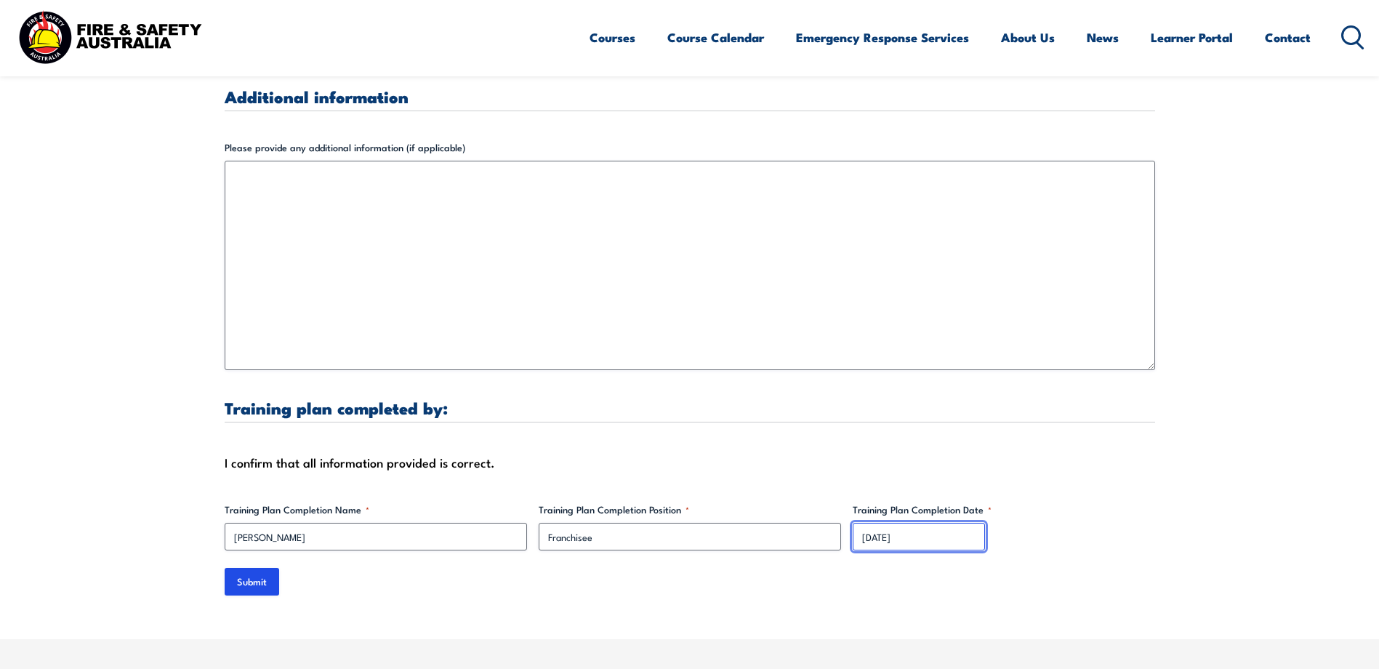
click at [871, 523] on input "[DATE]" at bounding box center [918, 537] width 132 height 28
drag, startPoint x: 871, startPoint y: 519, endPoint x: 945, endPoint y: 526, distance: 73.8
click at [945, 526] on input "[DATE]" at bounding box center [918, 537] width 132 height 28
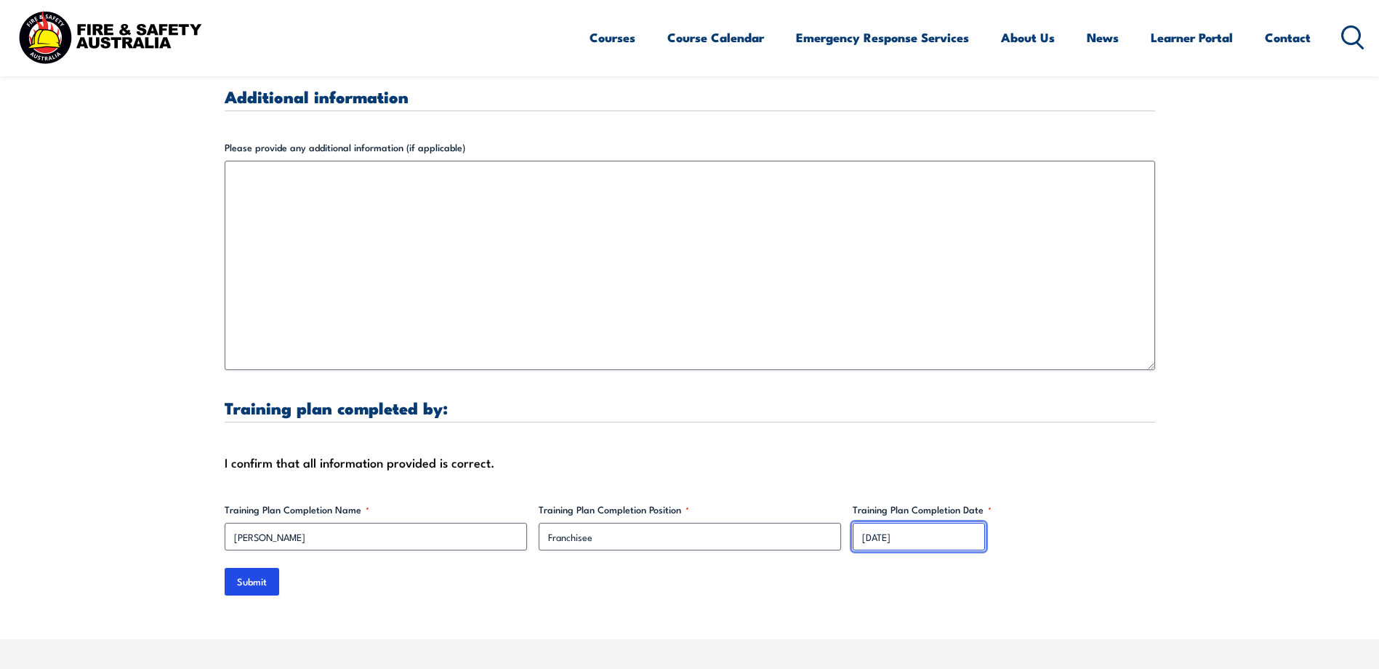
click at [860, 525] on input "[DATE]" at bounding box center [918, 537] width 132 height 28
click at [868, 527] on input "[DATE]" at bounding box center [918, 537] width 132 height 28
drag, startPoint x: 868, startPoint y: 527, endPoint x: 698, endPoint y: 565, distance: 175.1
click at [697, 568] on div "Submit" at bounding box center [690, 582] width 930 height 28
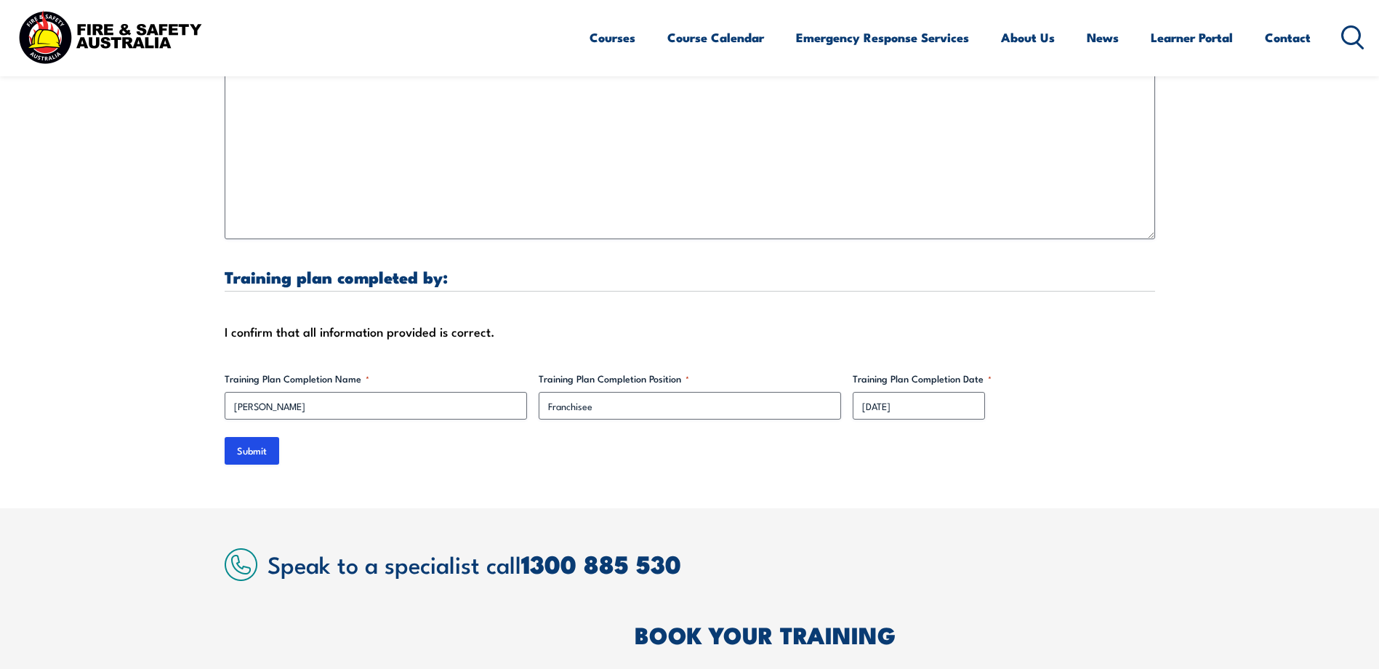
scroll to position [4651, 0]
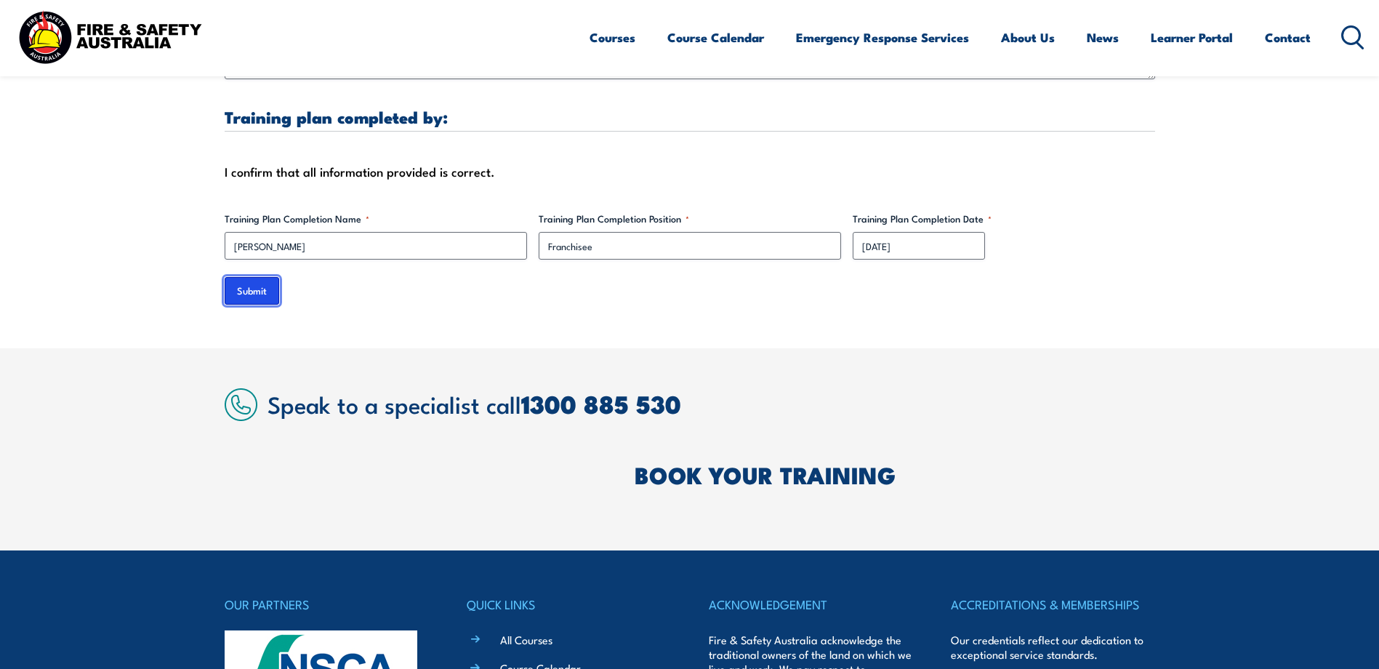
click at [238, 277] on input "Submit" at bounding box center [252, 291] width 55 height 28
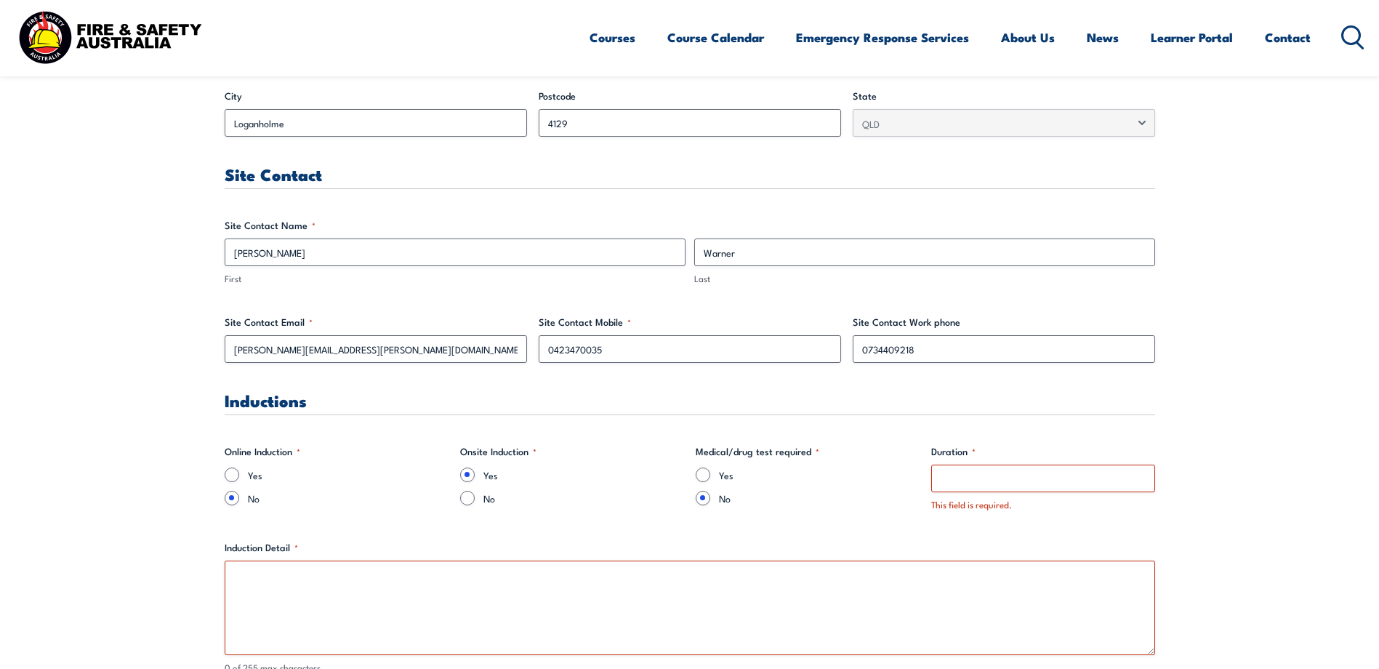
scroll to position [802, 0]
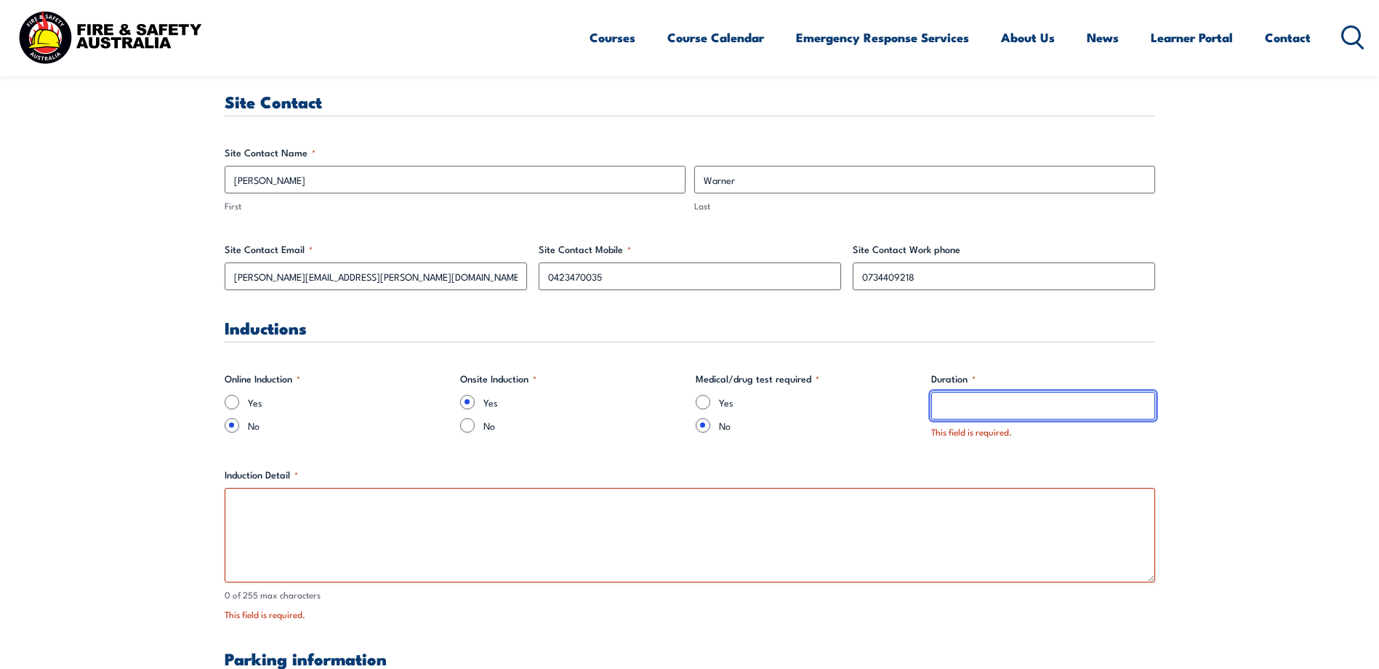
click at [951, 403] on input "Duration *" at bounding box center [1043, 406] width 224 height 28
type input "6"
type input "day course"
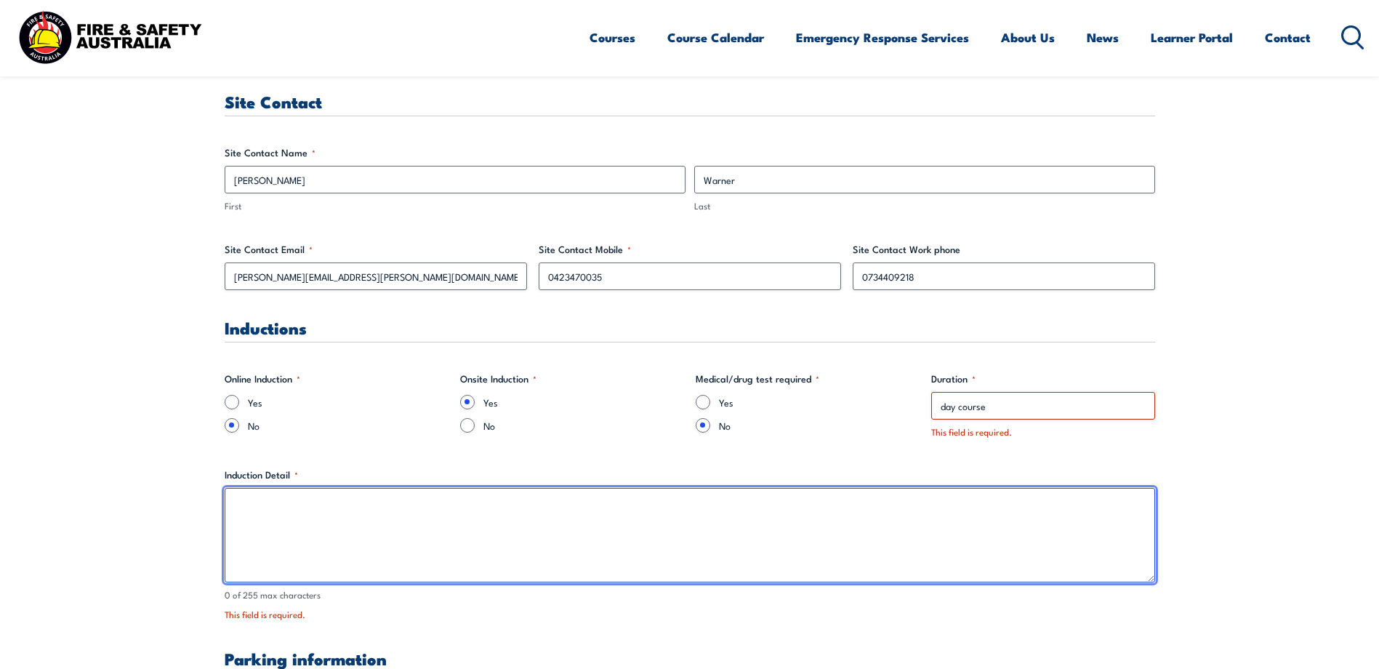
click at [273, 512] on textarea "Induction Detail *" at bounding box center [690, 535] width 930 height 94
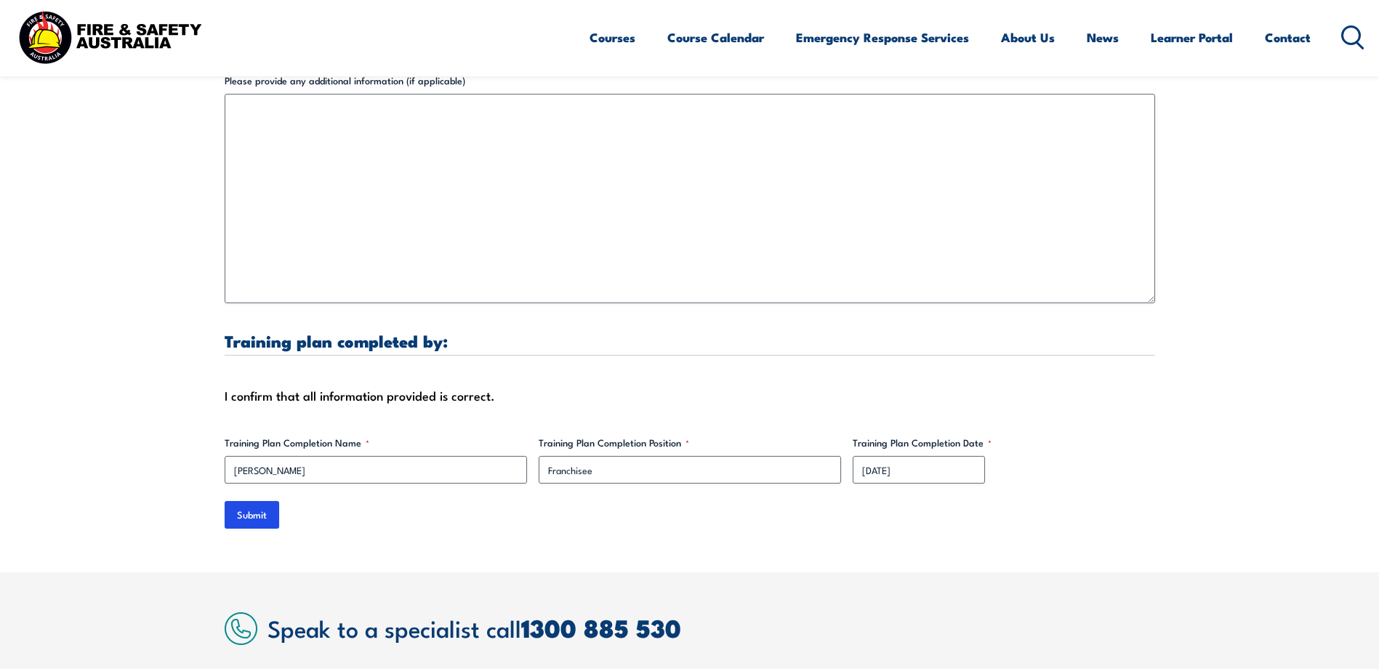
scroll to position [4581, 0]
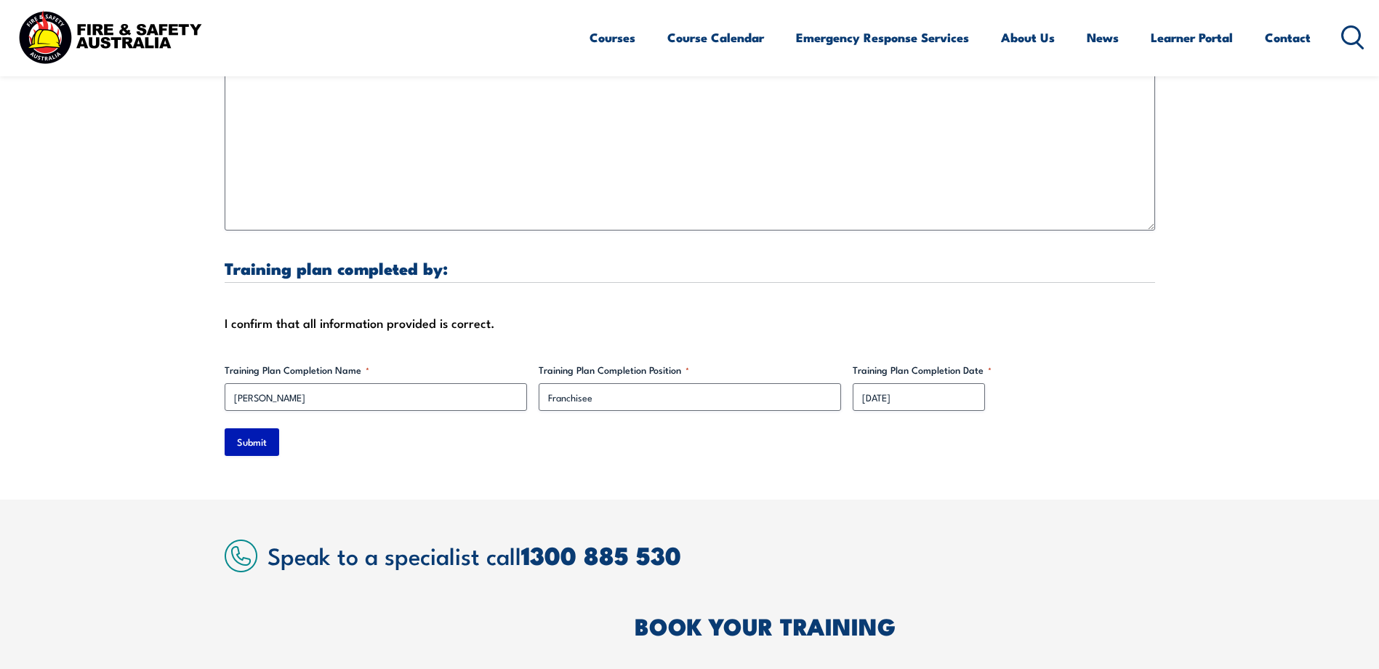
type textarea "First response training"
click at [263, 428] on input "Submit" at bounding box center [252, 442] width 55 height 28
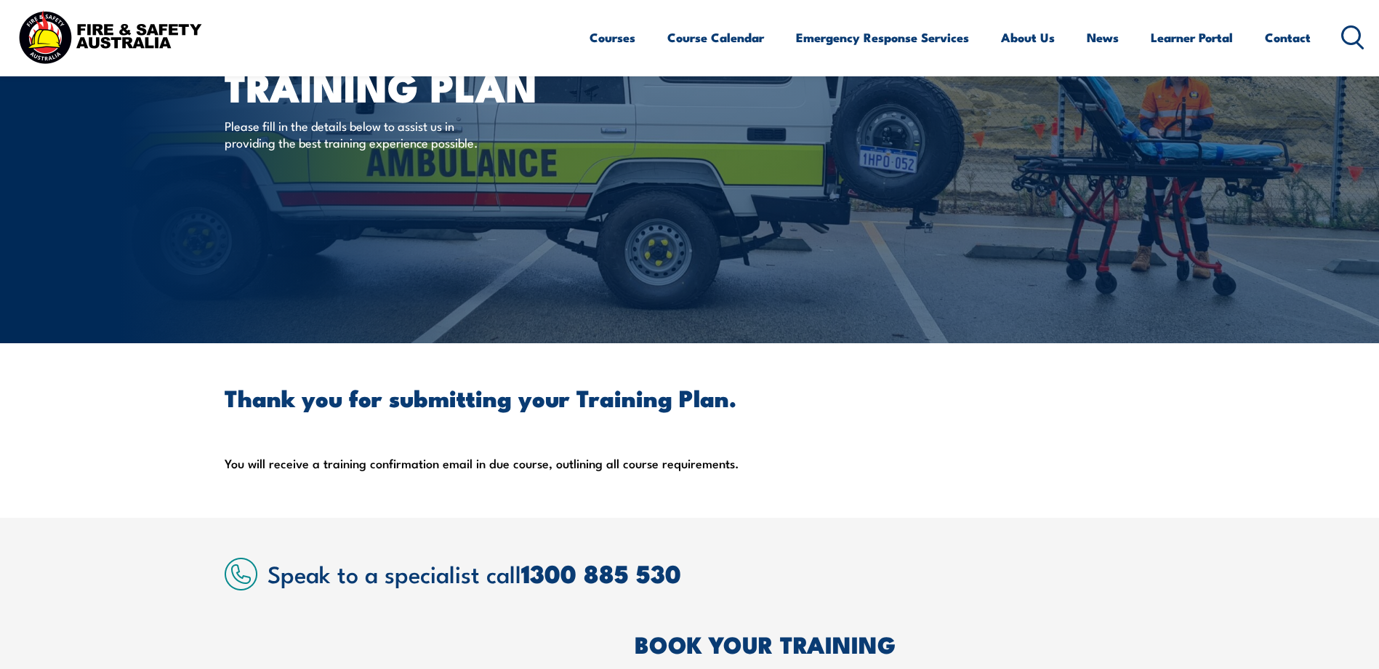
scroll to position [0, 0]
